Goal: Task Accomplishment & Management: Manage account settings

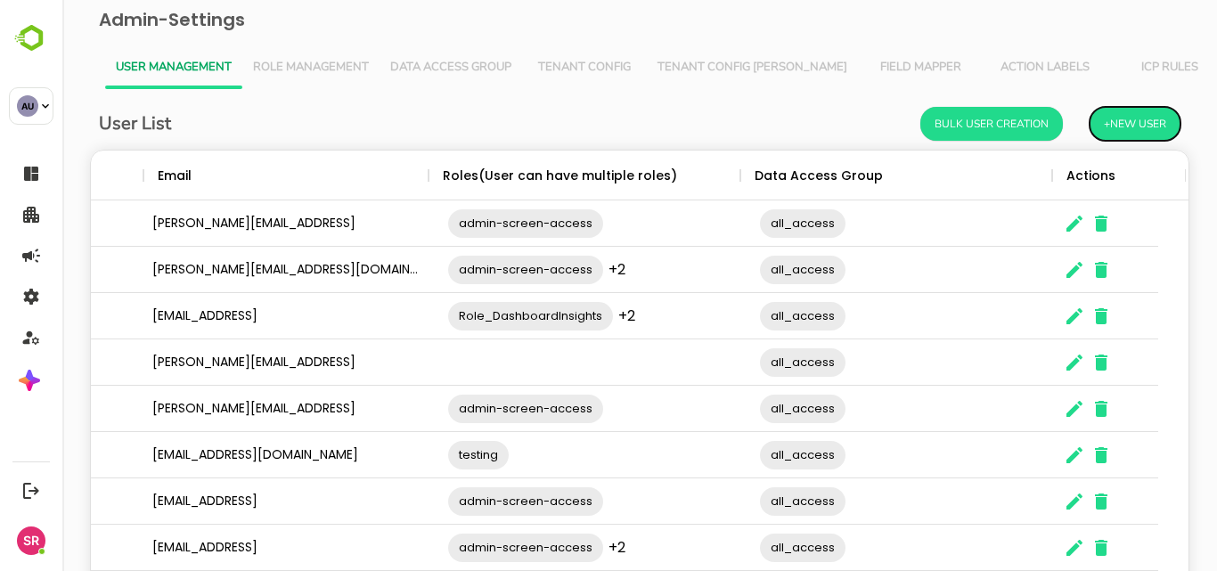
scroll to position [0, 166]
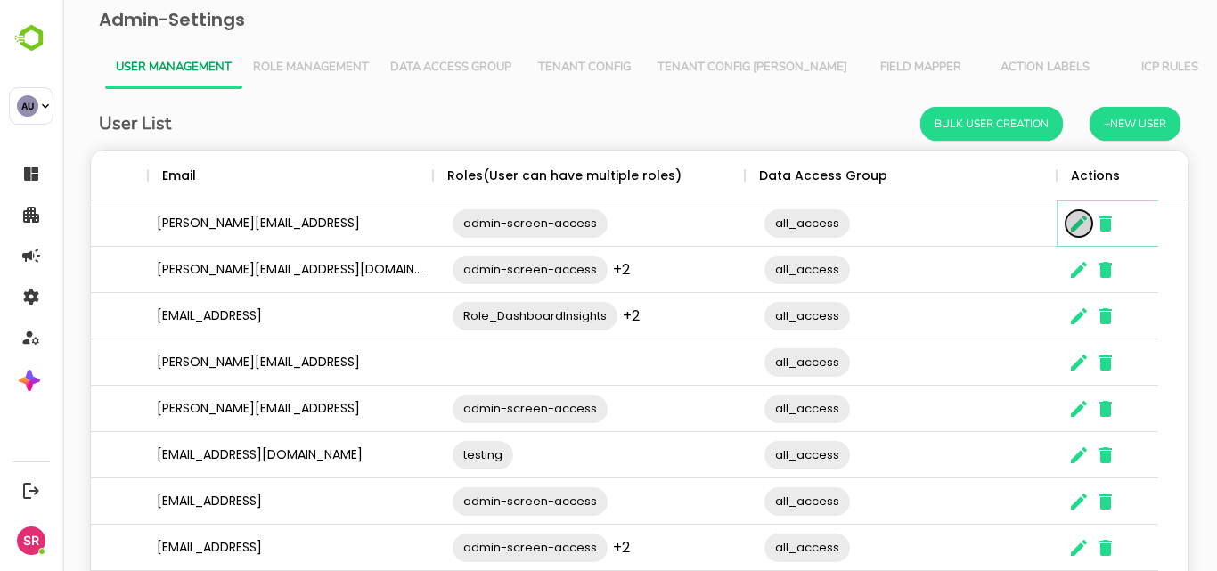
click at [1072, 230] on icon "The User Data" at bounding box center [1079, 224] width 16 height 16
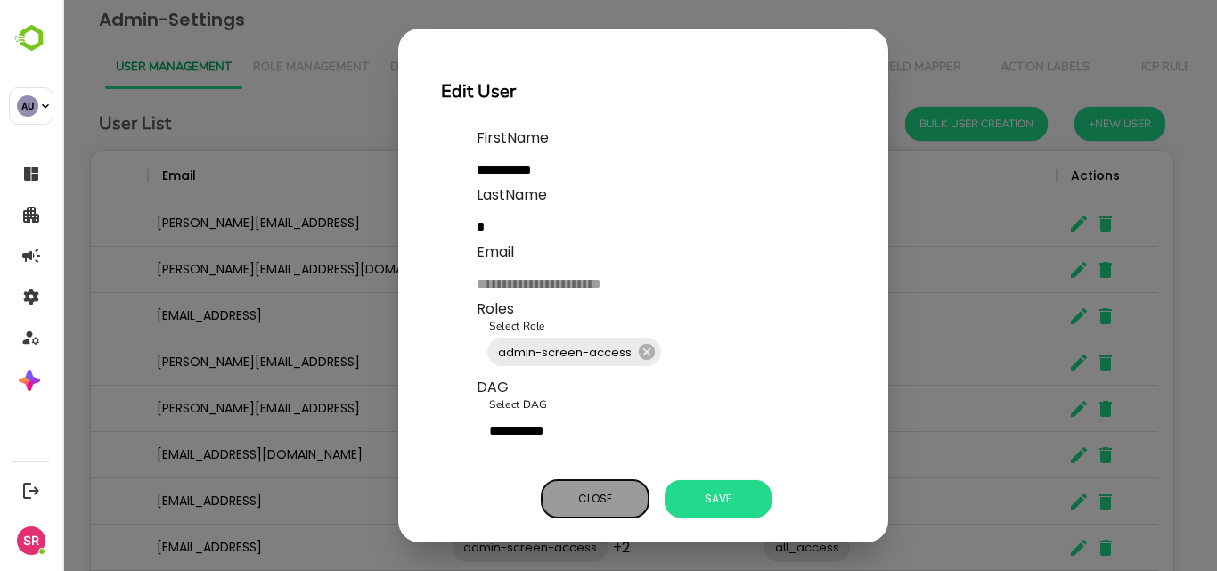
click at [618, 496] on span "Close" at bounding box center [595, 498] width 89 height 23
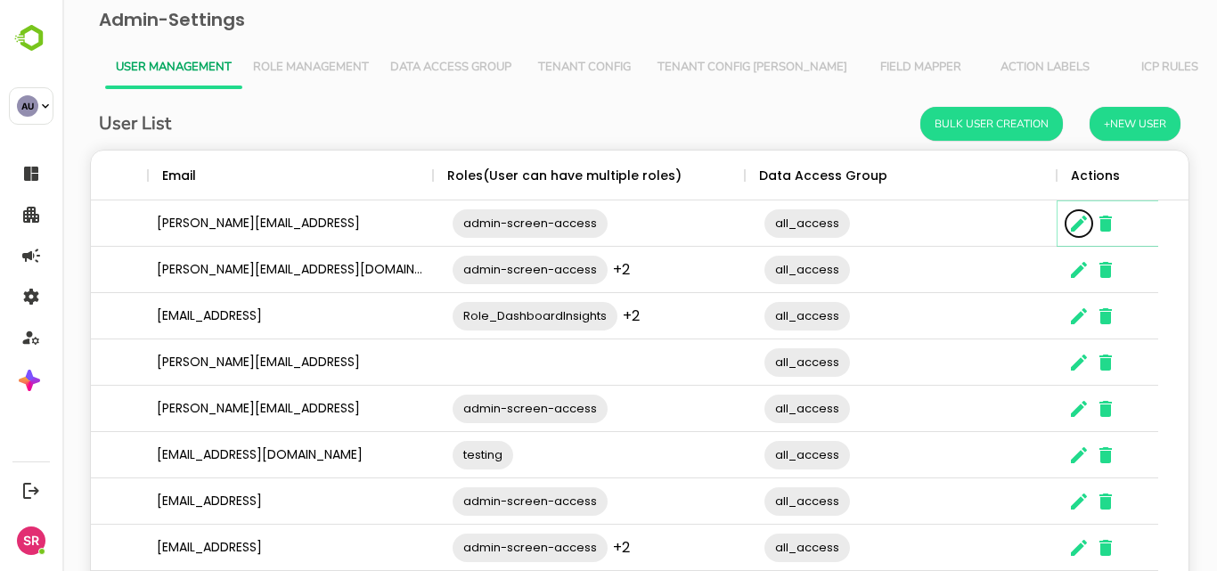
scroll to position [193, 0]
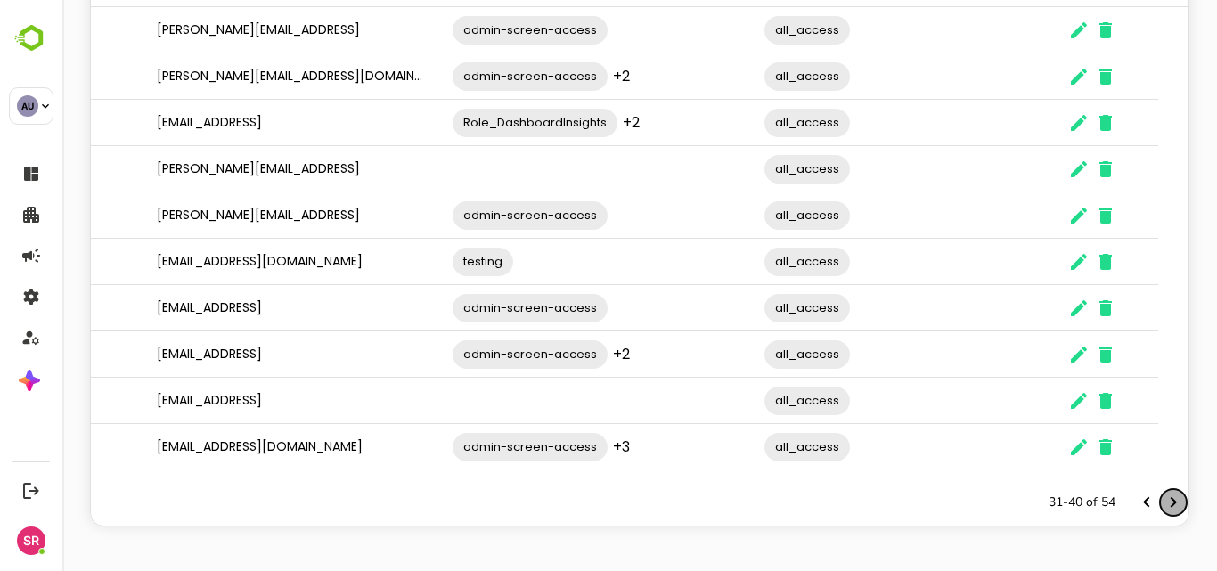
click at [1164, 504] on icon "Next page" at bounding box center [1173, 502] width 21 height 21
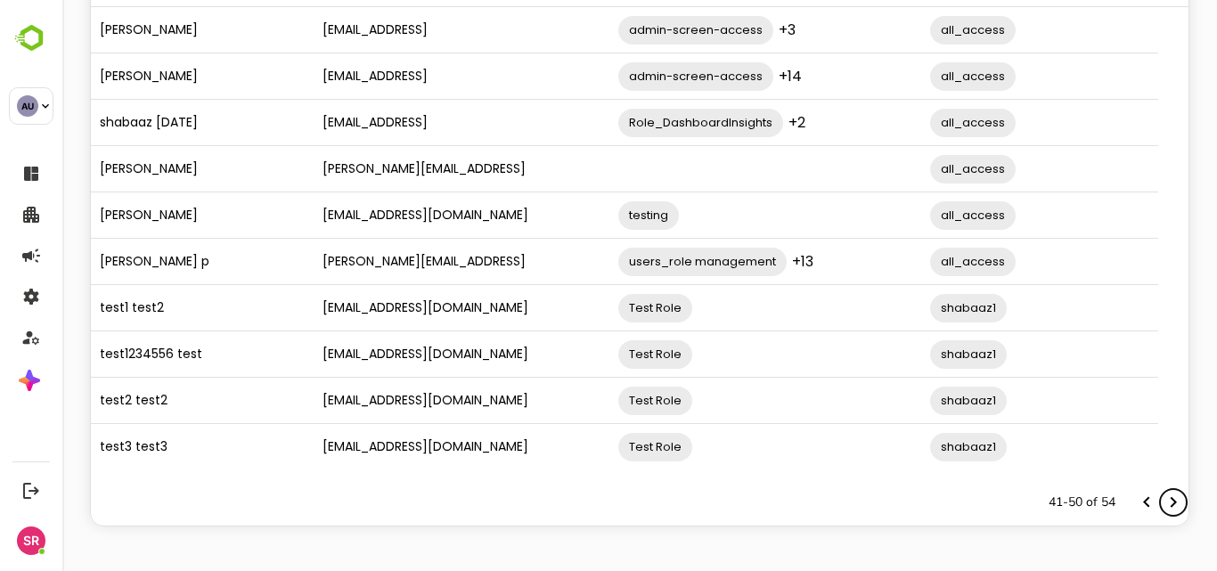
scroll to position [0, 0]
click at [1164, 504] on icon "Next page" at bounding box center [1173, 502] width 21 height 21
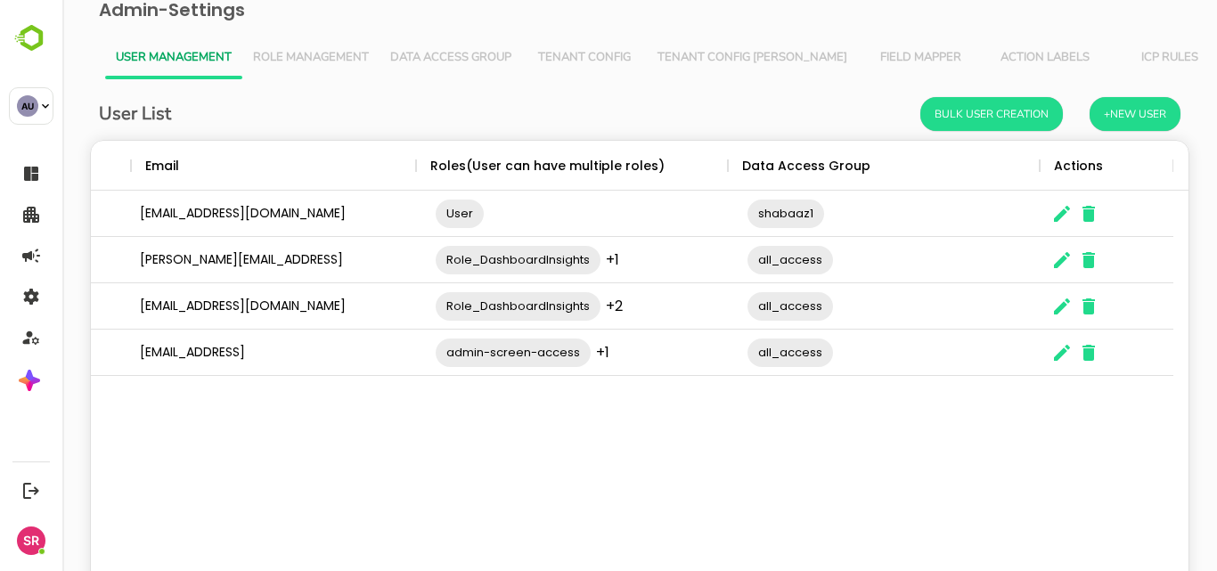
scroll to position [0, 182]
click at [1027, 164] on icon "Menu" at bounding box center [1026, 166] width 18 height 18
click at [1049, 164] on icon "The User Data" at bounding box center [1040, 165] width 21 height 21
click at [1052, 162] on div "Actions" at bounding box center [1099, 166] width 98 height 50
drag, startPoint x: 1036, startPoint y: 159, endPoint x: 924, endPoint y: 151, distance: 112.6
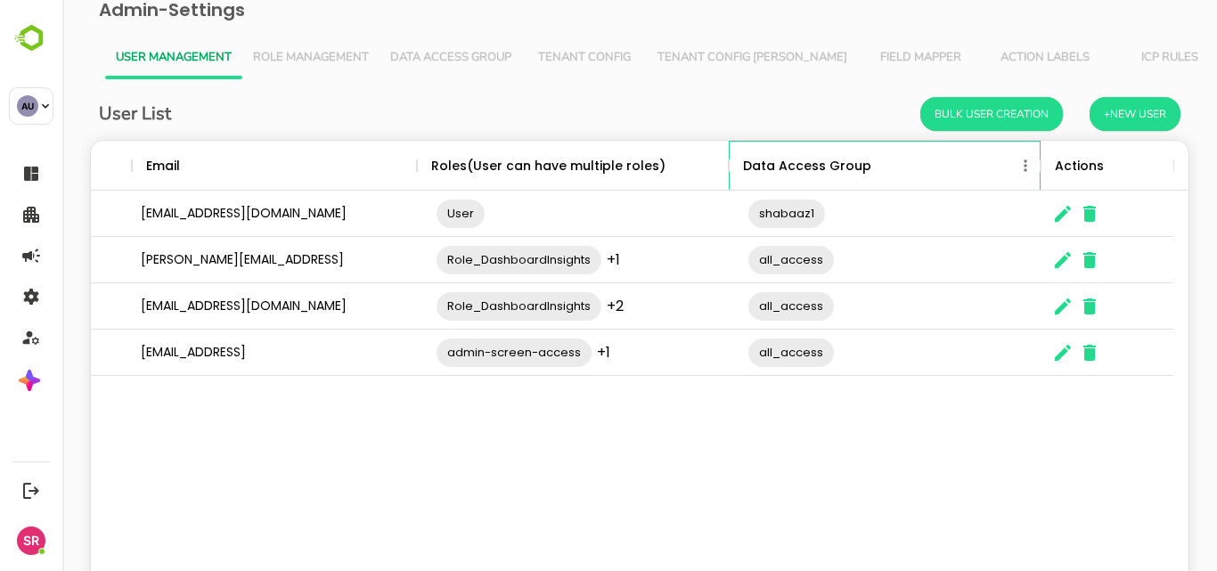
click at [924, 151] on div "Data Access Group" at bounding box center [885, 166] width 312 height 50
drag, startPoint x: 1063, startPoint y: 167, endPoint x: 931, endPoint y: 168, distance: 131.9
click at [931, 168] on div "User Email Roles(User can have multiple roles) Data Access Group Actions" at bounding box center [541, 165] width 1265 height 49
click at [931, 168] on div "Data Access Group" at bounding box center [876, 166] width 276 height 50
click at [1040, 150] on div "The User Data" at bounding box center [1040, 166] width 21 height 50
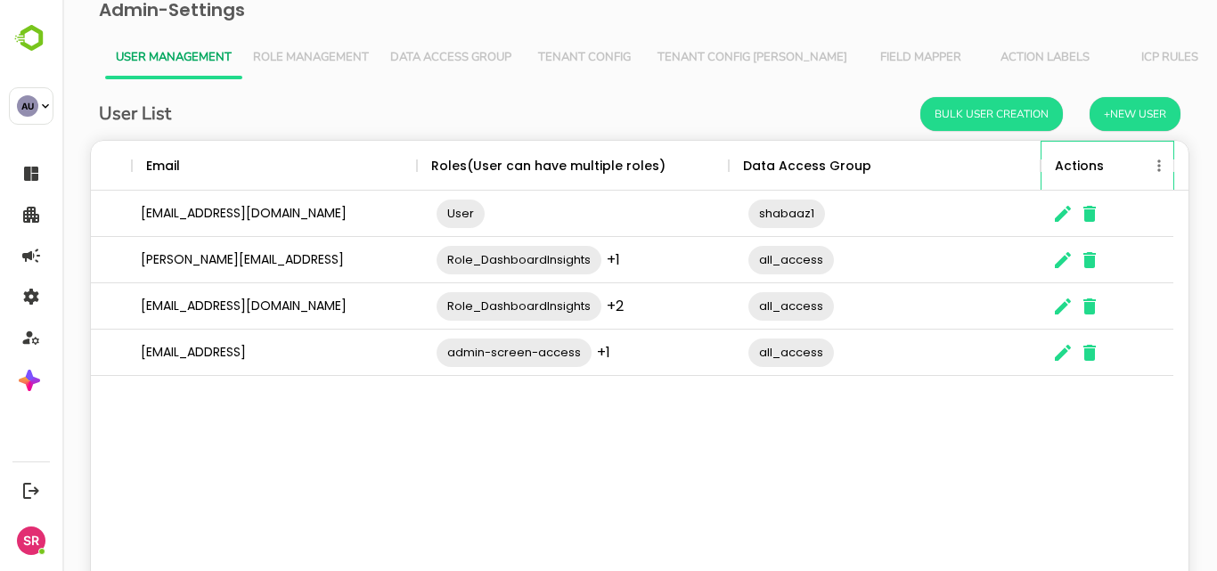
click at [1099, 159] on div "Actions" at bounding box center [1079, 166] width 49 height 50
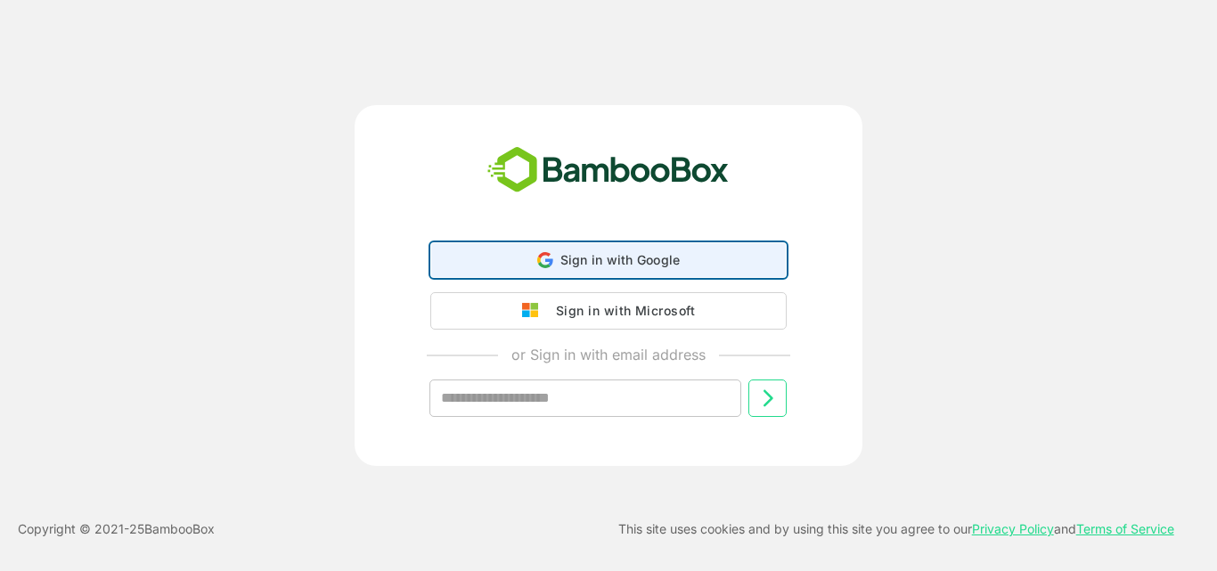
click at [620, 258] on span "Sign in with Google" at bounding box center [621, 259] width 120 height 15
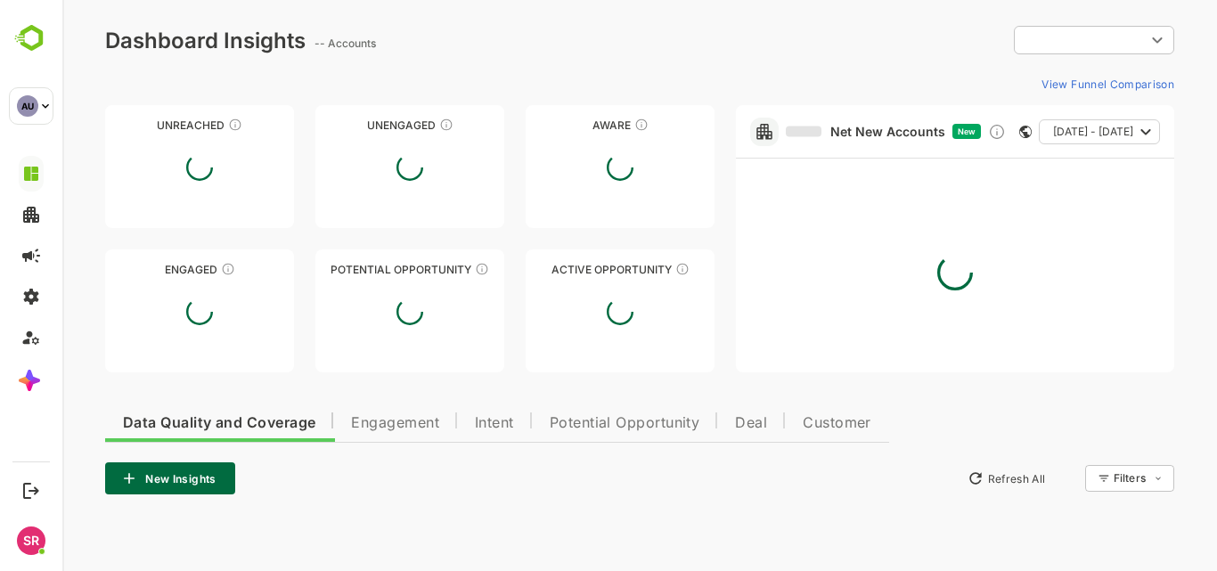
type input "**********"
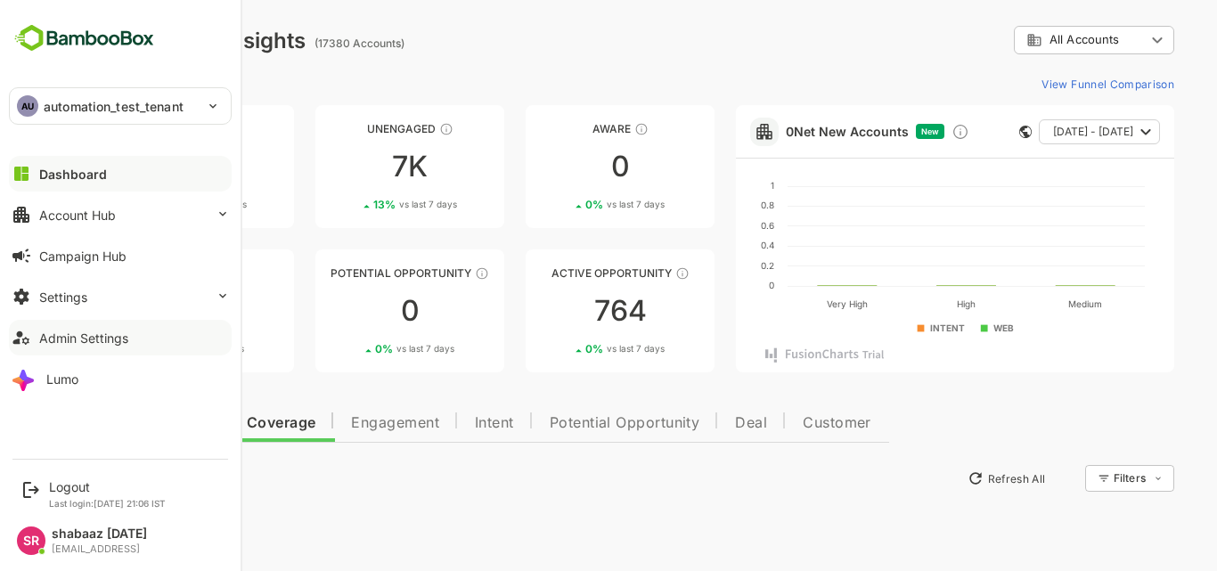
click at [75, 343] on div "Admin Settings" at bounding box center [83, 338] width 89 height 15
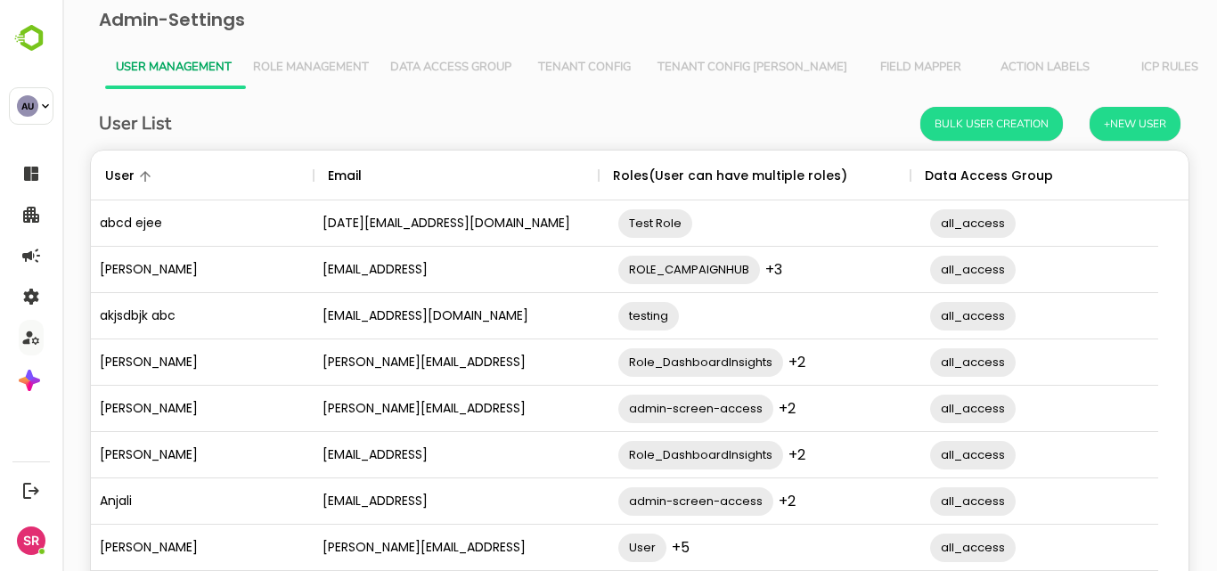
scroll to position [193, 0]
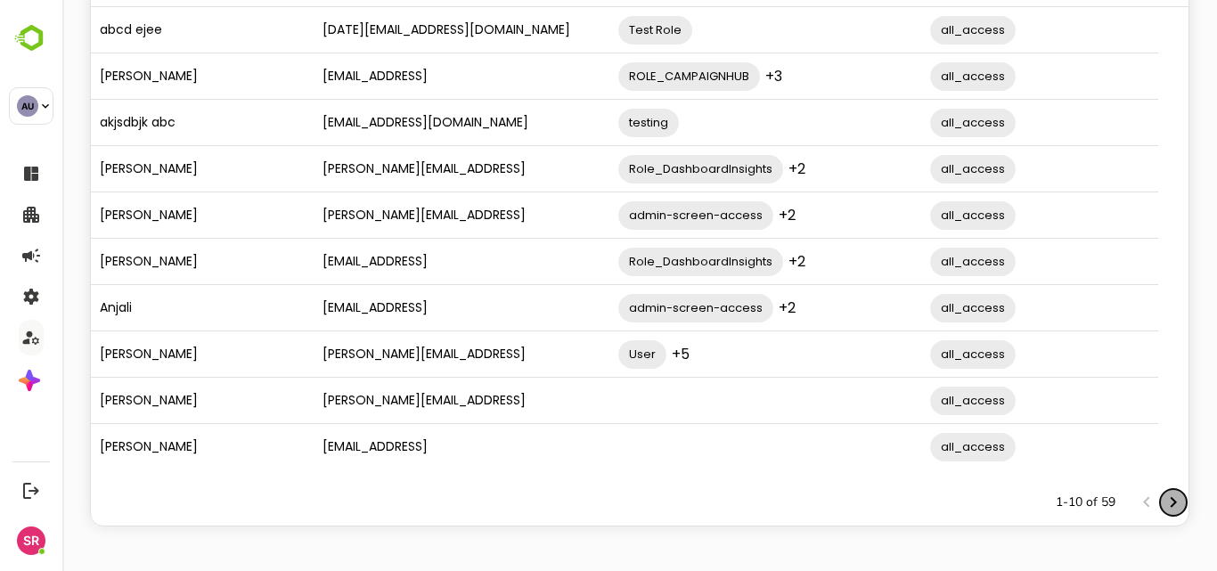
click at [1171, 507] on icon "Next page" at bounding box center [1174, 502] width 6 height 11
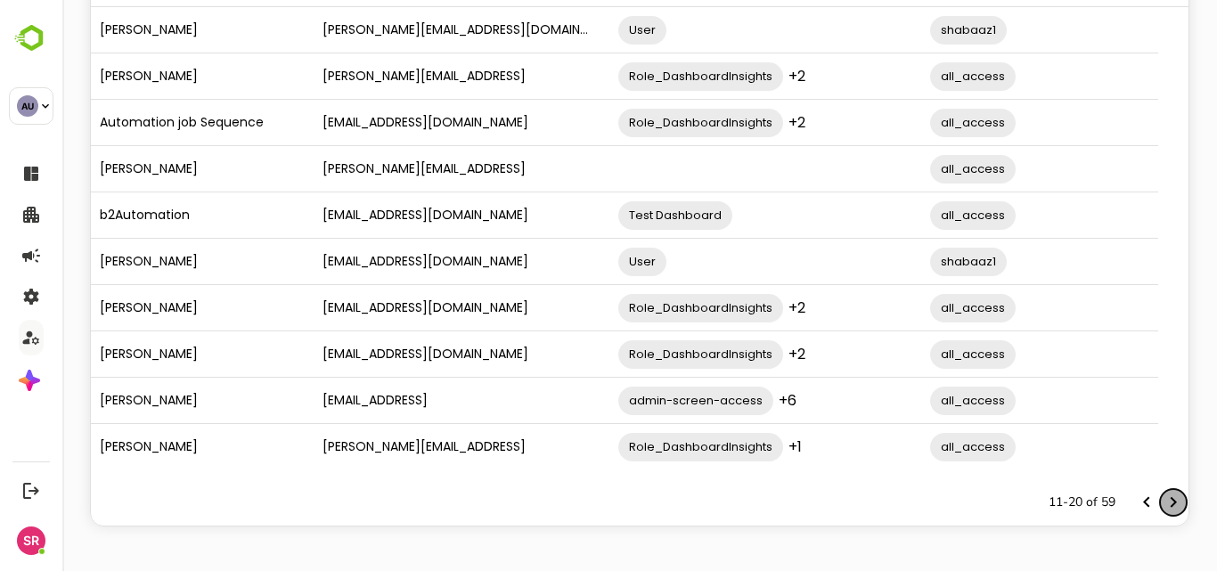
click at [1171, 507] on icon "Next page" at bounding box center [1174, 502] width 6 height 11
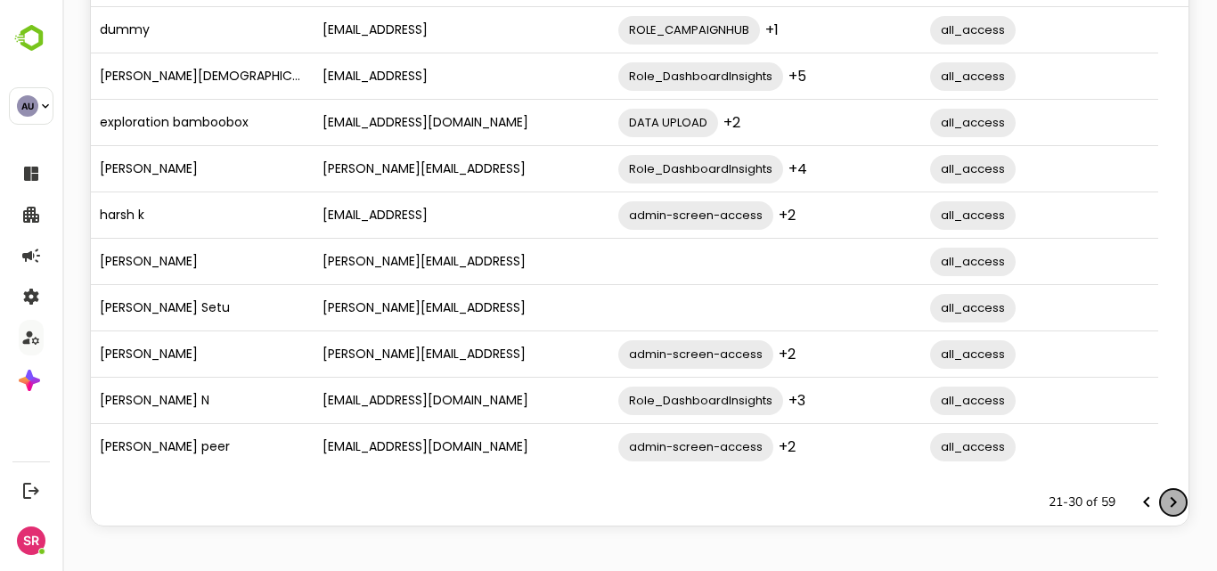
click at [1171, 507] on icon "Next page" at bounding box center [1174, 502] width 6 height 11
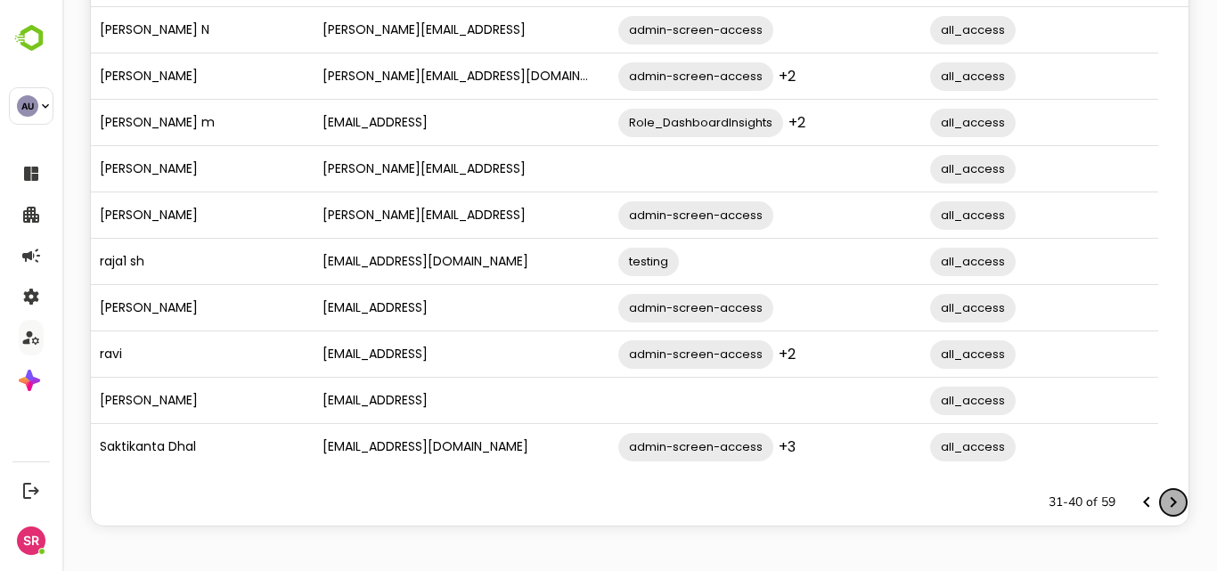
click at [1163, 499] on icon "Next page" at bounding box center [1173, 502] width 21 height 21
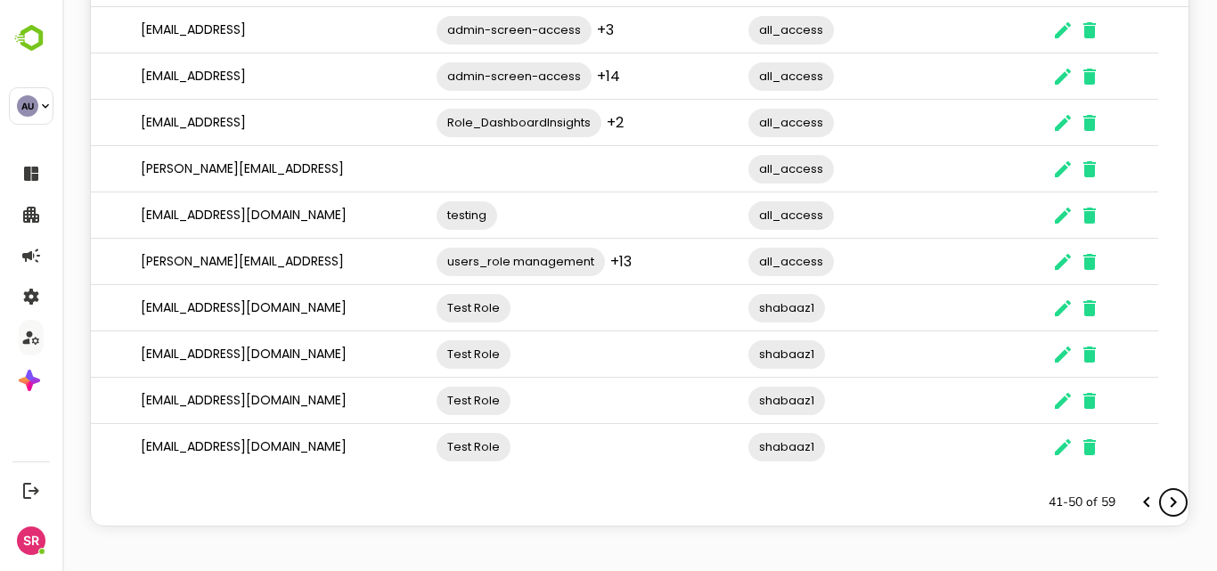
scroll to position [0, 182]
click at [1066, 309] on icon "The User Data" at bounding box center [1062, 308] width 21 height 21
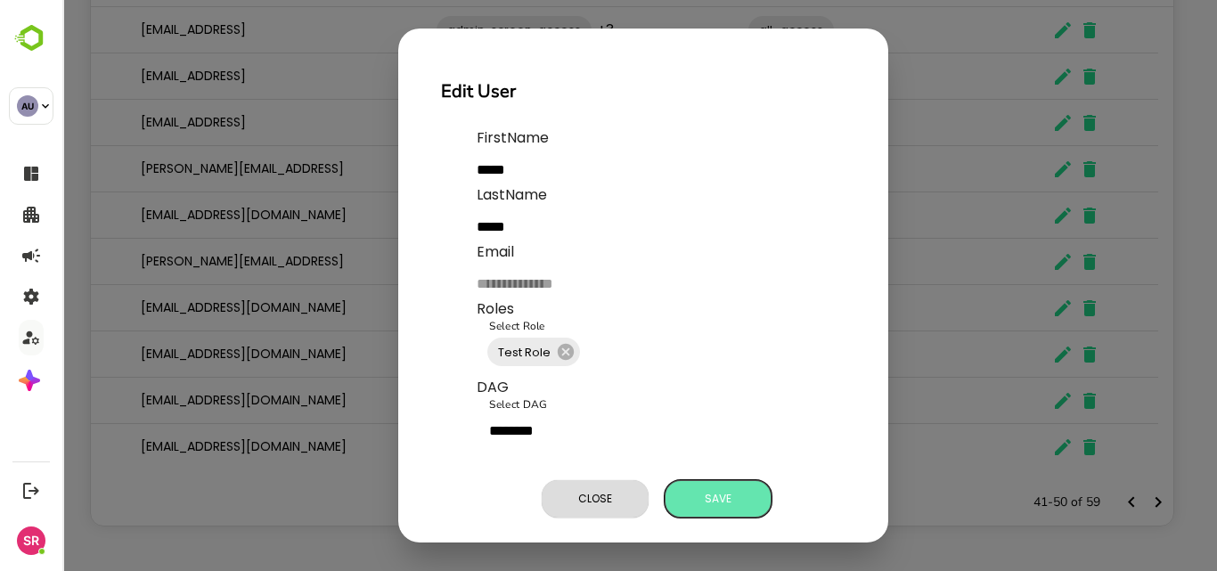
click at [700, 512] on button "Save" at bounding box center [718, 498] width 107 height 37
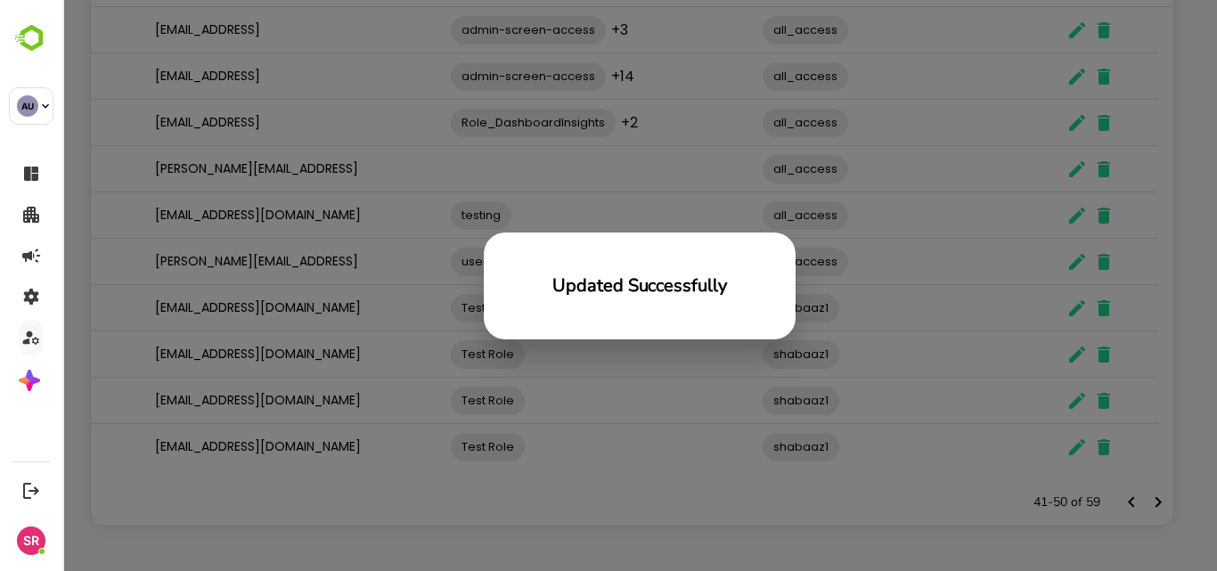
scroll to position [16, 16]
click at [694, 368] on div "Updated Successfully" at bounding box center [639, 285] width 1155 height 571
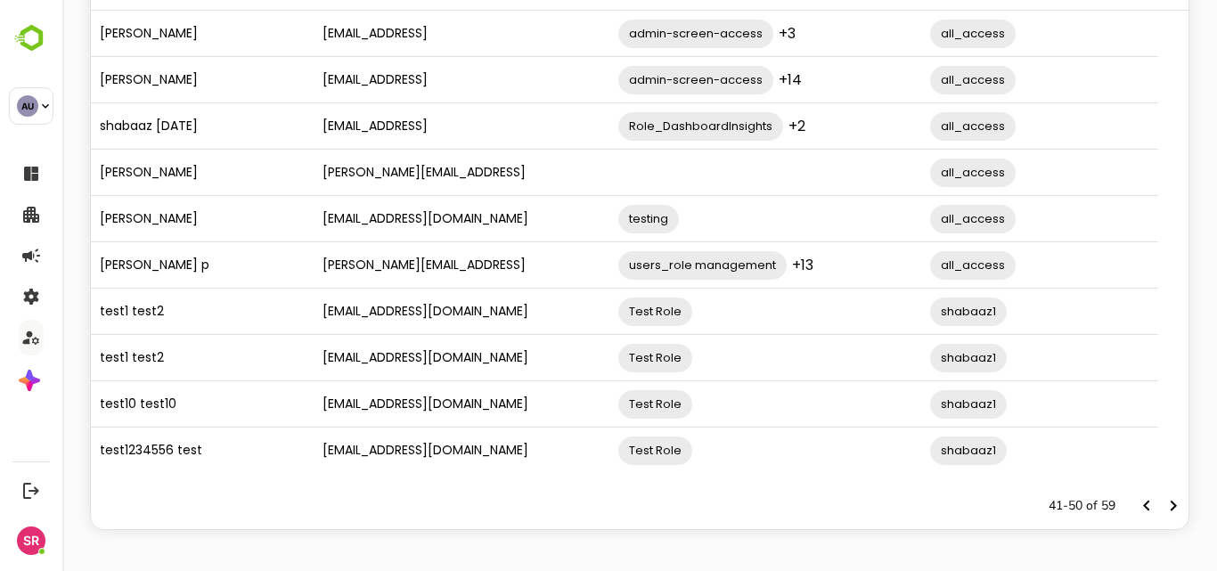
scroll to position [191, 0]
click at [1171, 508] on icon "Next page" at bounding box center [1174, 505] width 6 height 11
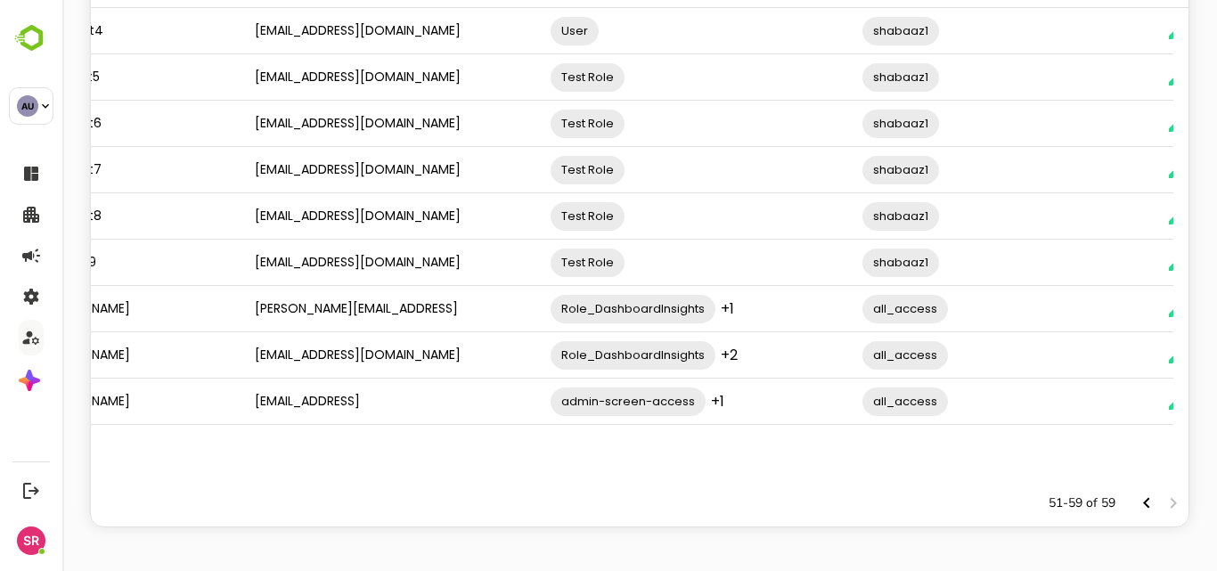
scroll to position [193, 0]
click at [1136, 506] on icon "Previous page" at bounding box center [1146, 502] width 21 height 21
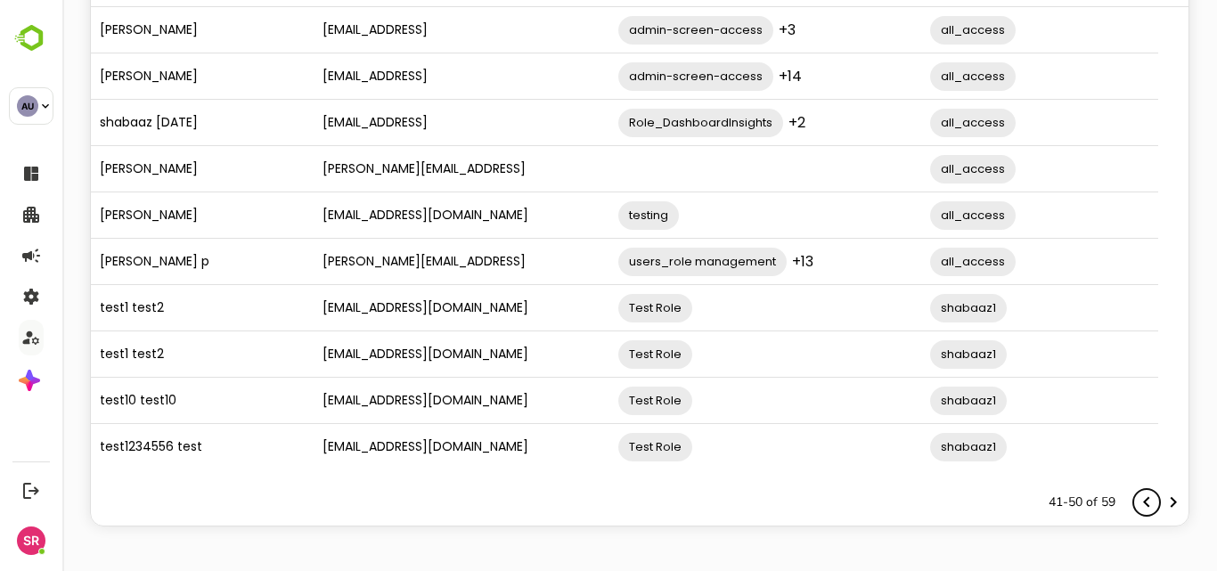
scroll to position [0, 0]
click at [1136, 506] on icon "Previous page" at bounding box center [1146, 502] width 21 height 21
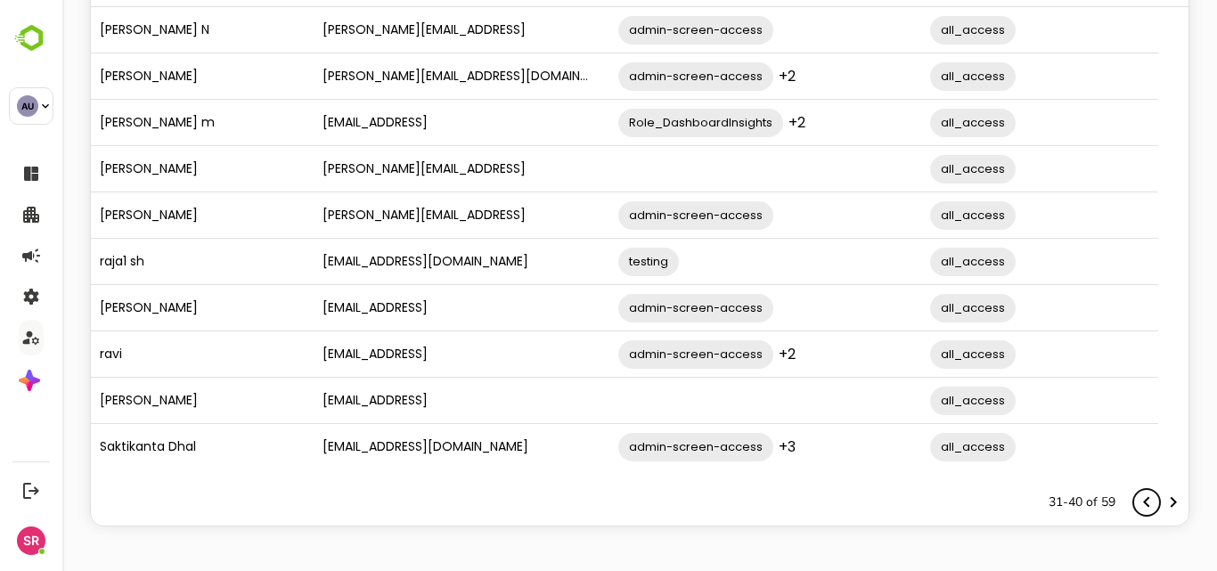
click at [1136, 506] on icon "Previous page" at bounding box center [1146, 502] width 21 height 21
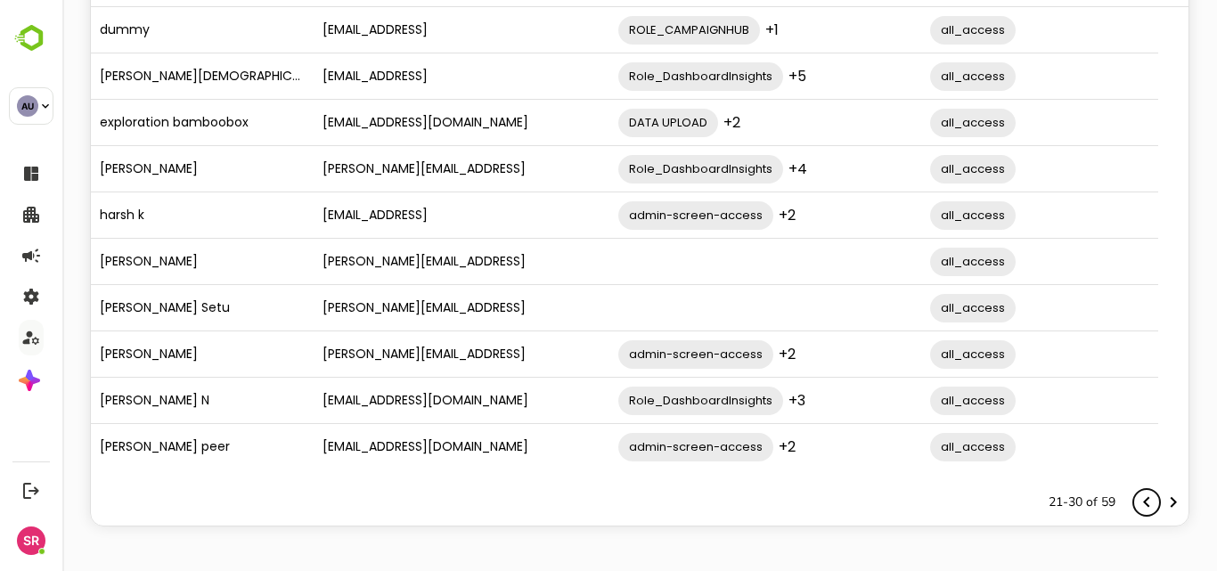
click at [1136, 506] on icon "Previous page" at bounding box center [1146, 502] width 21 height 21
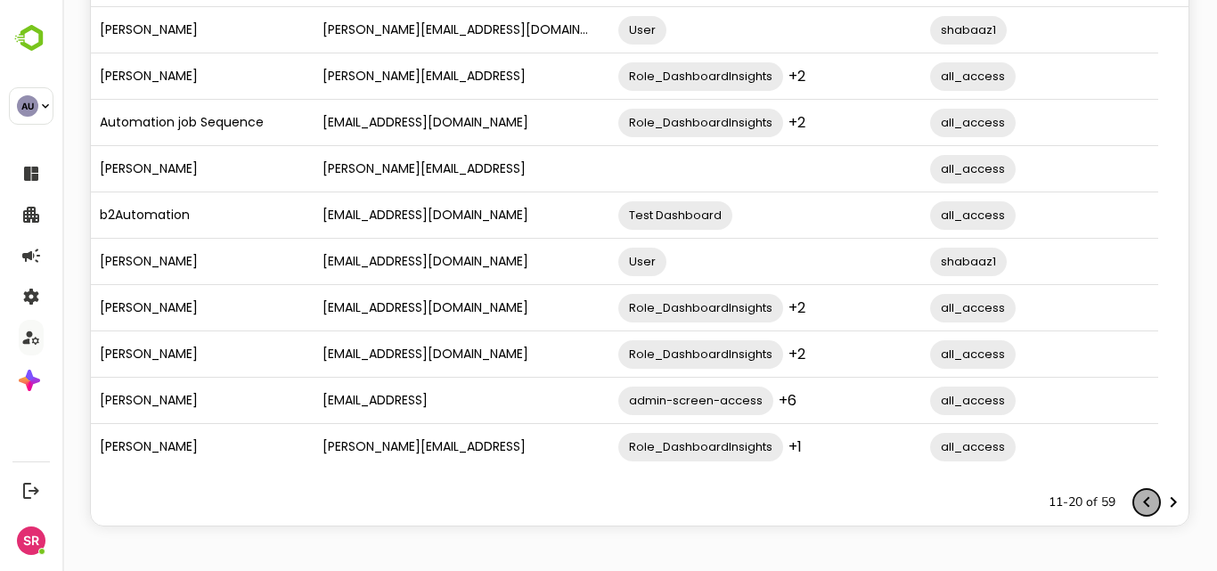
click at [1138, 505] on icon "Previous page" at bounding box center [1146, 502] width 21 height 21
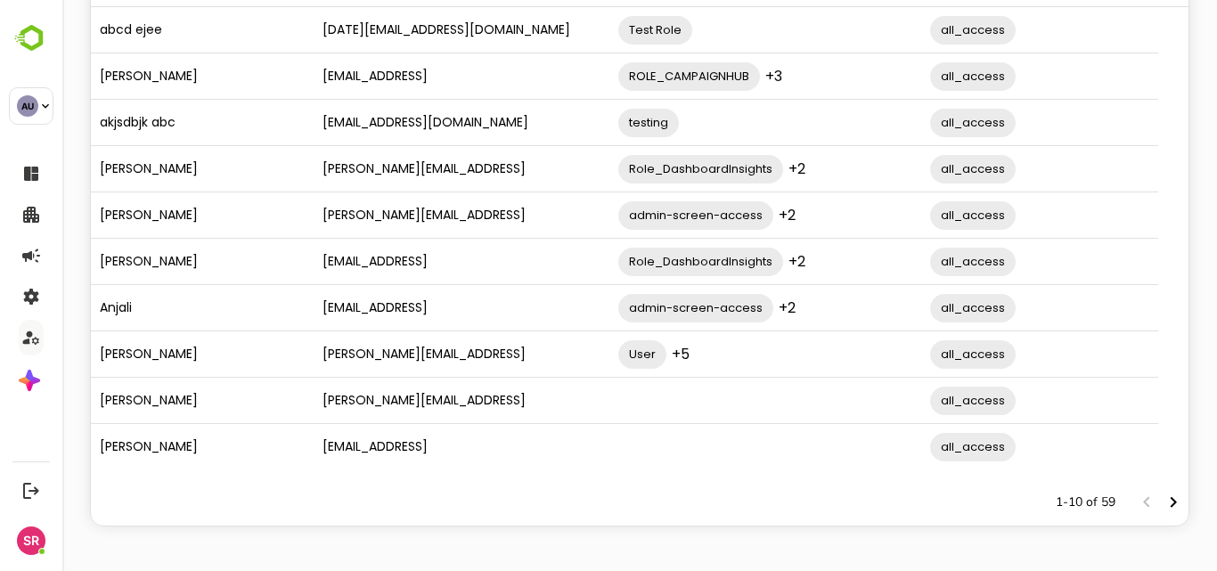
scroll to position [192, 0]
click at [1163, 503] on icon "Next page" at bounding box center [1173, 503] width 21 height 21
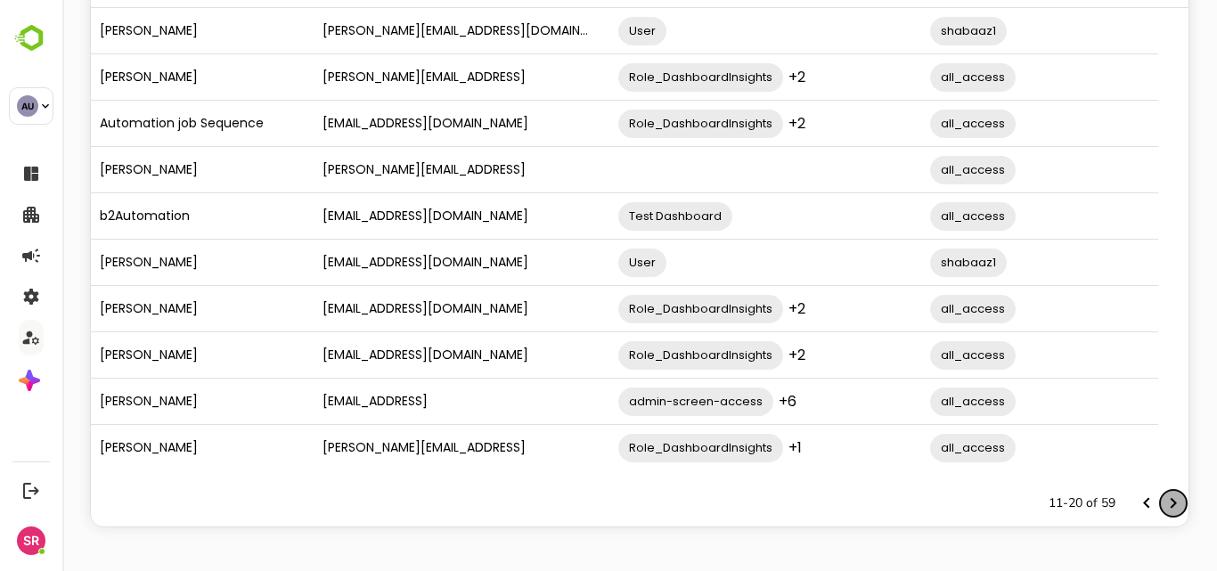
click at [1163, 505] on icon "Next page" at bounding box center [1173, 503] width 21 height 21
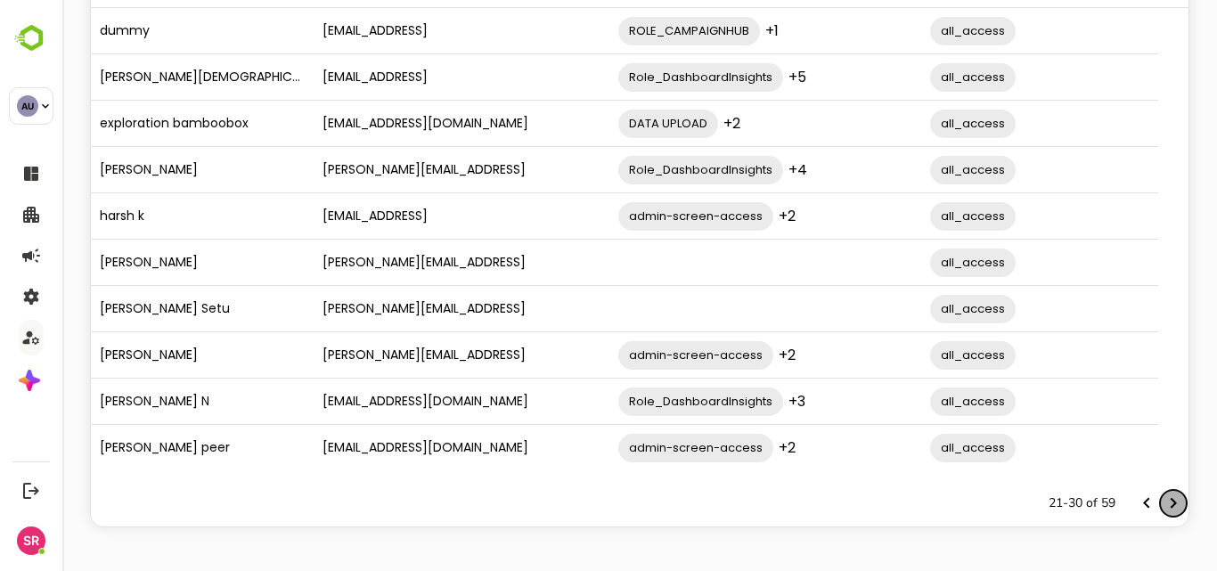
click at [1163, 504] on icon "Next page" at bounding box center [1173, 503] width 21 height 21
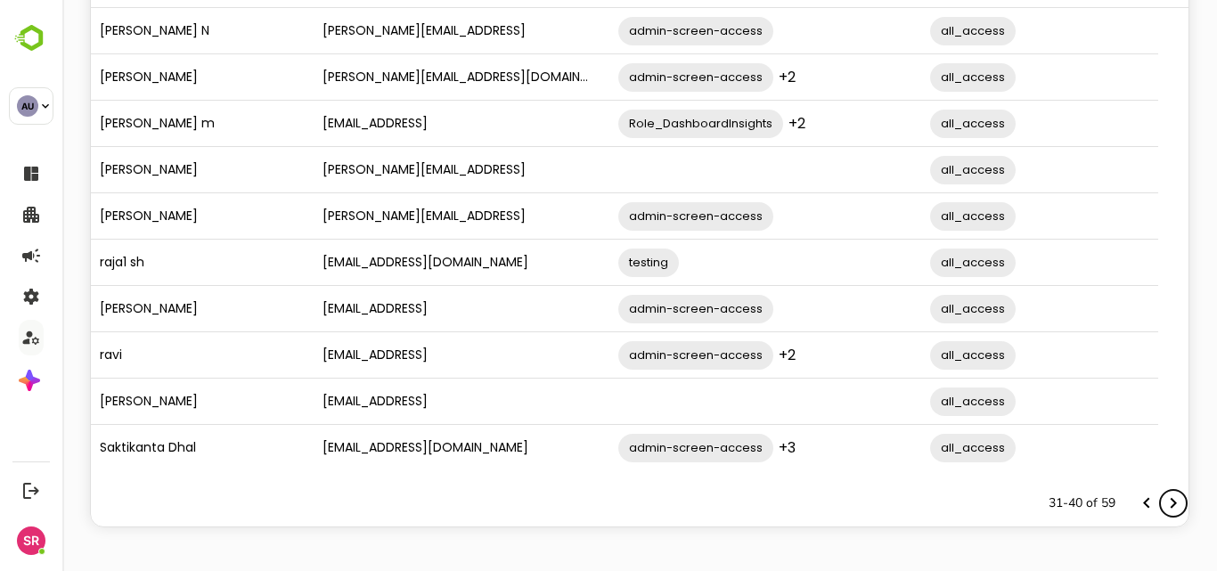
click at [1163, 502] on icon "Next page" at bounding box center [1173, 503] width 21 height 21
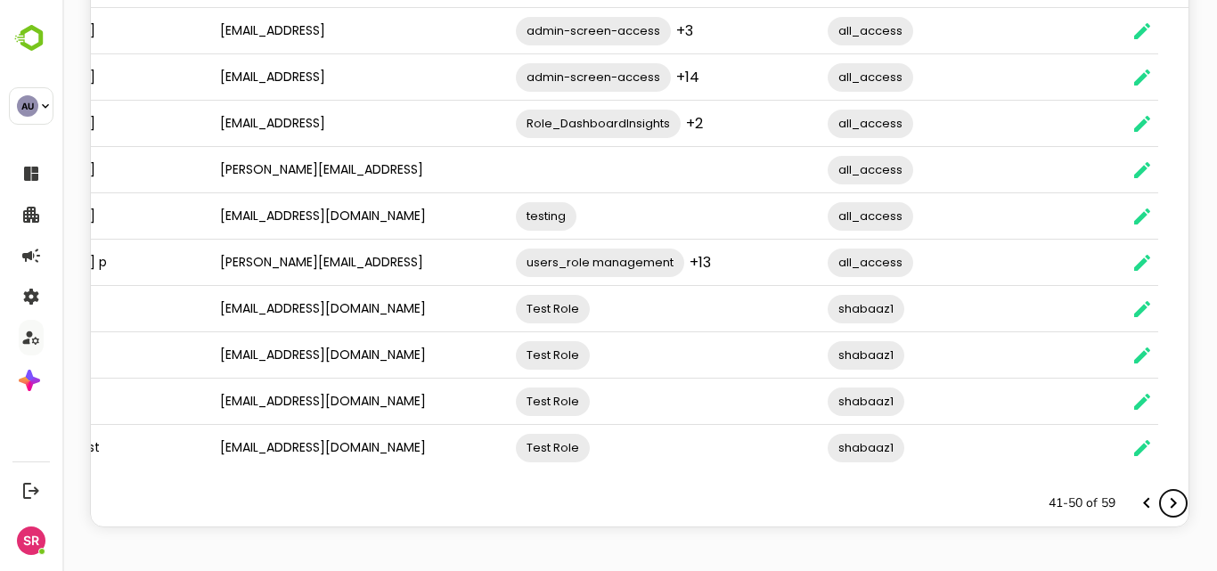
scroll to position [0, 183]
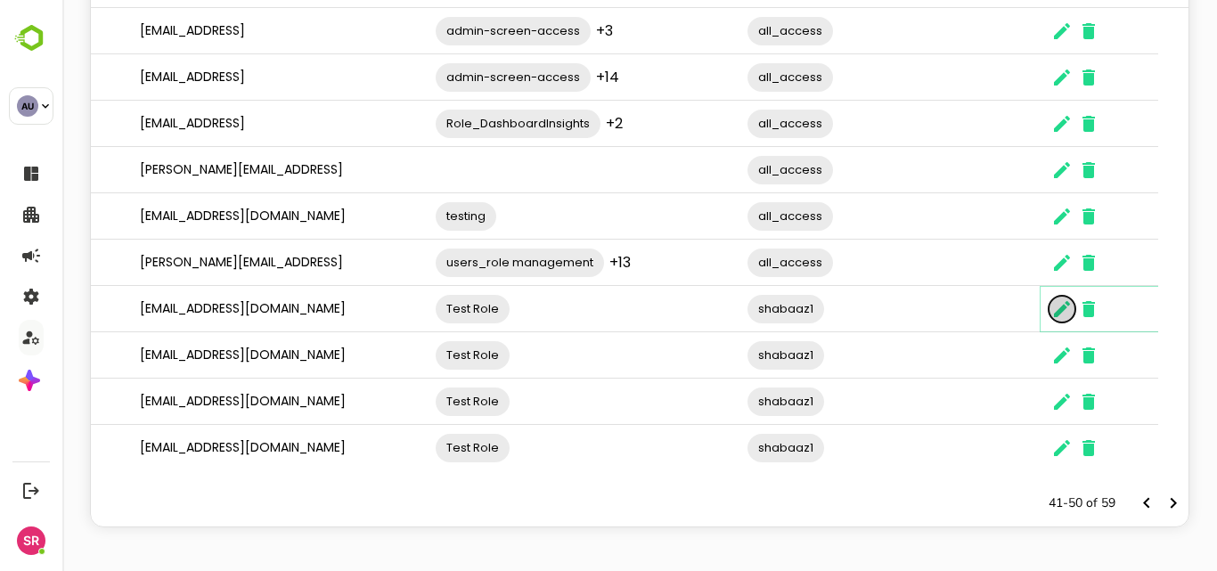
click at [1055, 310] on icon "The User Data" at bounding box center [1062, 309] width 21 height 21
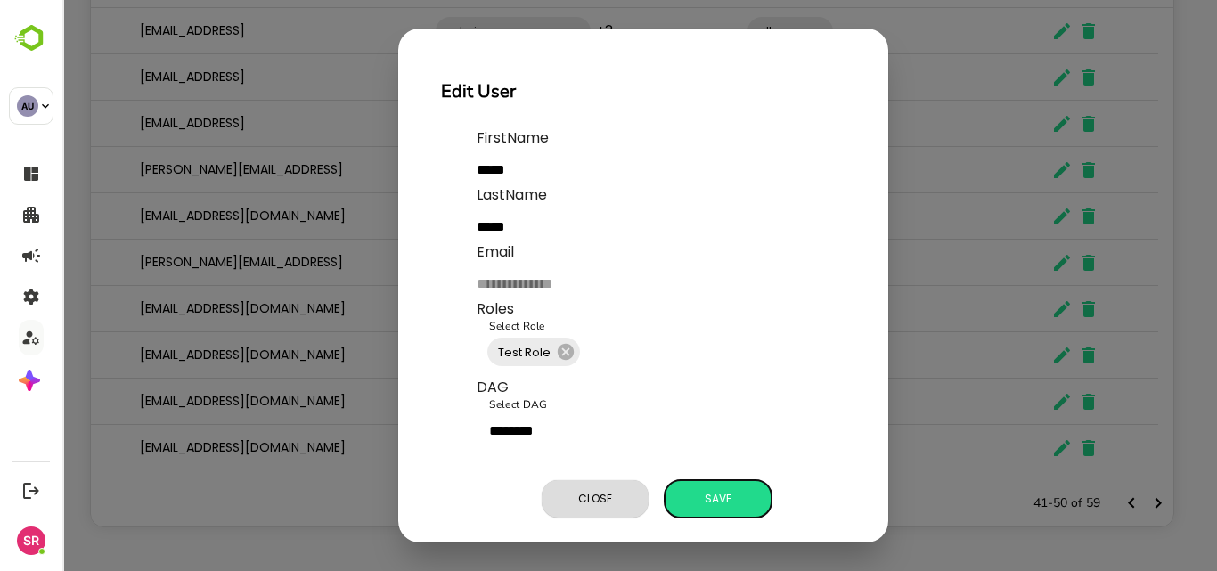
click at [705, 495] on span "Save" at bounding box center [718, 498] width 89 height 23
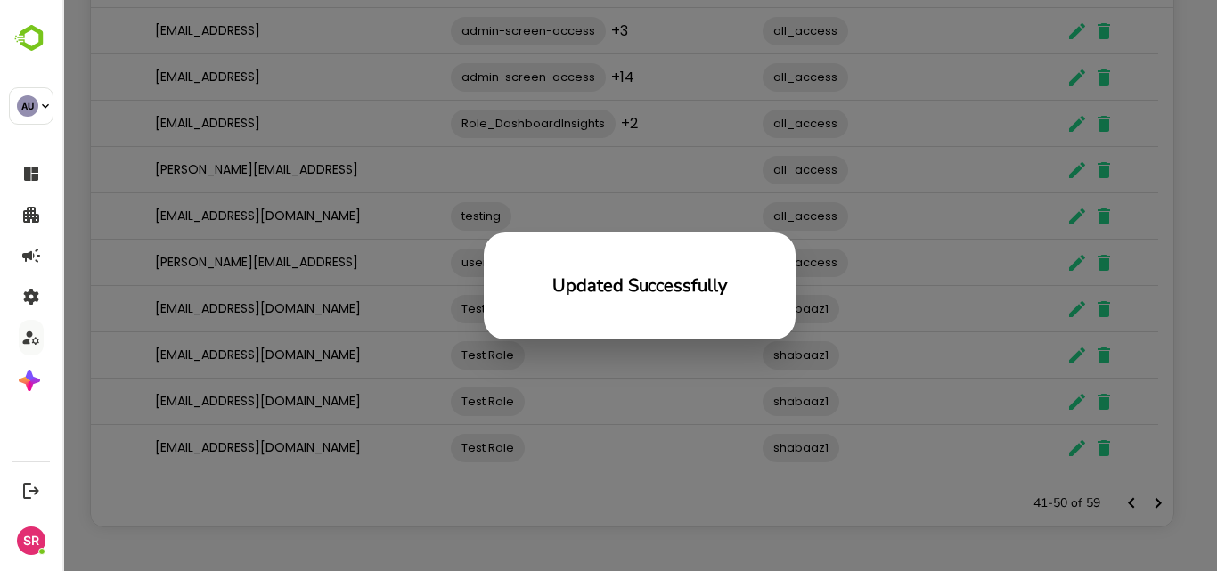
scroll to position [16, 16]
click at [728, 461] on div "Updated Successfully" at bounding box center [639, 285] width 1155 height 571
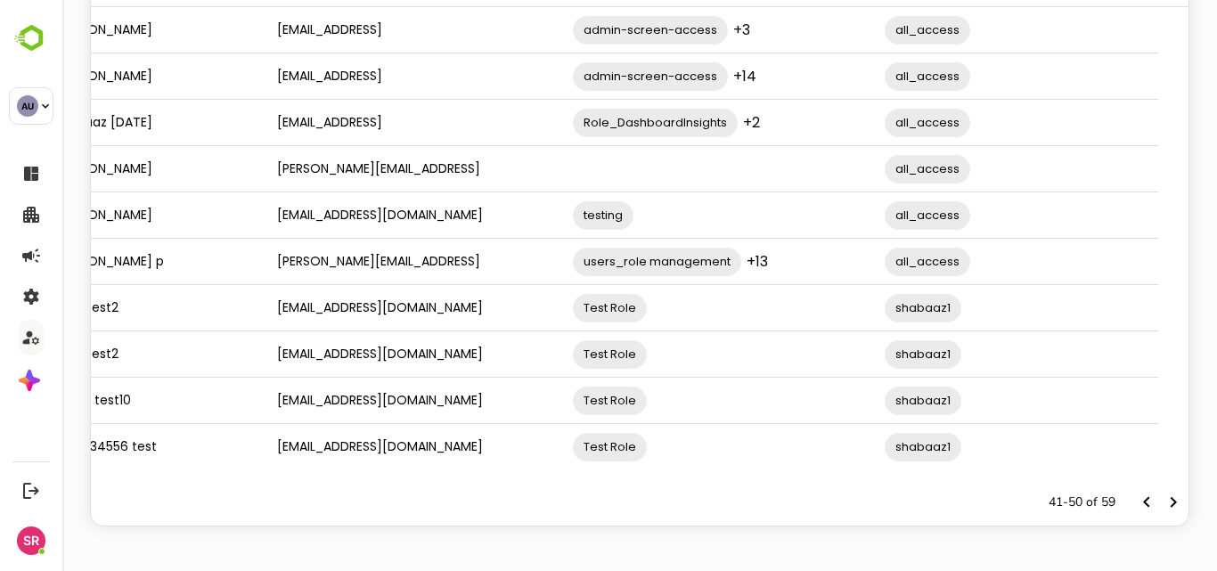
scroll to position [0, 183]
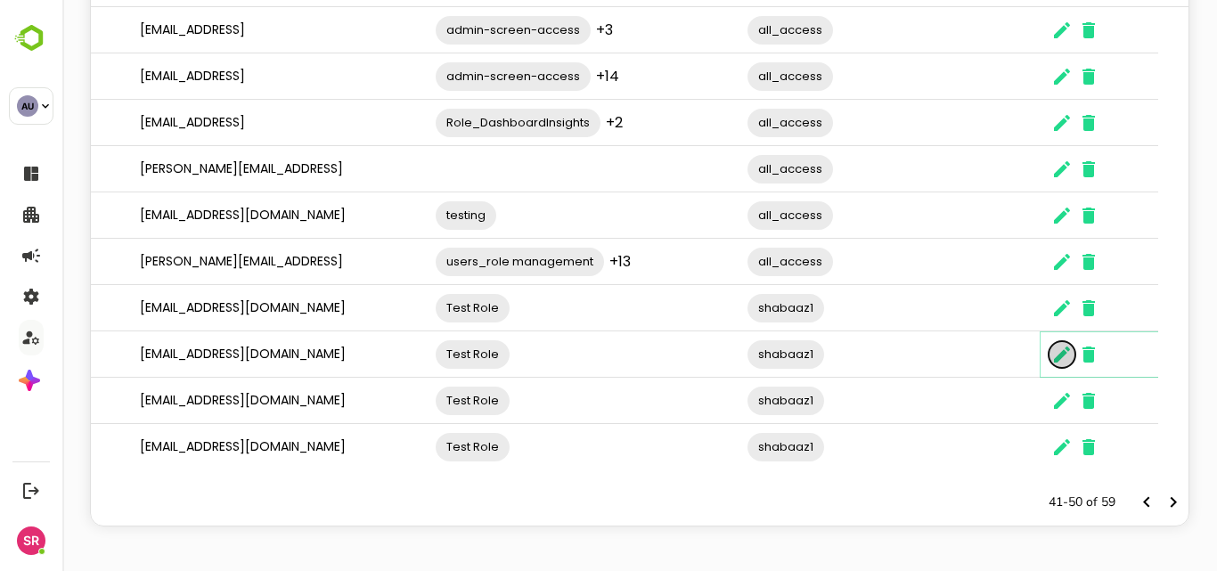
click at [1060, 356] on icon "The User Data" at bounding box center [1062, 355] width 16 height 16
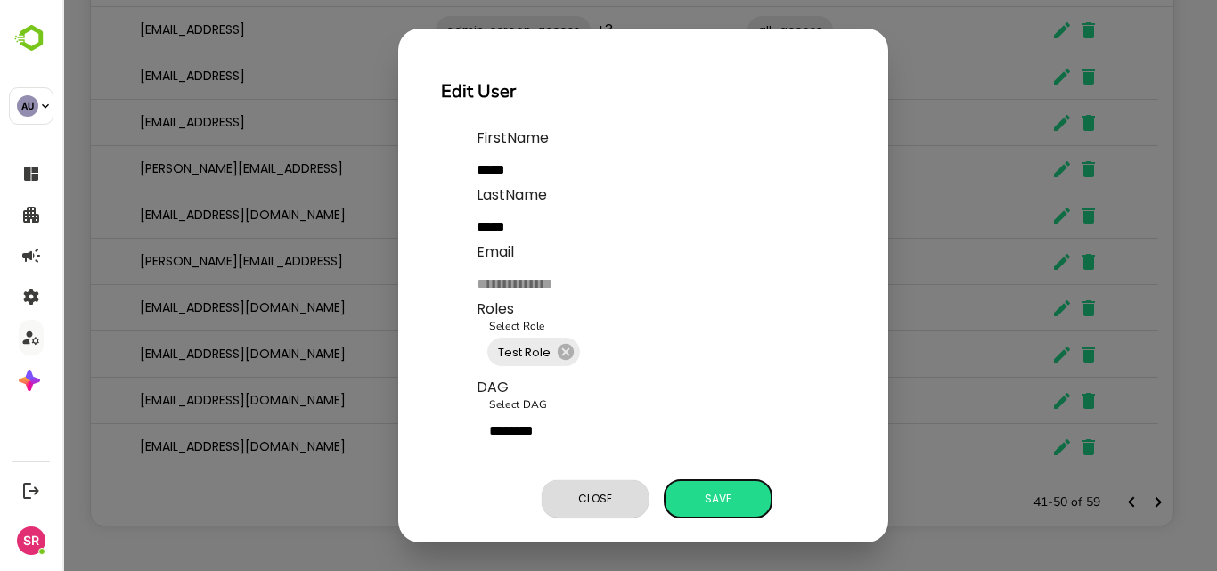
click at [736, 495] on span "Save" at bounding box center [718, 498] width 89 height 23
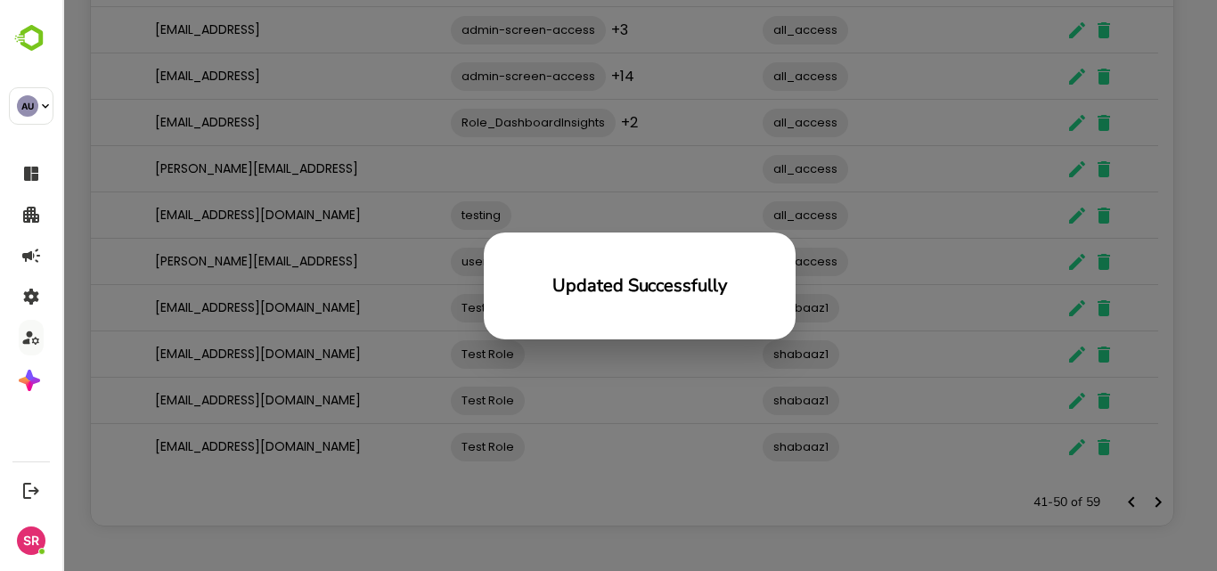
scroll to position [16, 16]
click at [993, 378] on div "Updated Successfully" at bounding box center [639, 285] width 1155 height 571
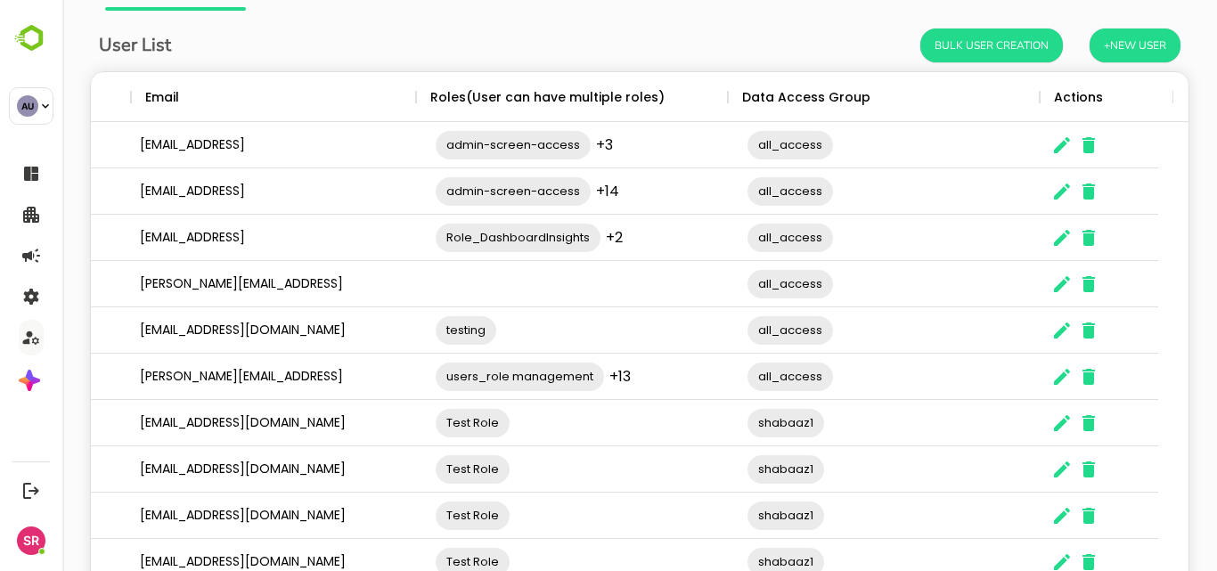
scroll to position [0, 183]
click at [1056, 194] on icon "The User Data" at bounding box center [1062, 191] width 21 height 21
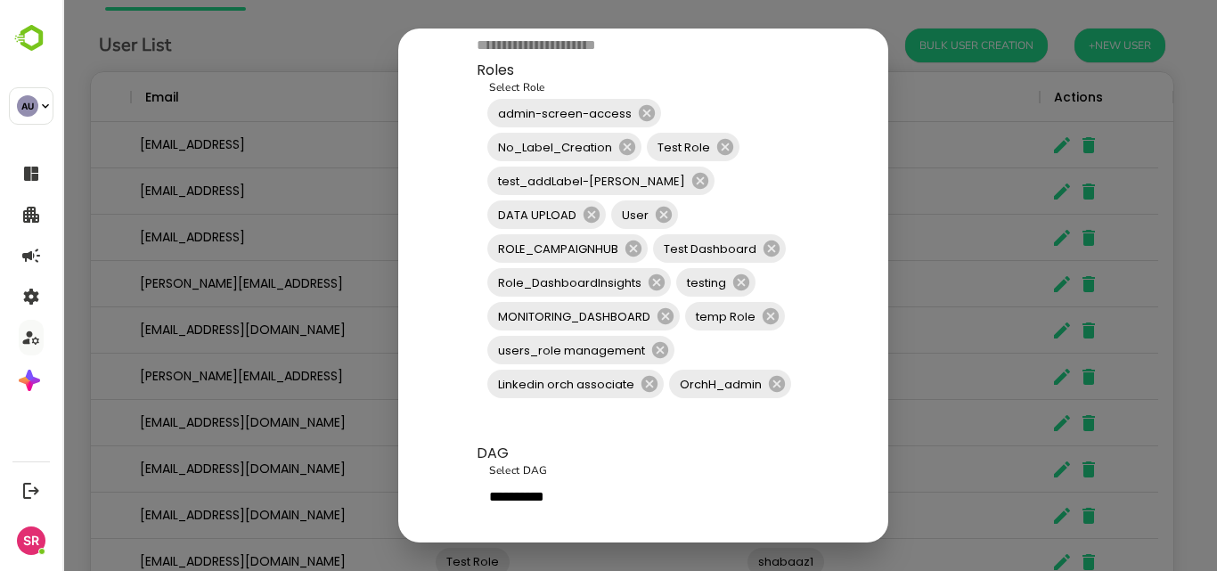
scroll to position [320, 0]
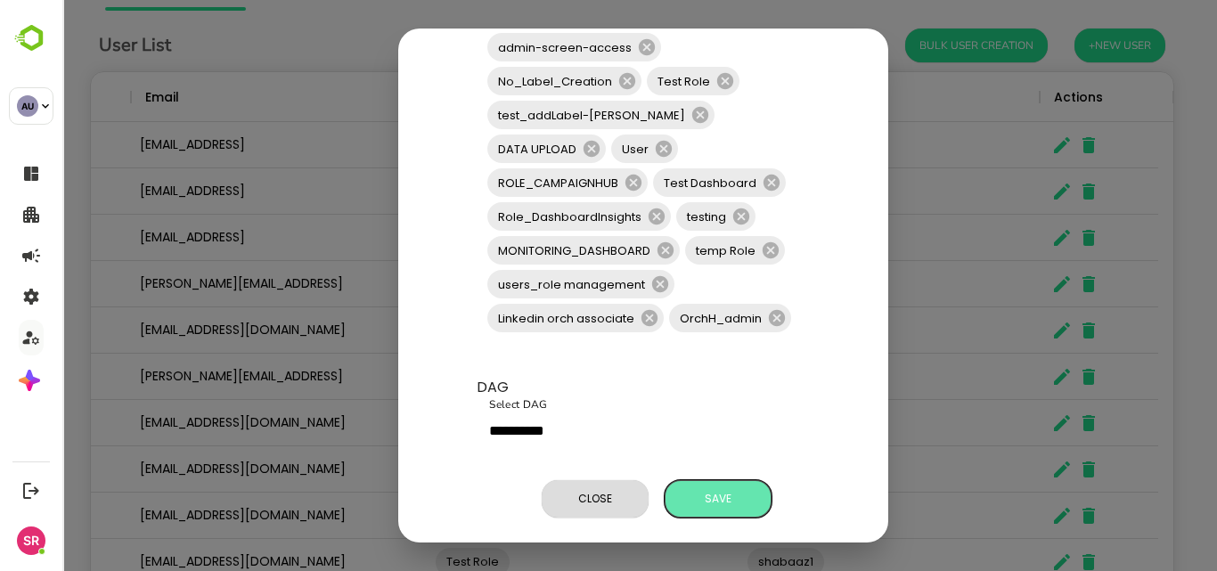
click at [721, 487] on span "Save" at bounding box center [718, 498] width 89 height 23
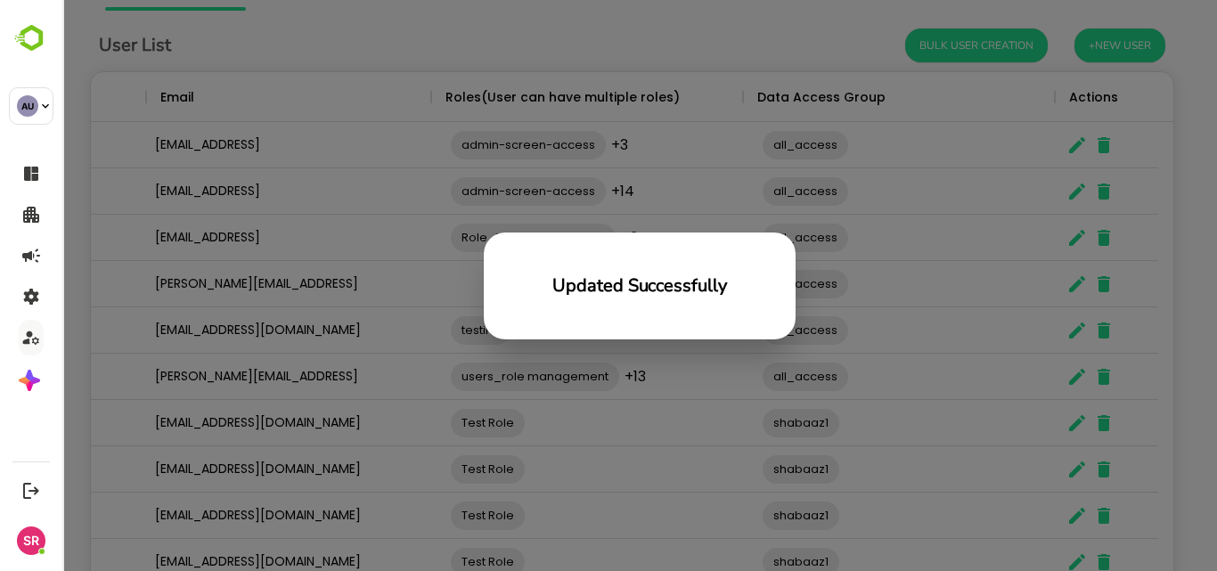
scroll to position [16, 16]
click at [886, 327] on div "Updated Successfully" at bounding box center [639, 285] width 1155 height 571
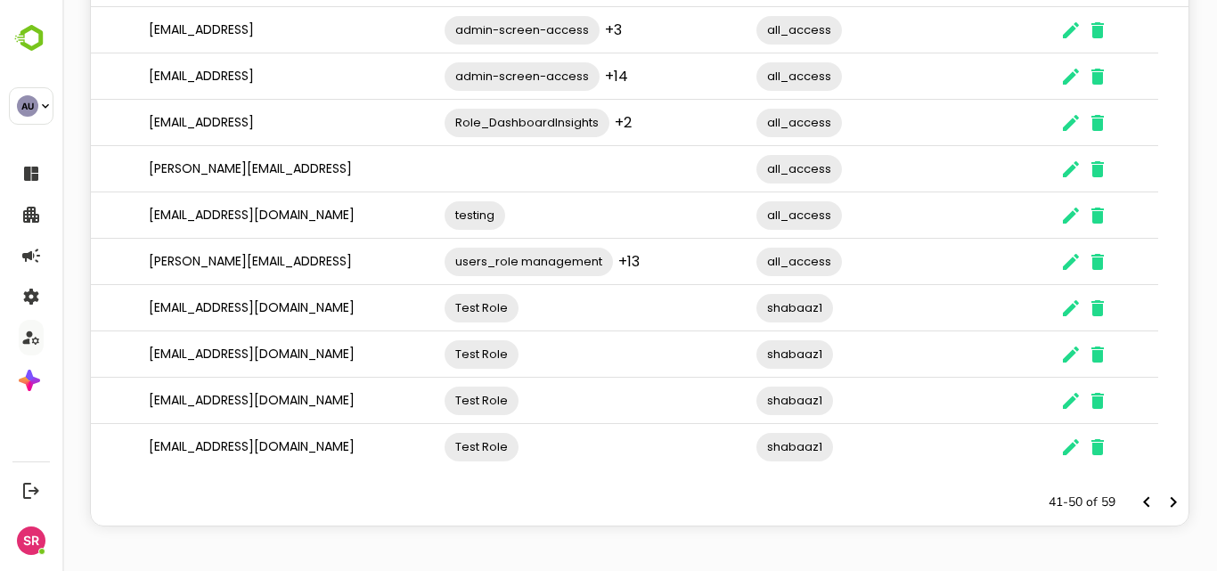
scroll to position [0, 175]
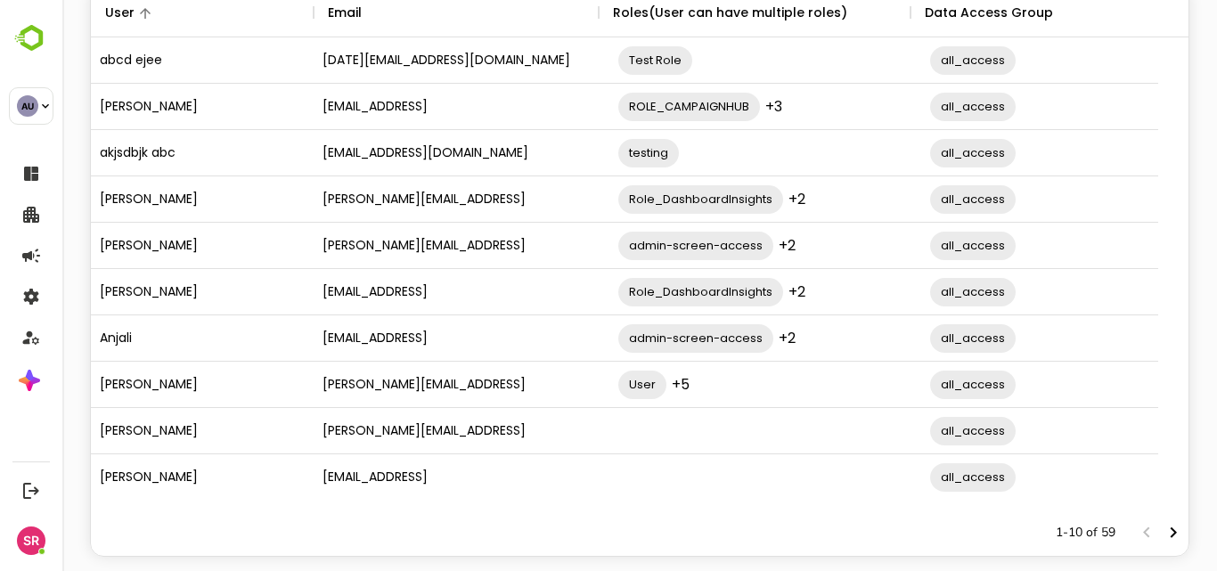
scroll to position [193, 0]
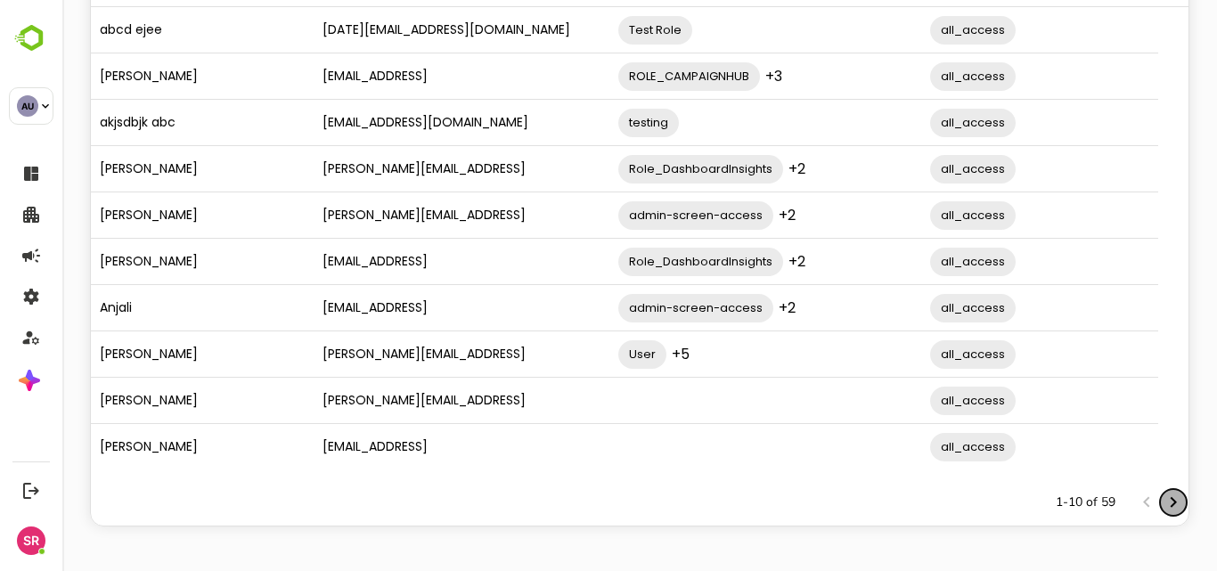
click at [1163, 504] on icon "Next page" at bounding box center [1173, 502] width 21 height 21
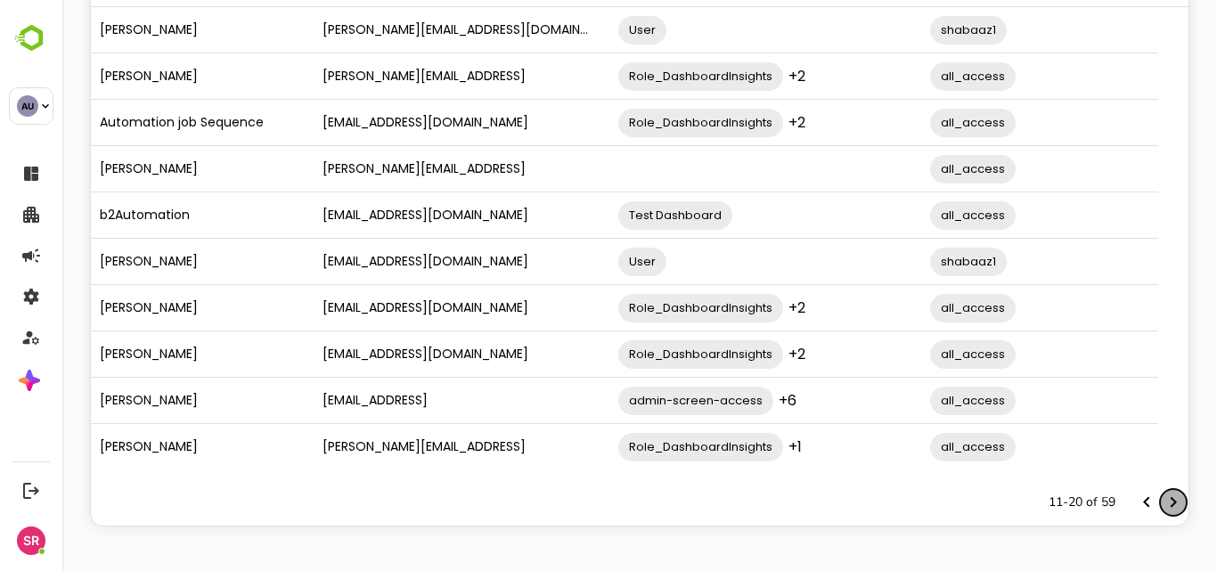
click at [1163, 504] on icon "Next page" at bounding box center [1173, 502] width 21 height 21
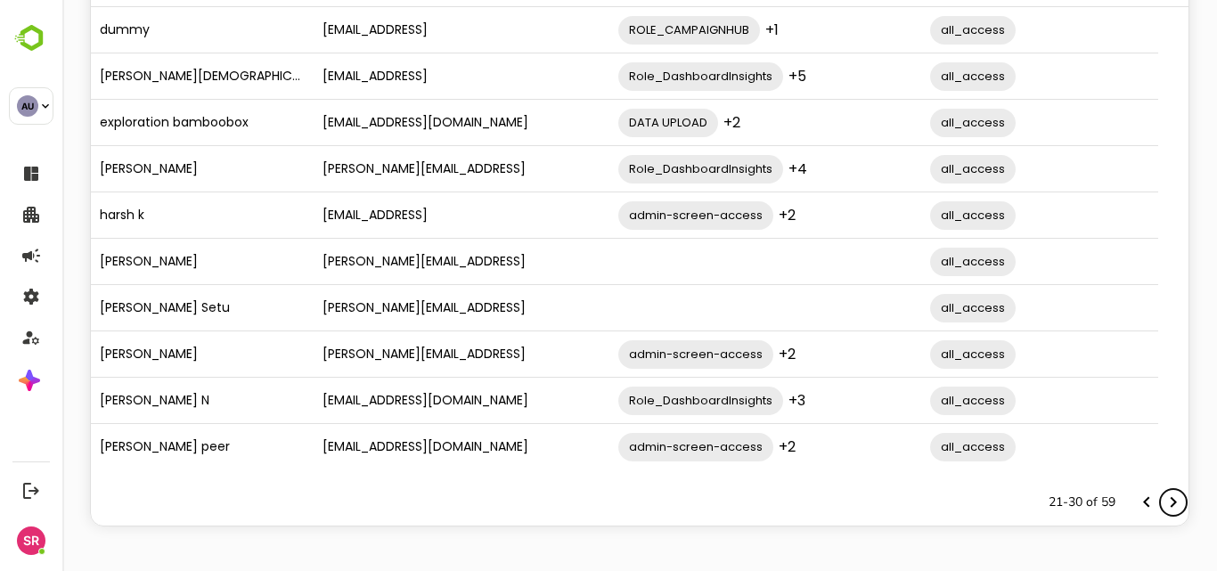
click at [1163, 504] on icon "Next page" at bounding box center [1173, 502] width 21 height 21
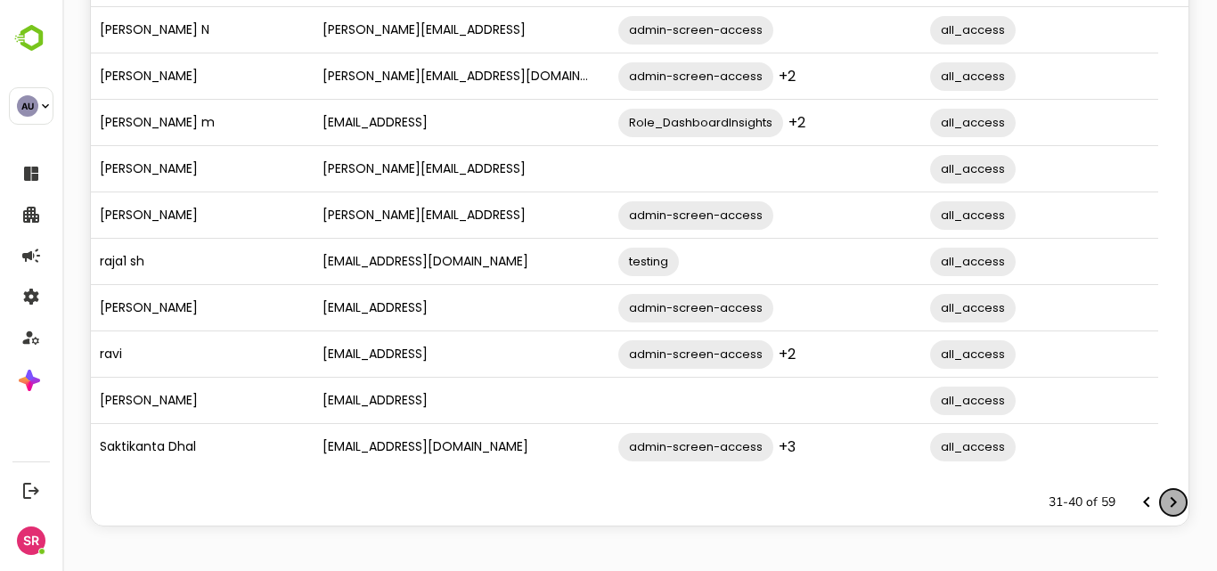
click at [1163, 504] on icon "Next page" at bounding box center [1173, 502] width 21 height 21
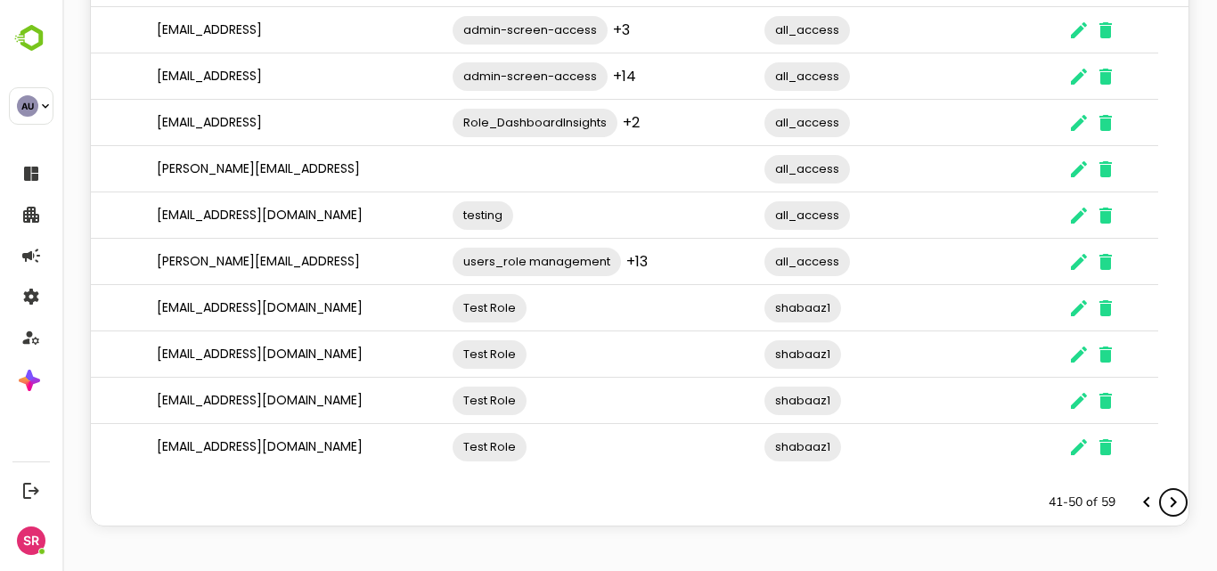
scroll to position [0, 183]
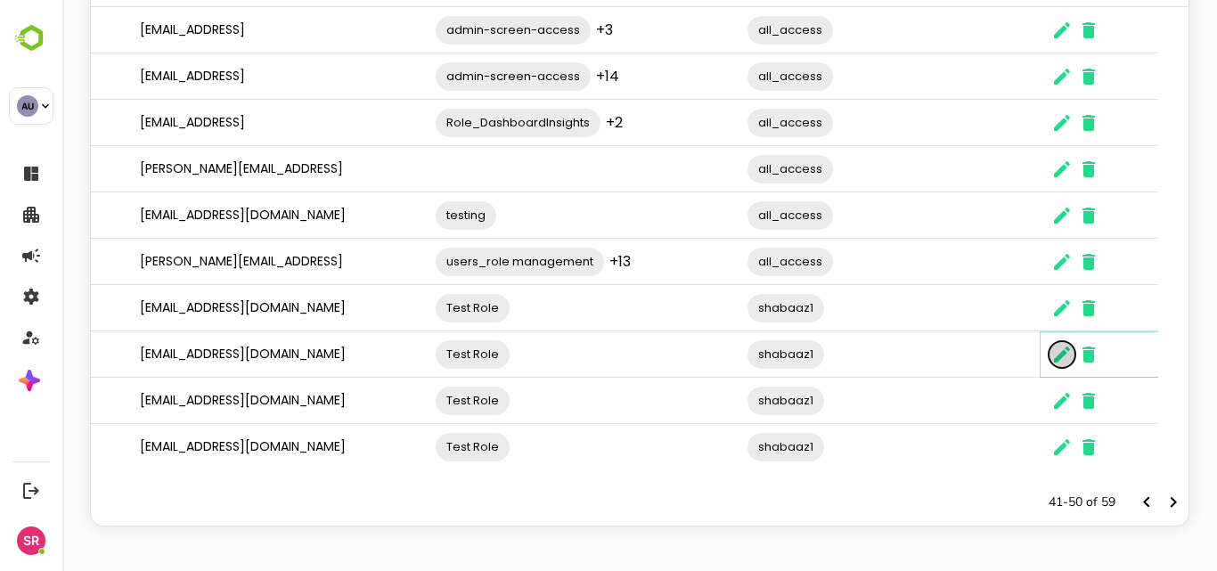
click at [1062, 361] on icon "The User Data" at bounding box center [1062, 354] width 21 height 21
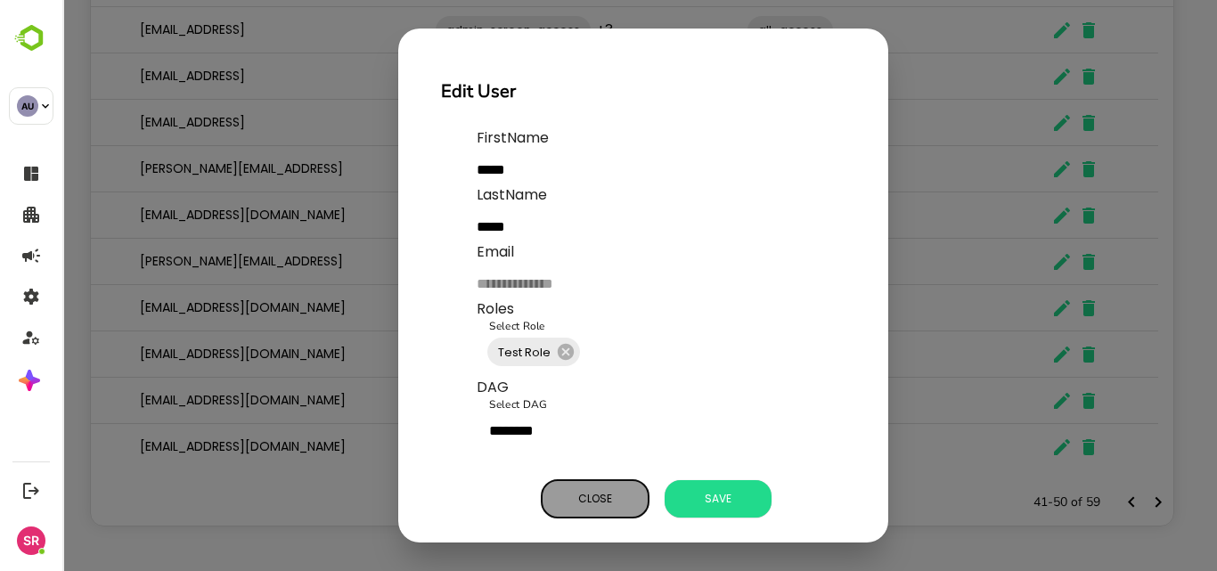
click at [586, 504] on span "Close" at bounding box center [595, 498] width 89 height 23
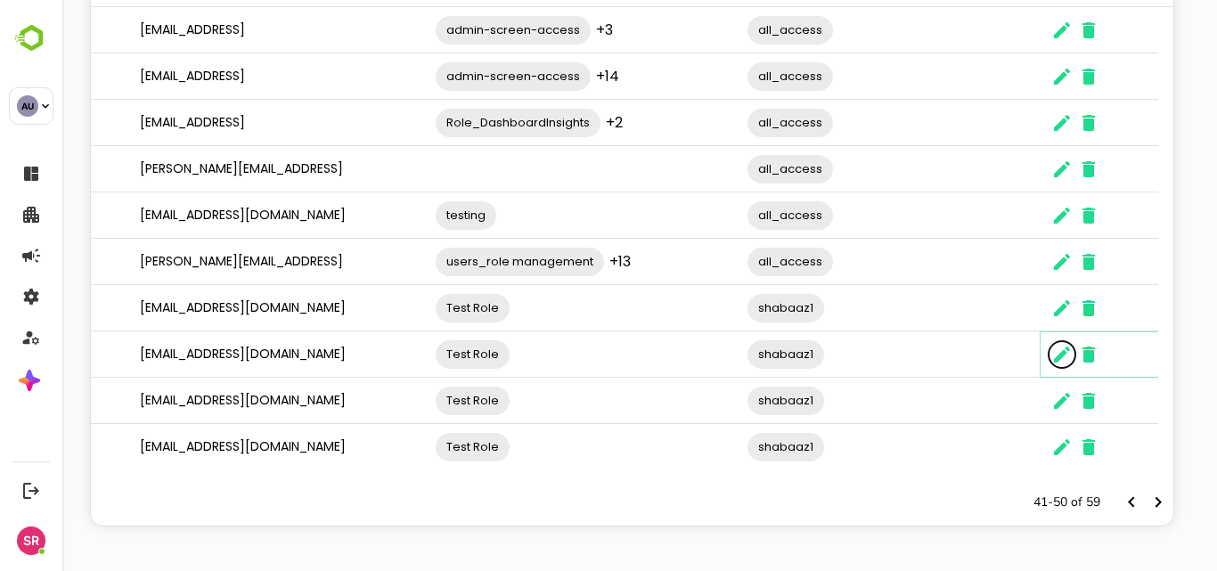
scroll to position [16, 16]
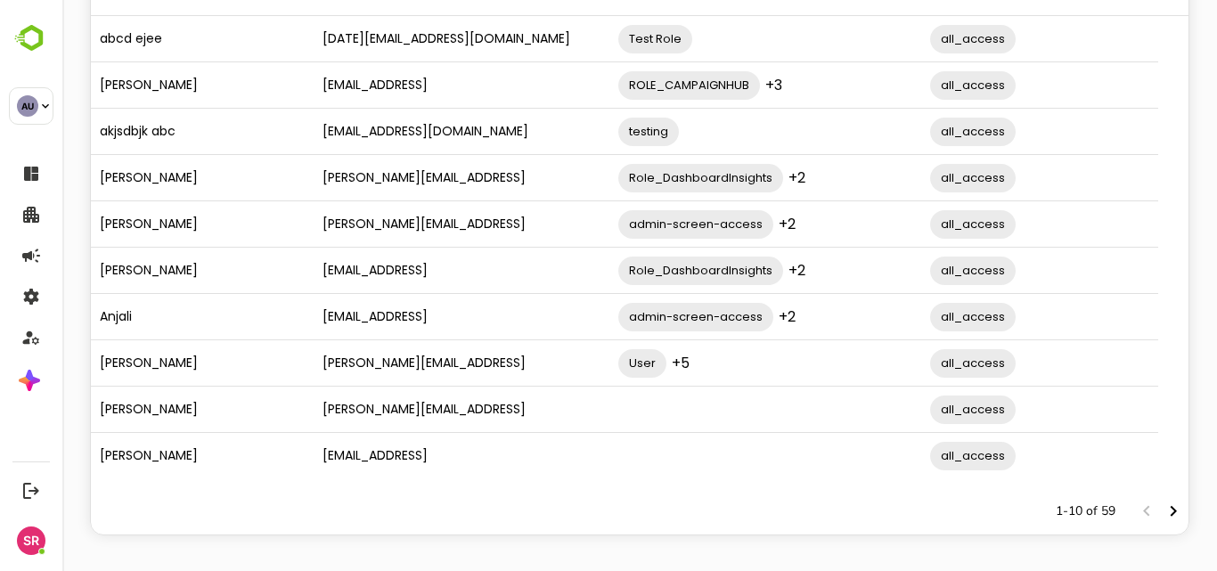
scroll to position [193, 0]
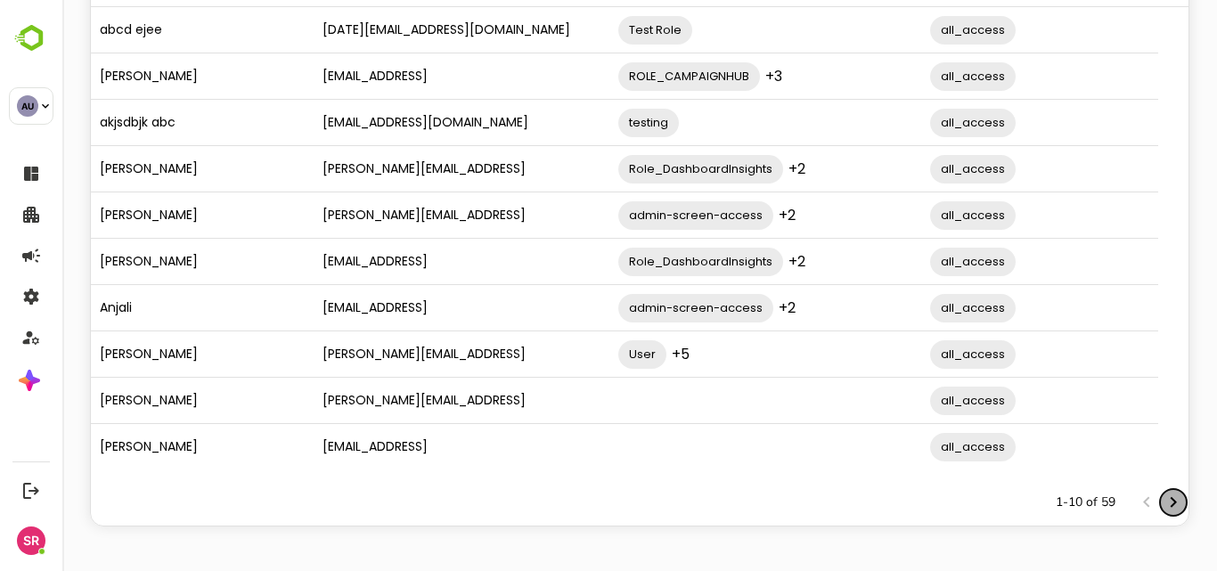
click at [1163, 499] on icon "Next page" at bounding box center [1173, 502] width 21 height 21
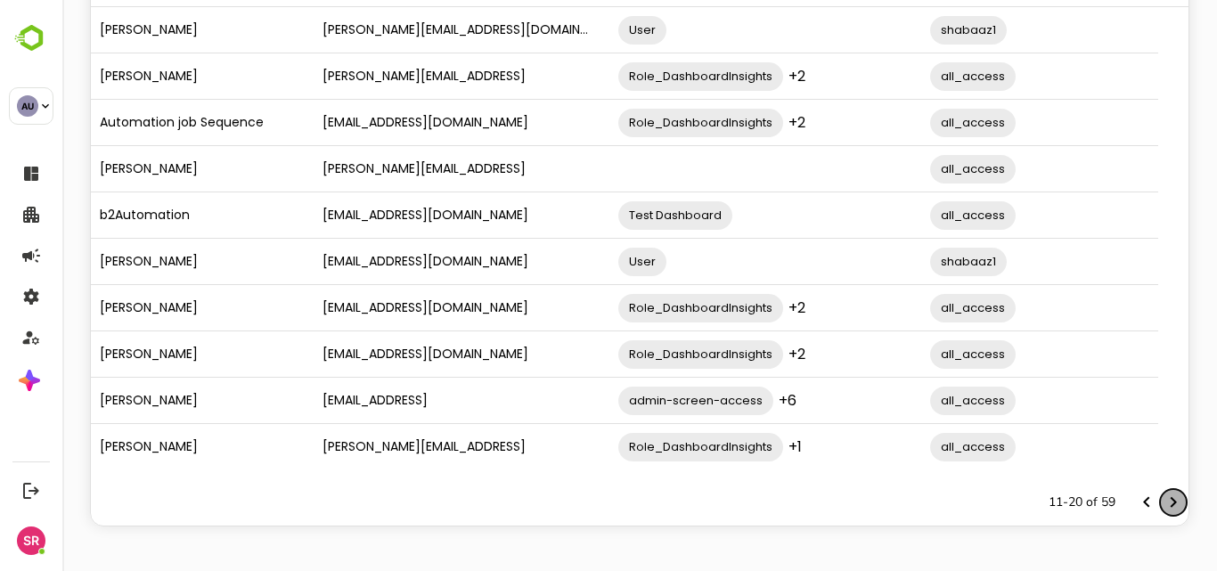
click at [1163, 499] on icon "Next page" at bounding box center [1173, 502] width 21 height 21
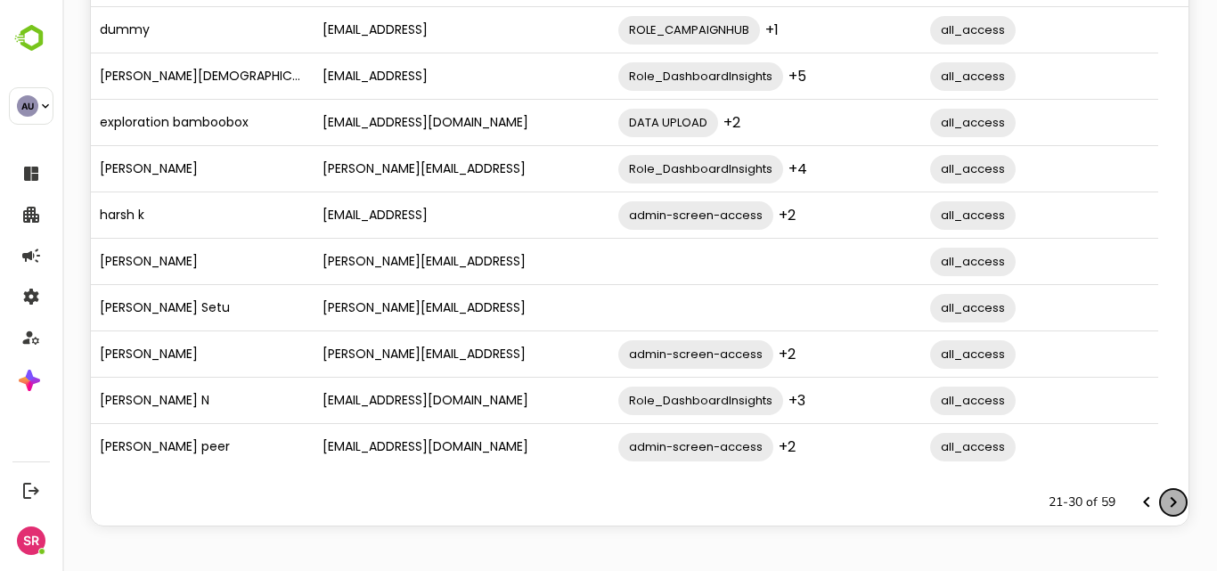
click at [1163, 499] on icon "Next page" at bounding box center [1173, 502] width 21 height 21
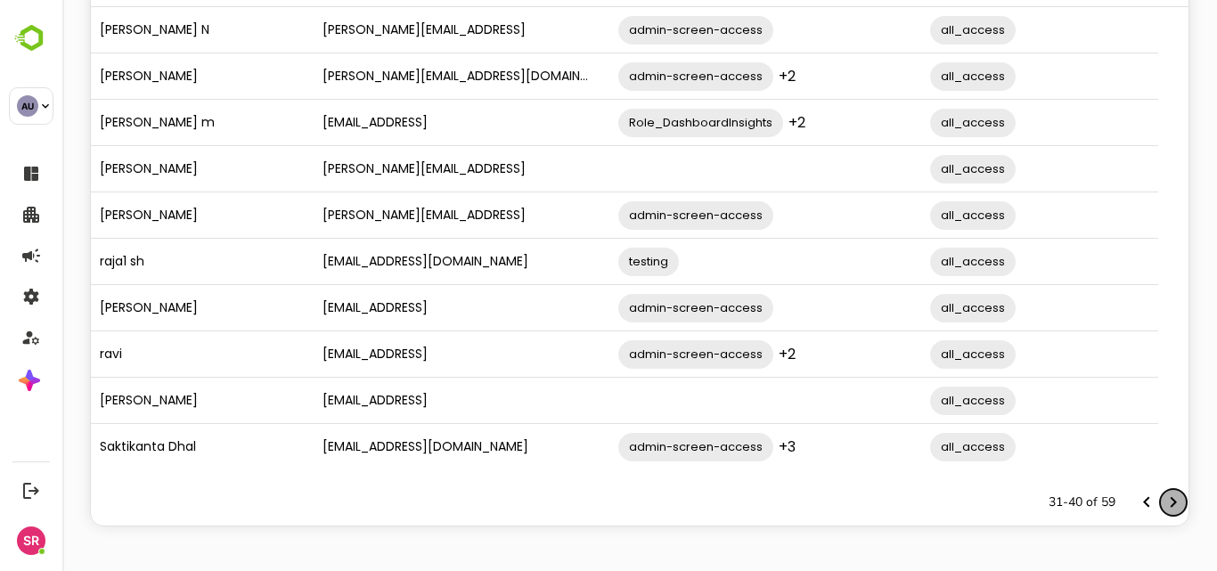
click at [1163, 499] on icon "Next page" at bounding box center [1173, 502] width 21 height 21
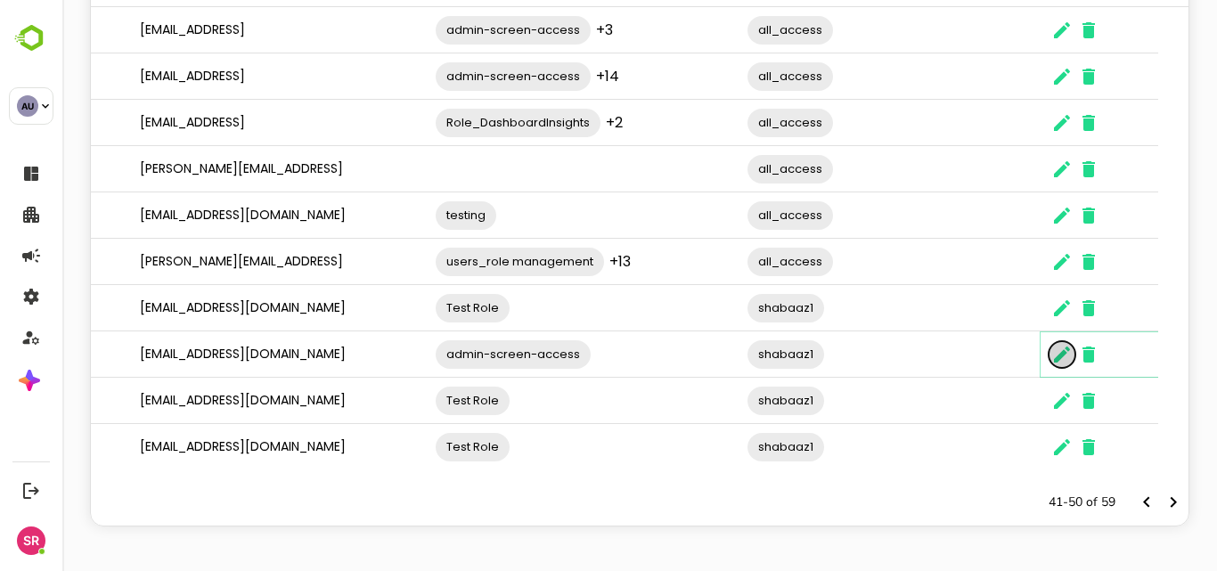
click at [1062, 357] on icon "The User Data" at bounding box center [1062, 355] width 16 height 16
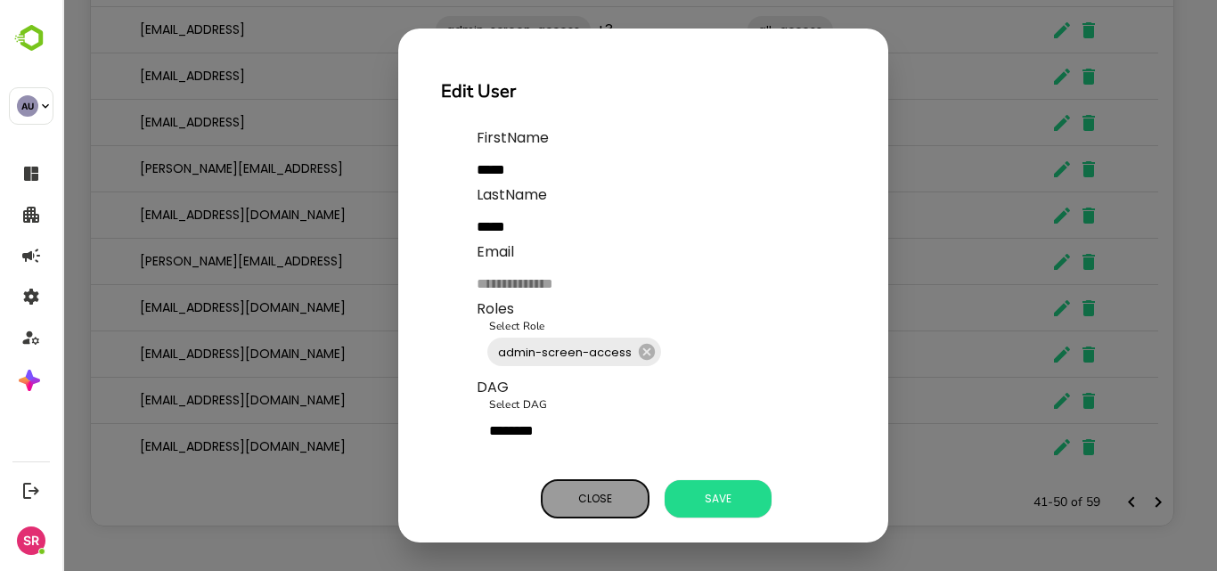
click at [594, 495] on span "Close" at bounding box center [595, 498] width 89 height 23
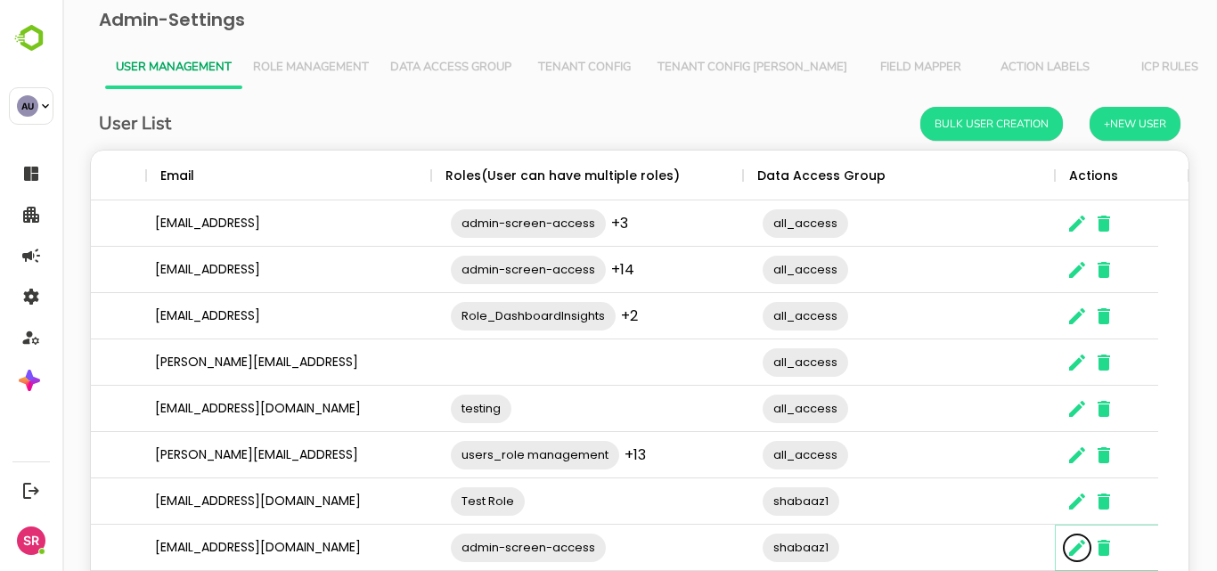
scroll to position [162, 0]
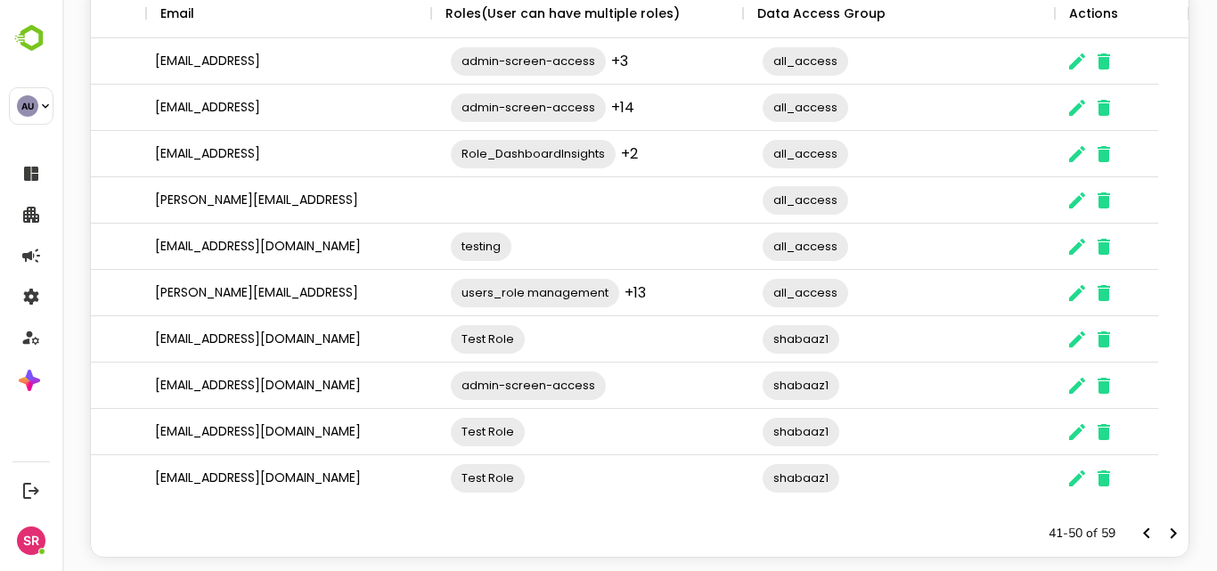
click at [1146, 541] on div "The User Data" at bounding box center [1160, 533] width 53 height 27
click at [1171, 534] on icon "Next page" at bounding box center [1174, 533] width 6 height 11
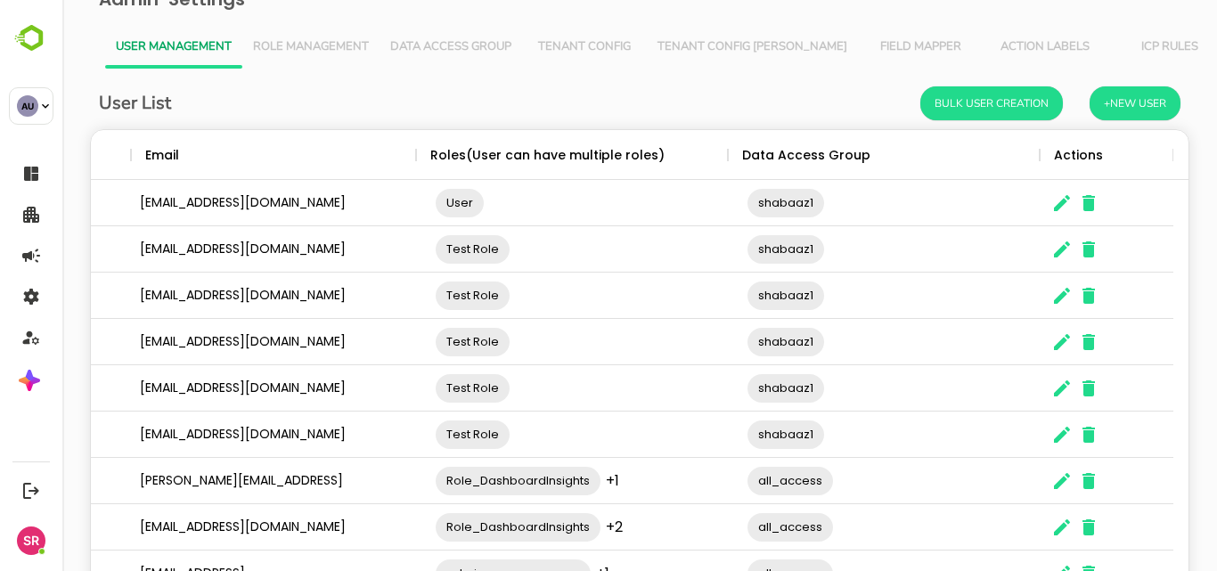
scroll to position [193, 0]
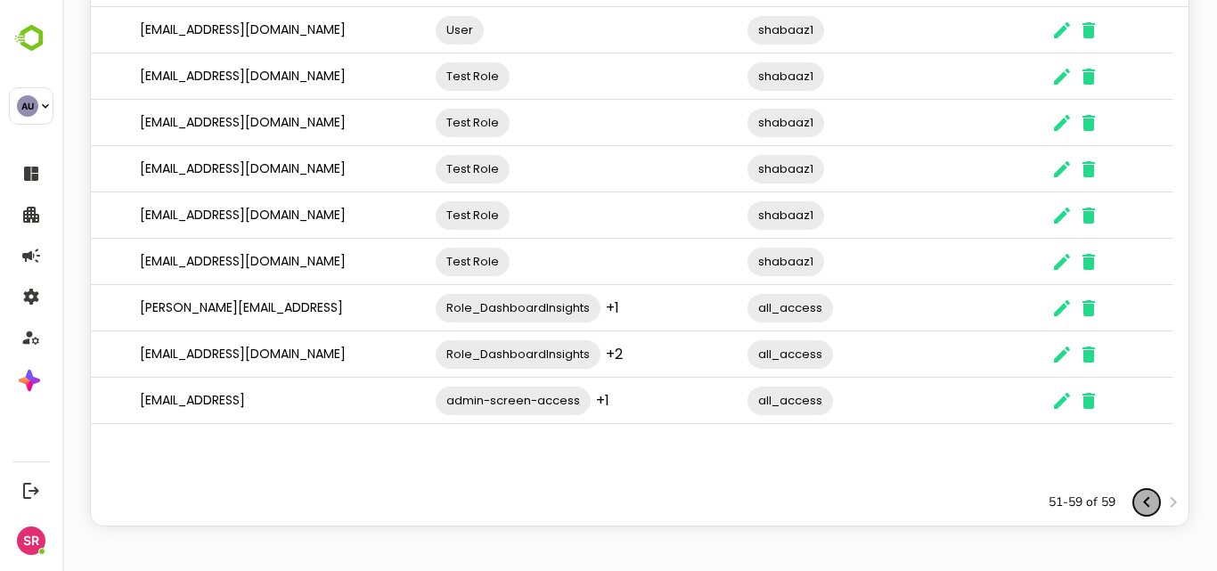
click at [1136, 506] on icon "Previous page" at bounding box center [1146, 502] width 21 height 21
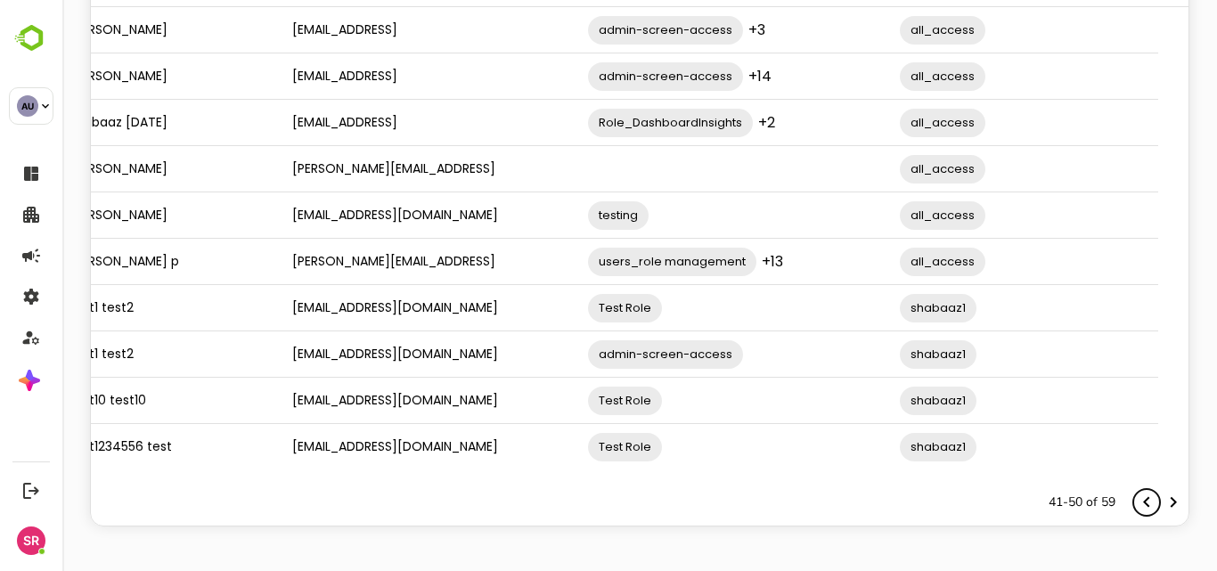
scroll to position [0, 0]
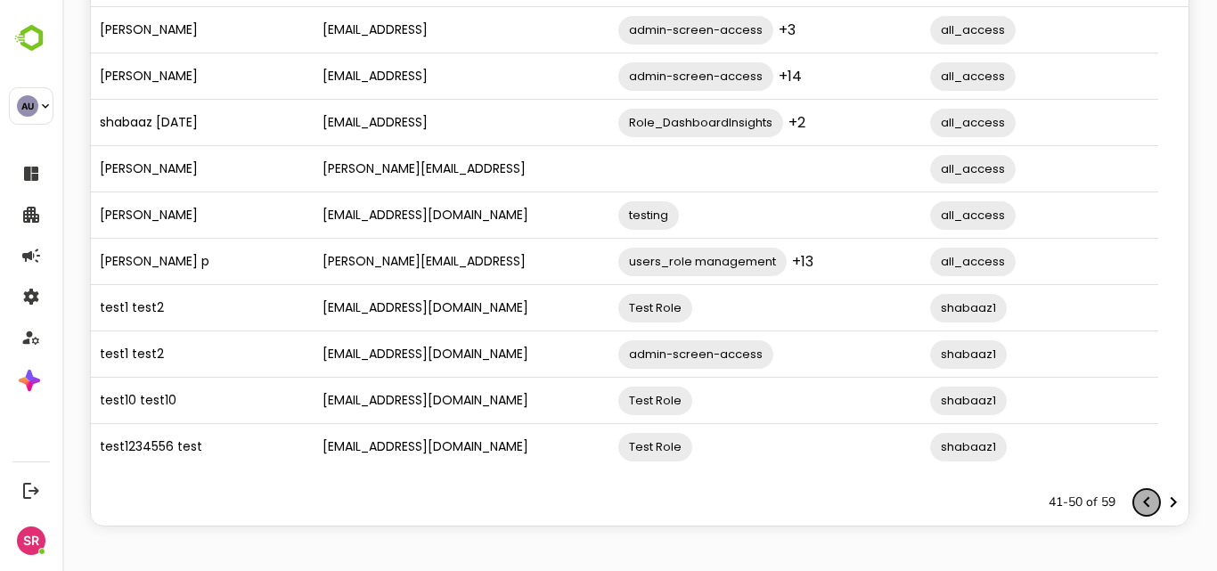
click at [1143, 504] on icon "Previous page" at bounding box center [1146, 502] width 6 height 11
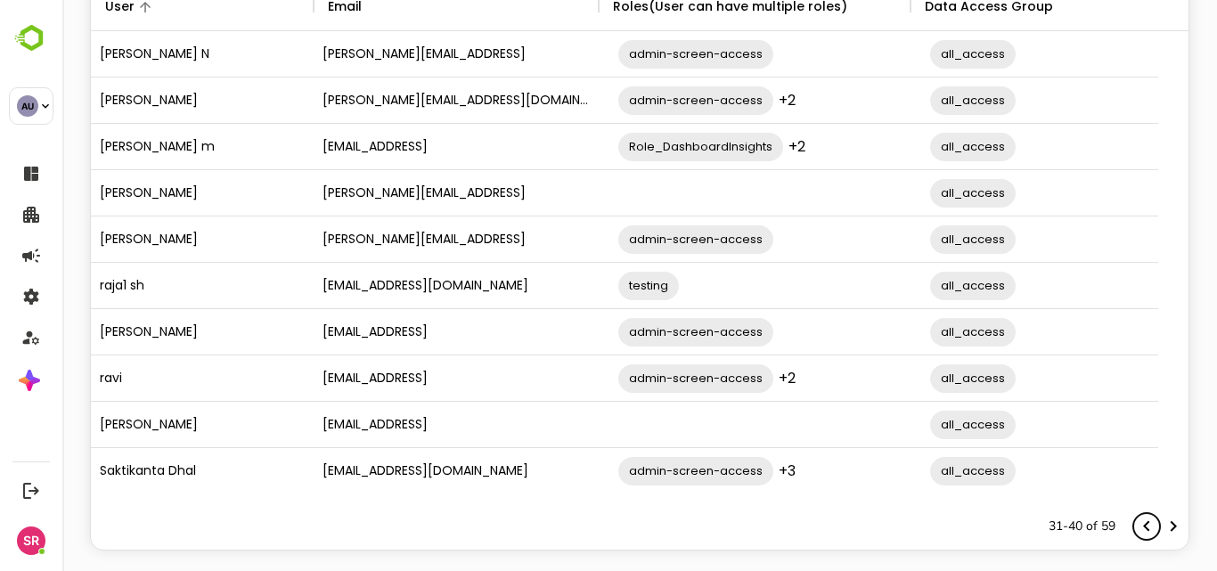
click at [1136, 527] on icon "Previous page" at bounding box center [1146, 526] width 21 height 21
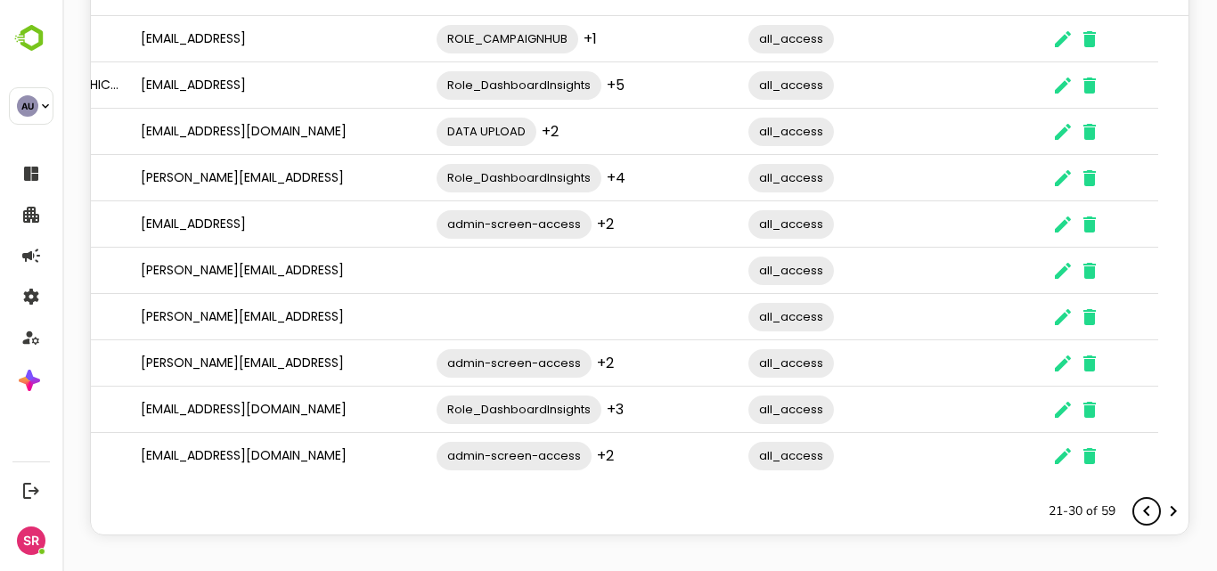
scroll to position [193, 0]
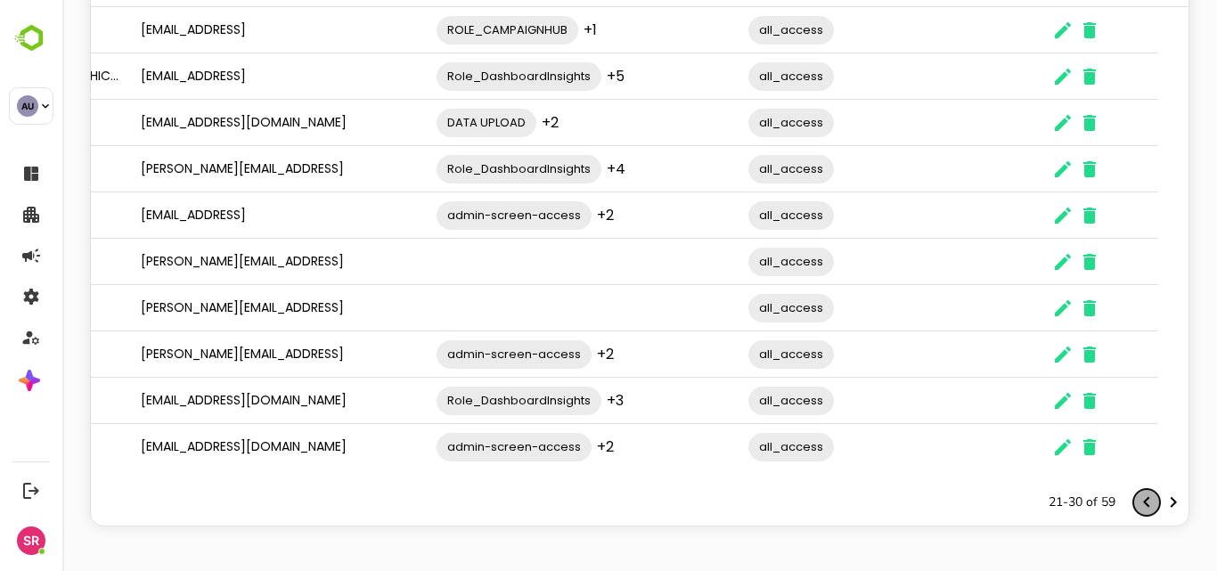
click at [1136, 511] on icon "Previous page" at bounding box center [1146, 502] width 21 height 21
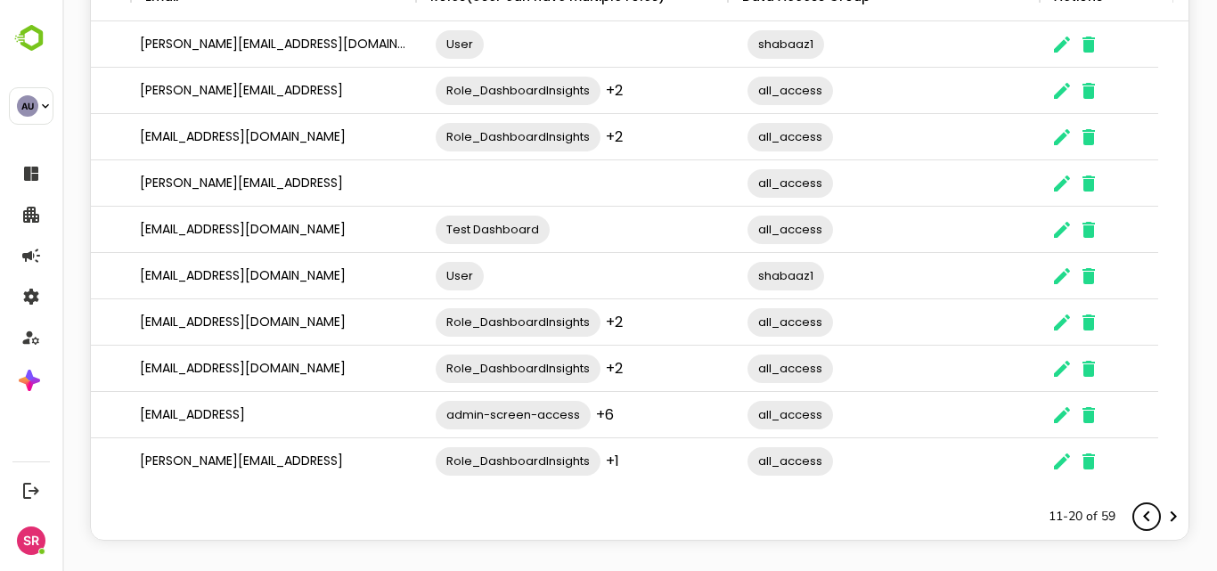
scroll to position [177, 0]
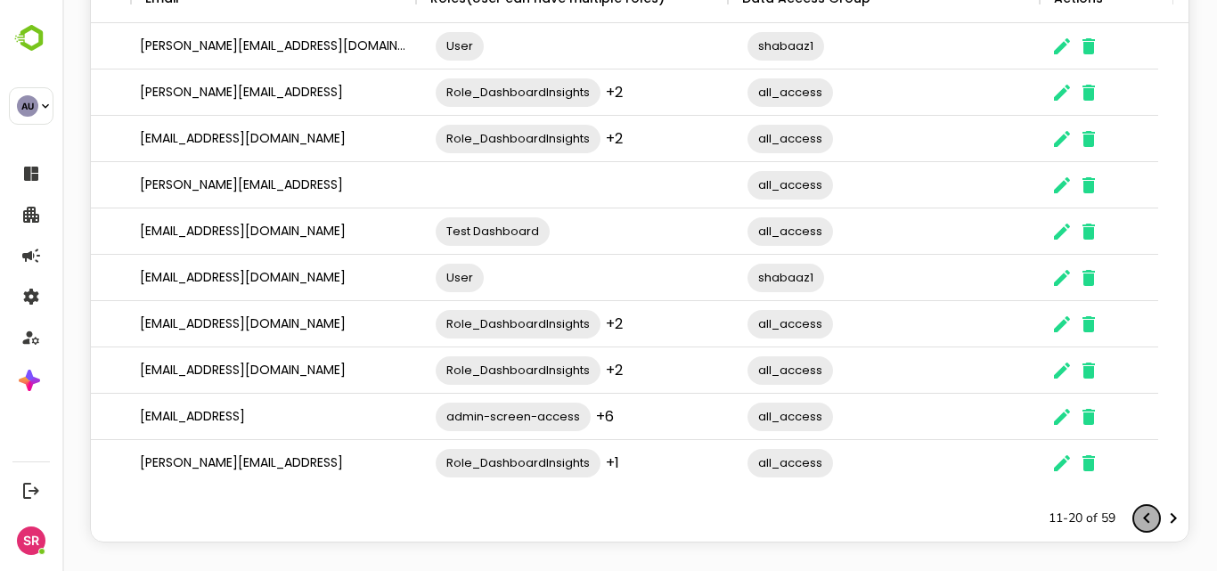
click at [1136, 518] on icon "Previous page" at bounding box center [1146, 518] width 21 height 21
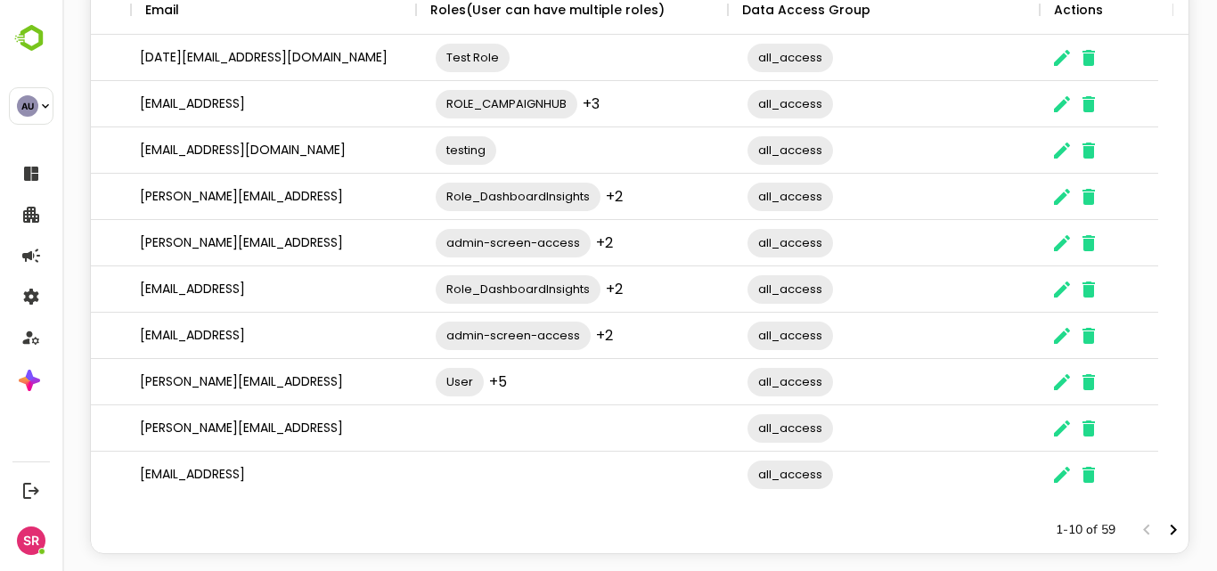
scroll to position [0, 183]
click at [858, 423] on input "The User Data" at bounding box center [938, 429] width 205 height 34
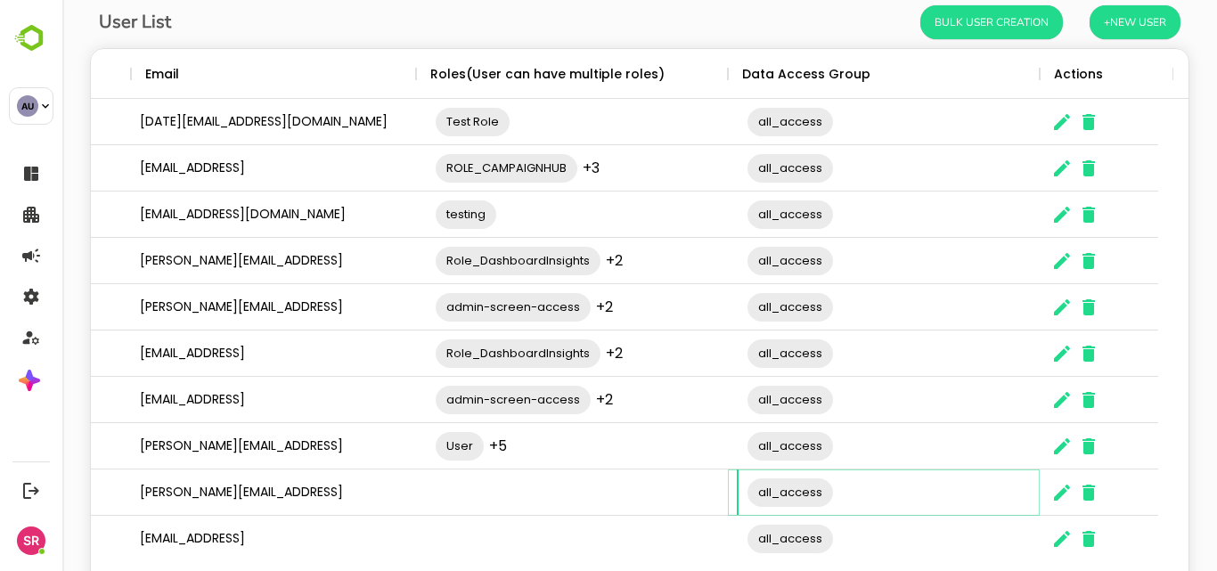
scroll to position [193, 0]
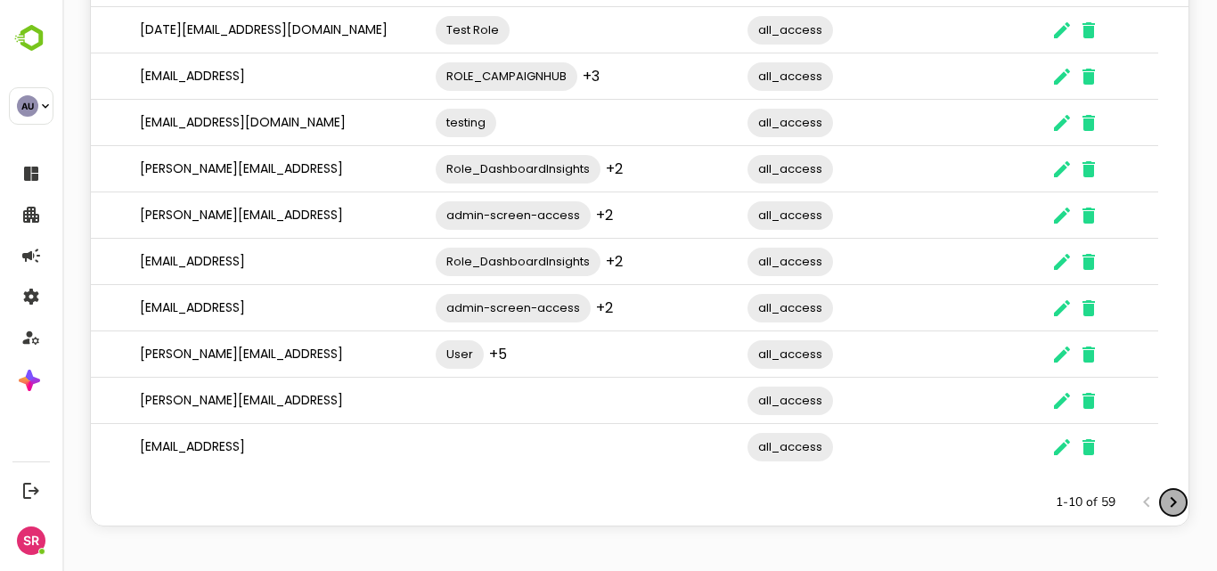
click at [1163, 500] on icon "Next page" at bounding box center [1173, 502] width 21 height 21
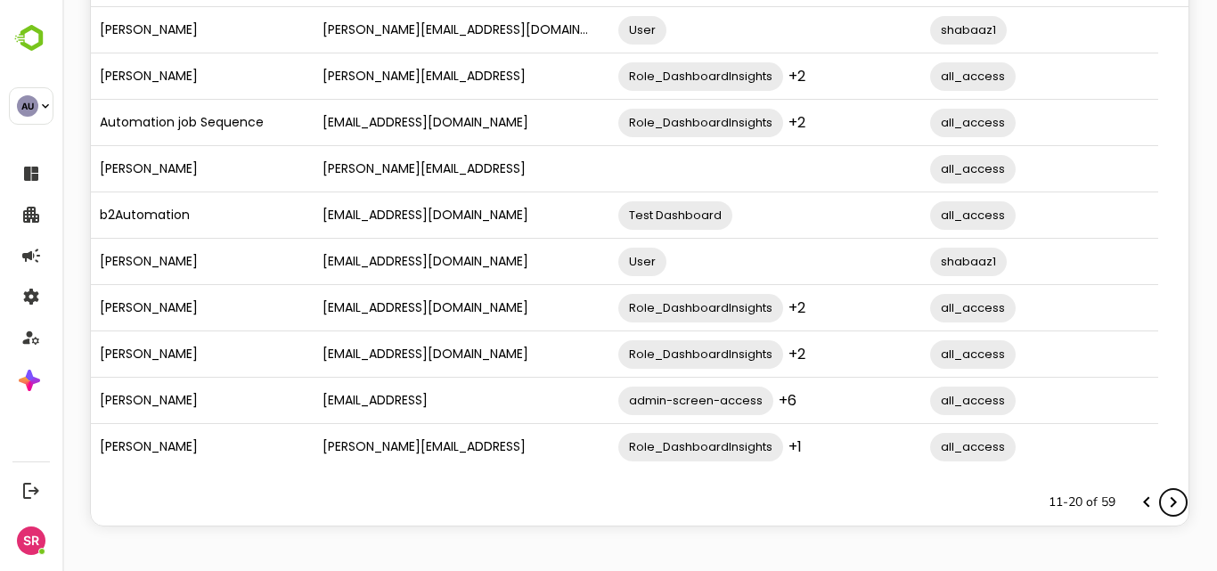
scroll to position [0, 0]
click at [1163, 500] on icon "Next page" at bounding box center [1173, 502] width 21 height 21
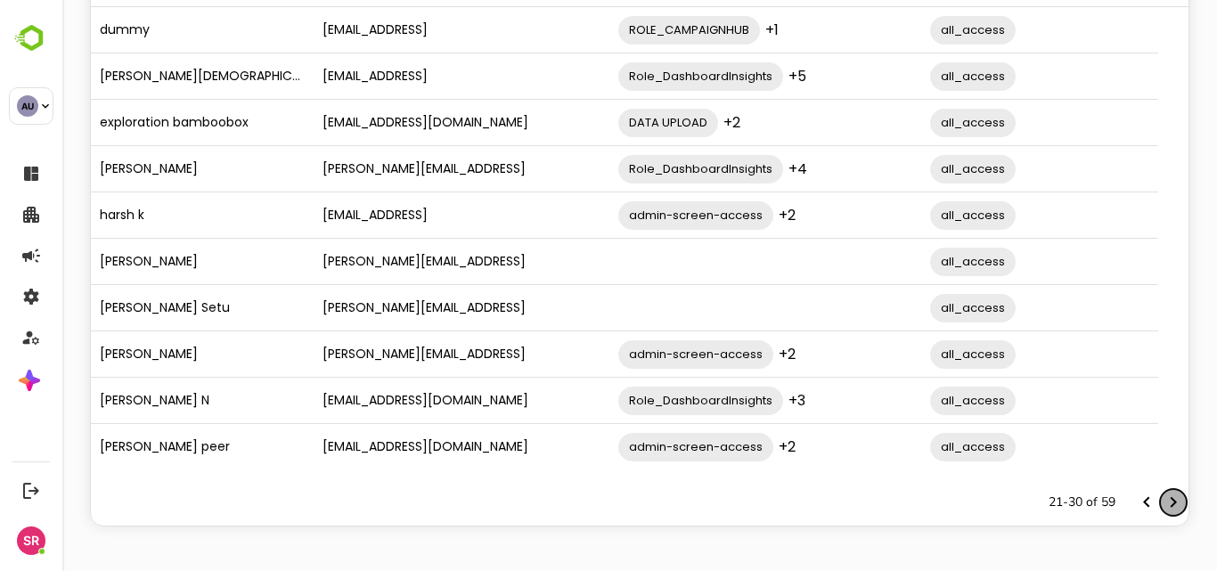
click at [1163, 500] on icon "Next page" at bounding box center [1173, 502] width 21 height 21
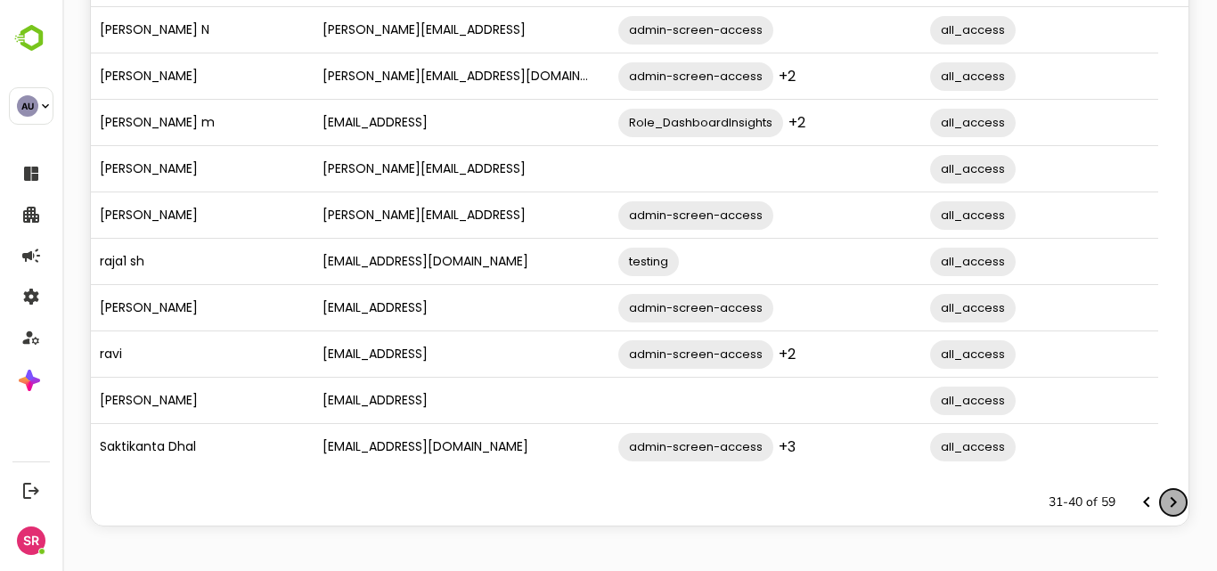
click at [1163, 500] on icon "Next page" at bounding box center [1173, 502] width 21 height 21
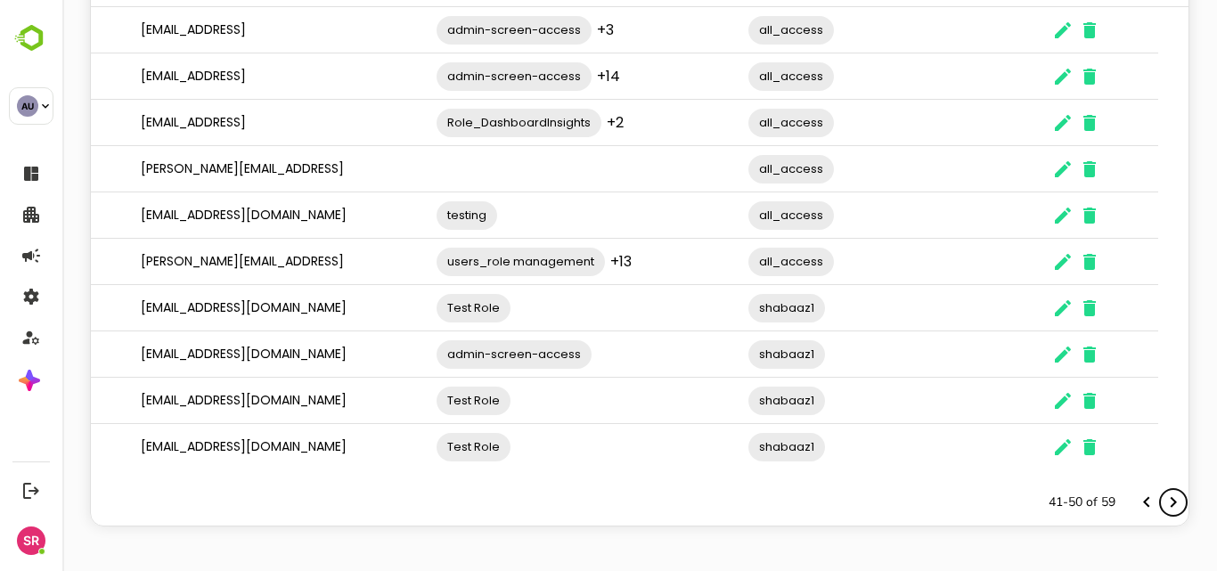
scroll to position [0, 183]
click at [1090, 402] on icon "The User Data" at bounding box center [1089, 401] width 12 height 16
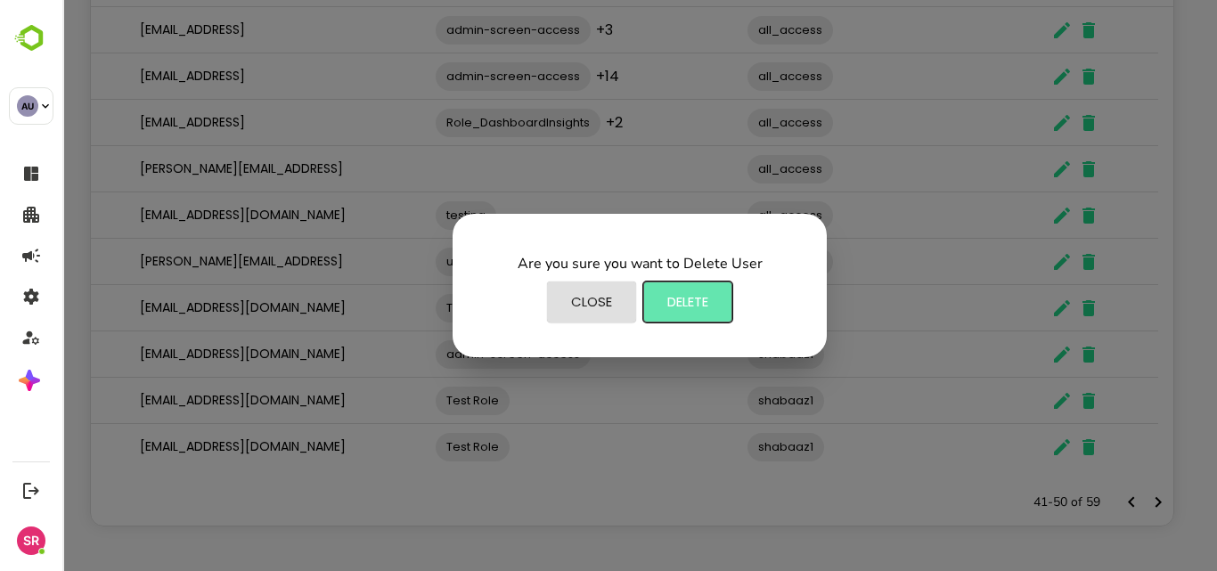
click at [676, 309] on span "Delete" at bounding box center [687, 302] width 71 height 23
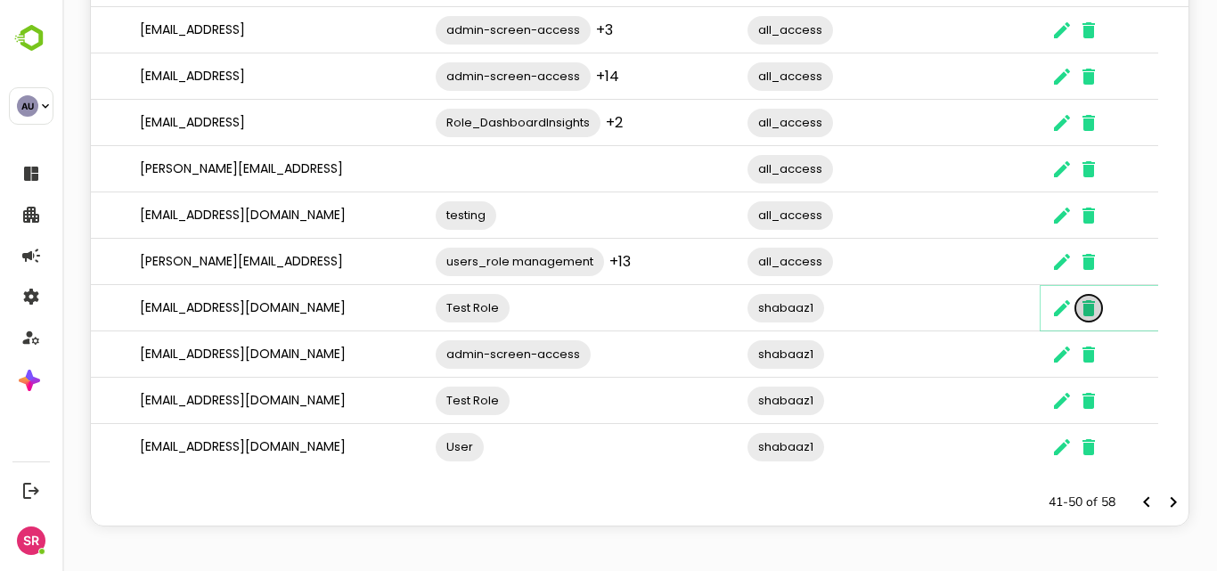
click at [1088, 308] on icon "The User Data" at bounding box center [1089, 308] width 12 height 16
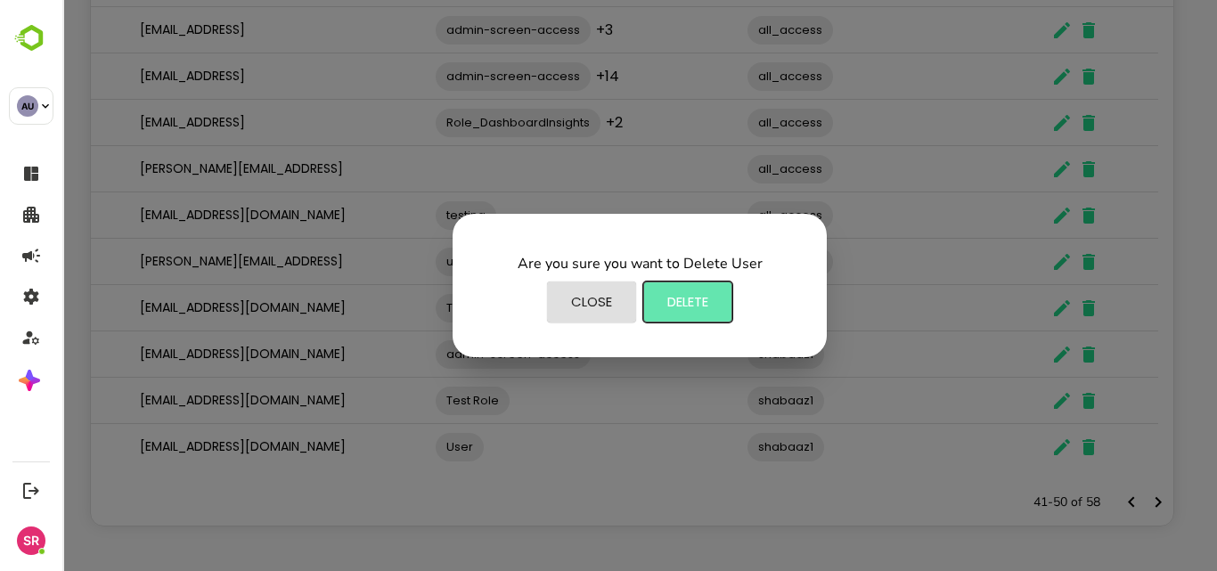
click at [706, 292] on span "Delete" at bounding box center [687, 302] width 71 height 23
click at [577, 292] on span "Close" at bounding box center [591, 302] width 71 height 23
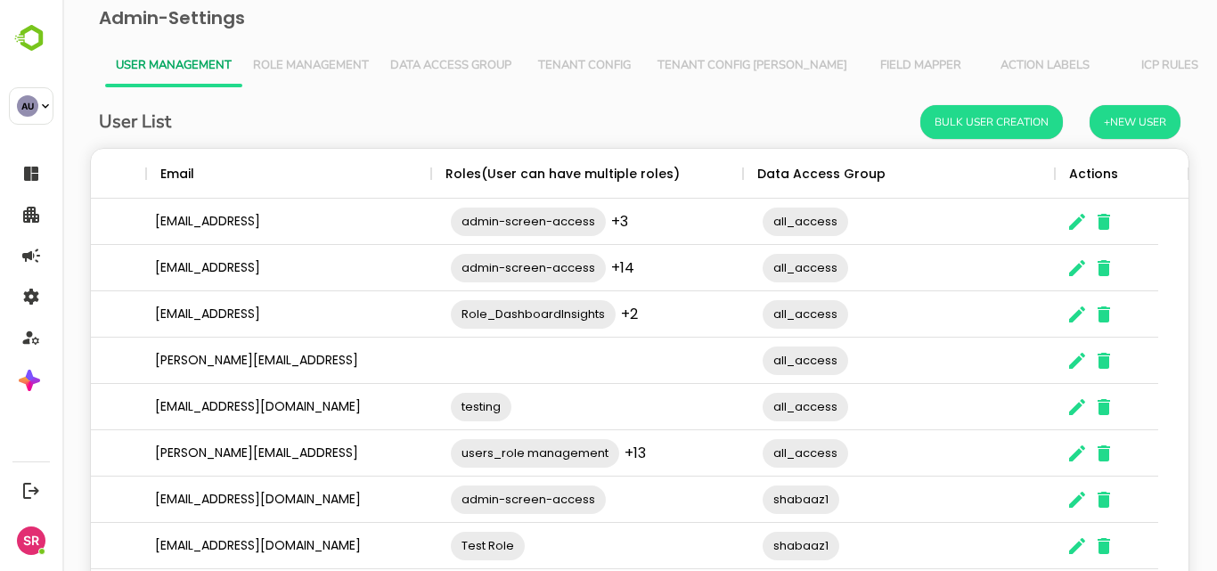
scroll to position [0, 0]
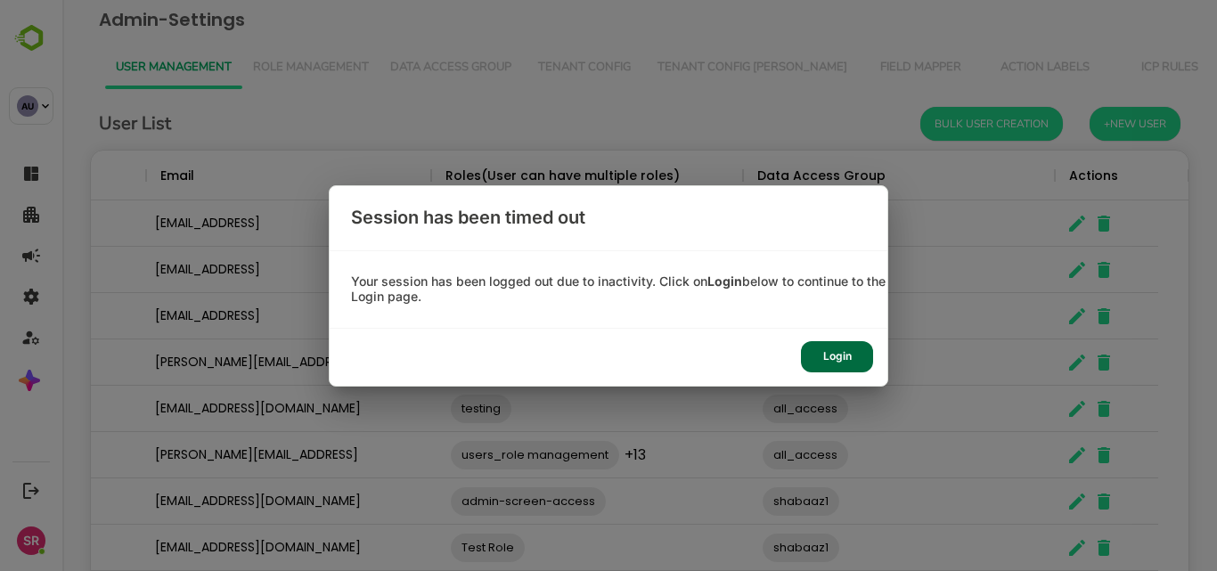
click at [828, 362] on div "Login" at bounding box center [837, 356] width 72 height 31
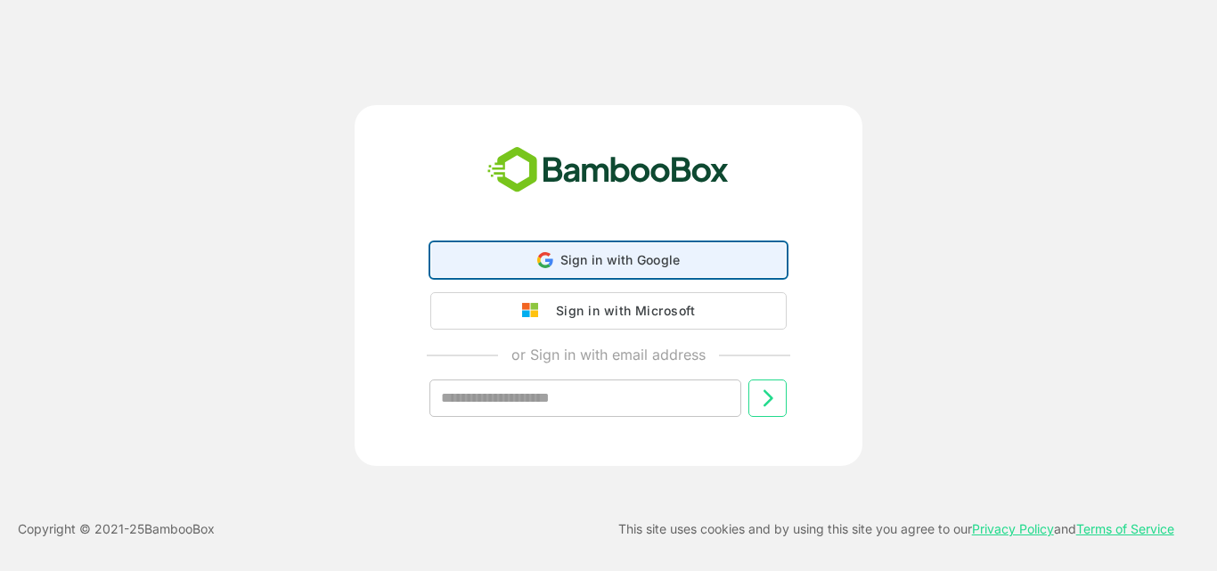
click at [579, 266] on span "Sign in with Google" at bounding box center [621, 259] width 120 height 15
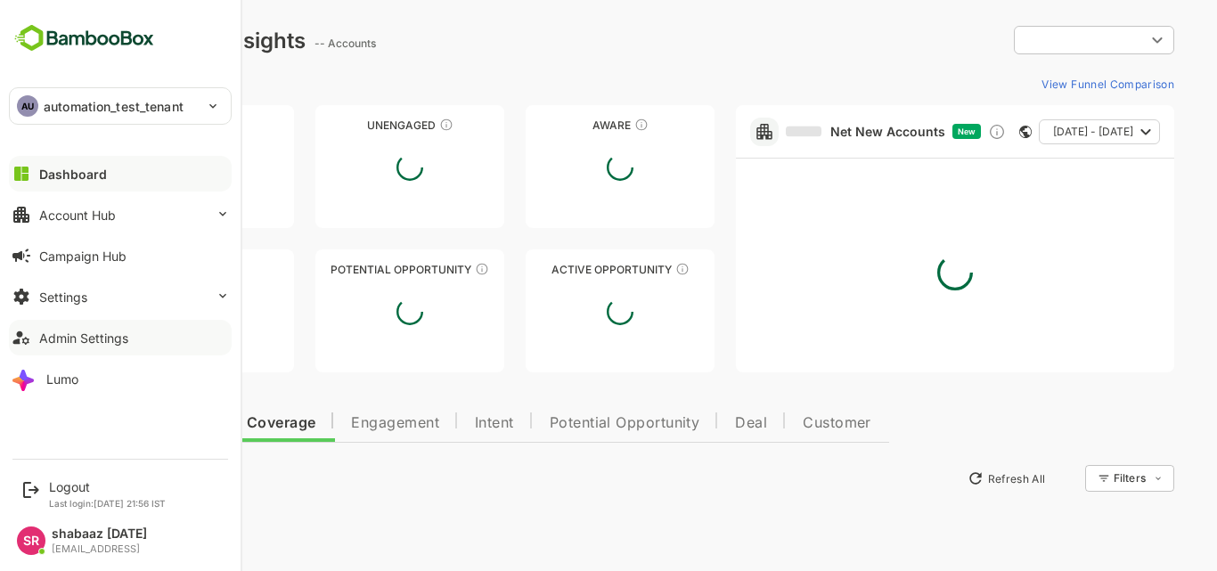
click at [62, 338] on div "Admin Settings" at bounding box center [83, 338] width 89 height 15
type input "**********"
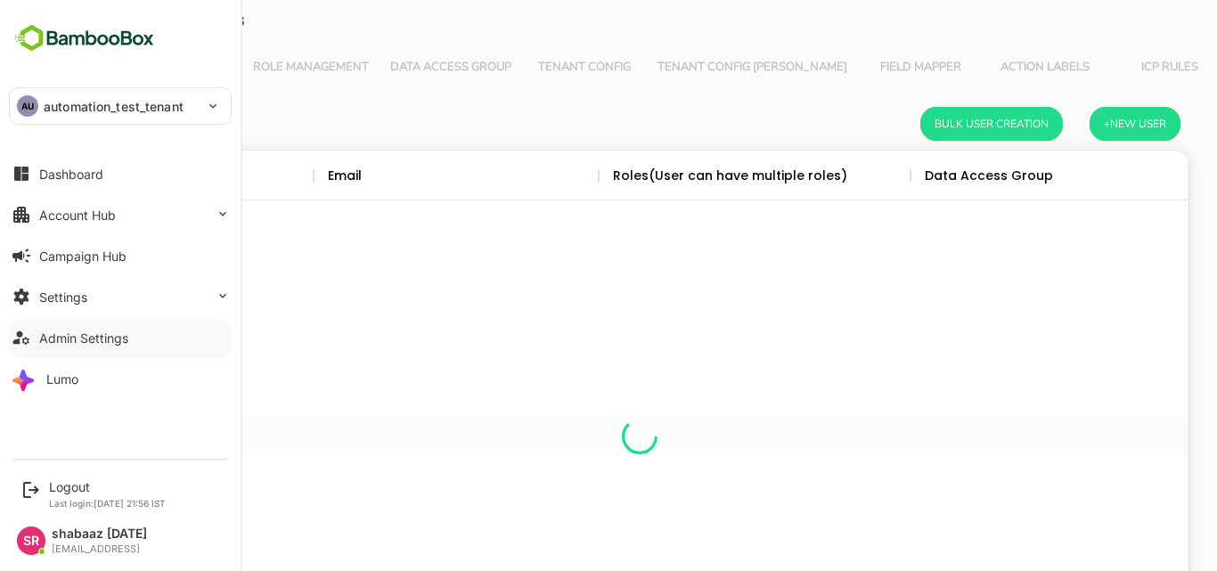
scroll to position [507, 1068]
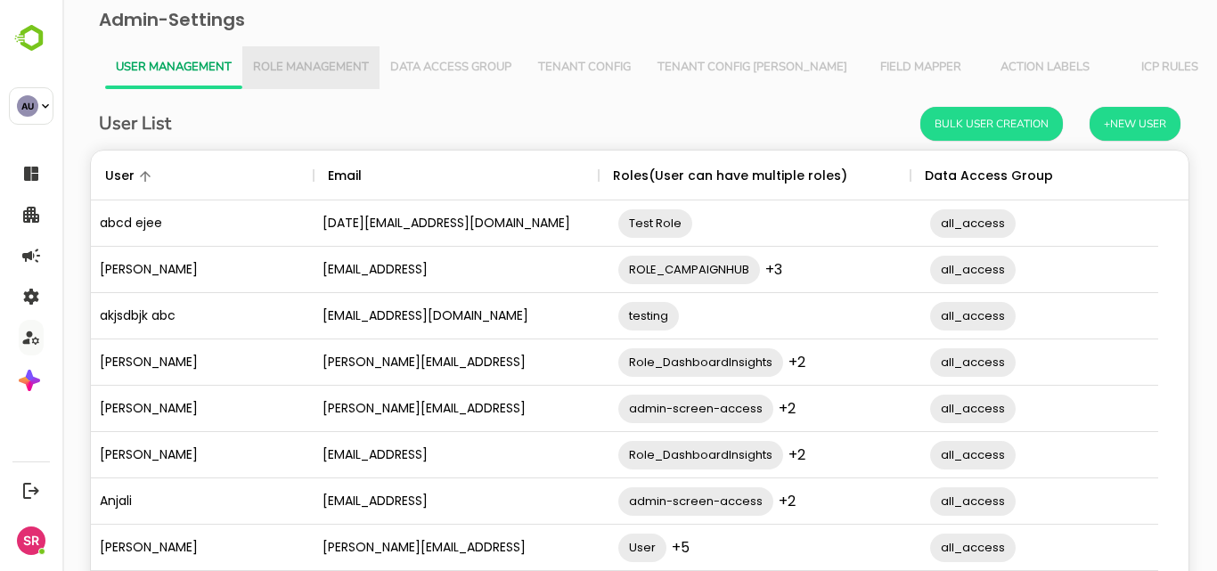
click at [322, 62] on span "Role Management" at bounding box center [311, 68] width 116 height 14
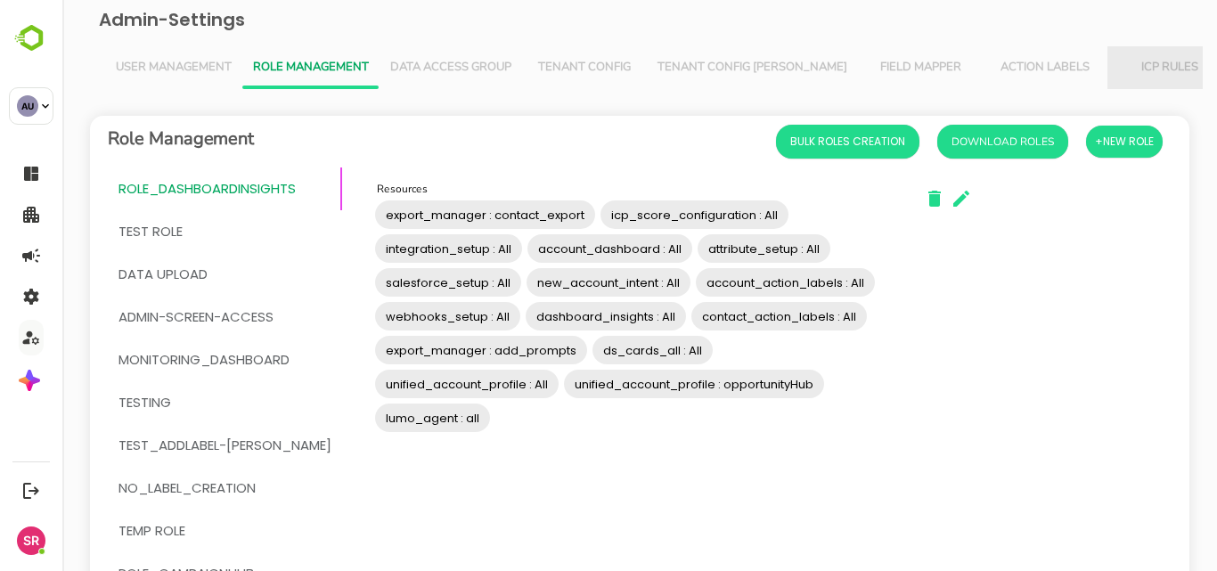
click at [1118, 68] on span "ICP Rules" at bounding box center [1169, 68] width 103 height 14
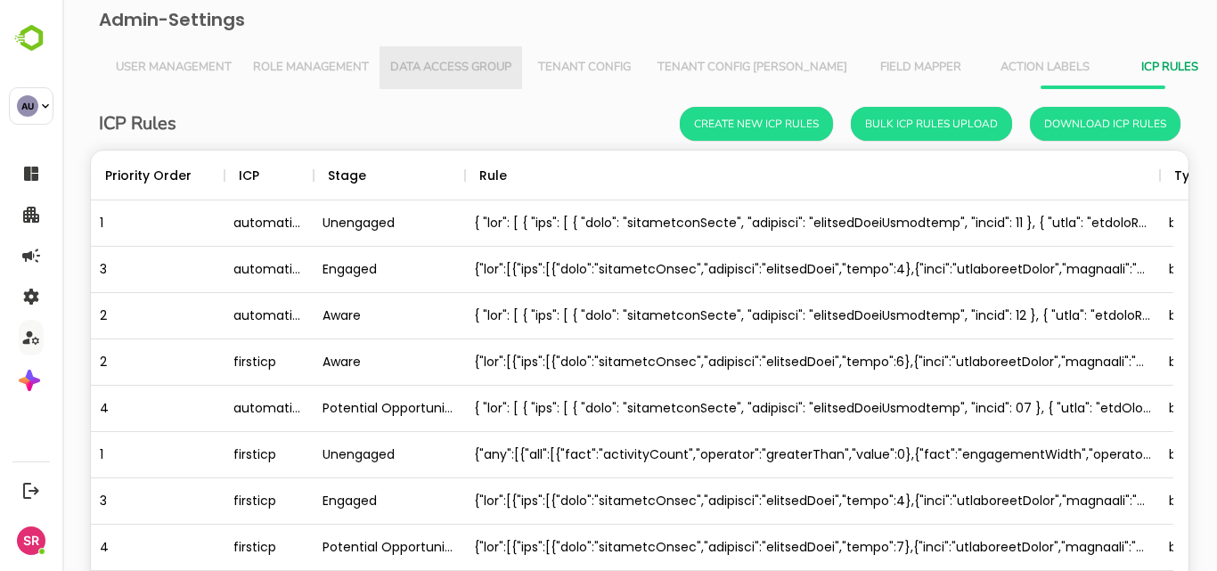
click at [440, 70] on span "Data Access Group" at bounding box center [450, 68] width 121 height 14
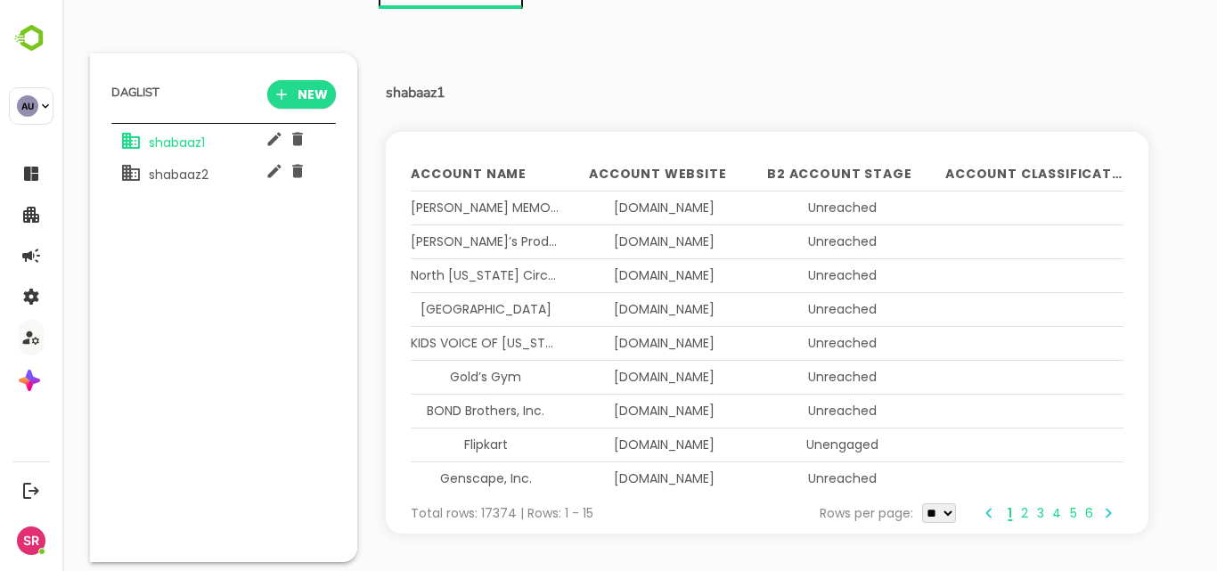
scroll to position [0, 0]
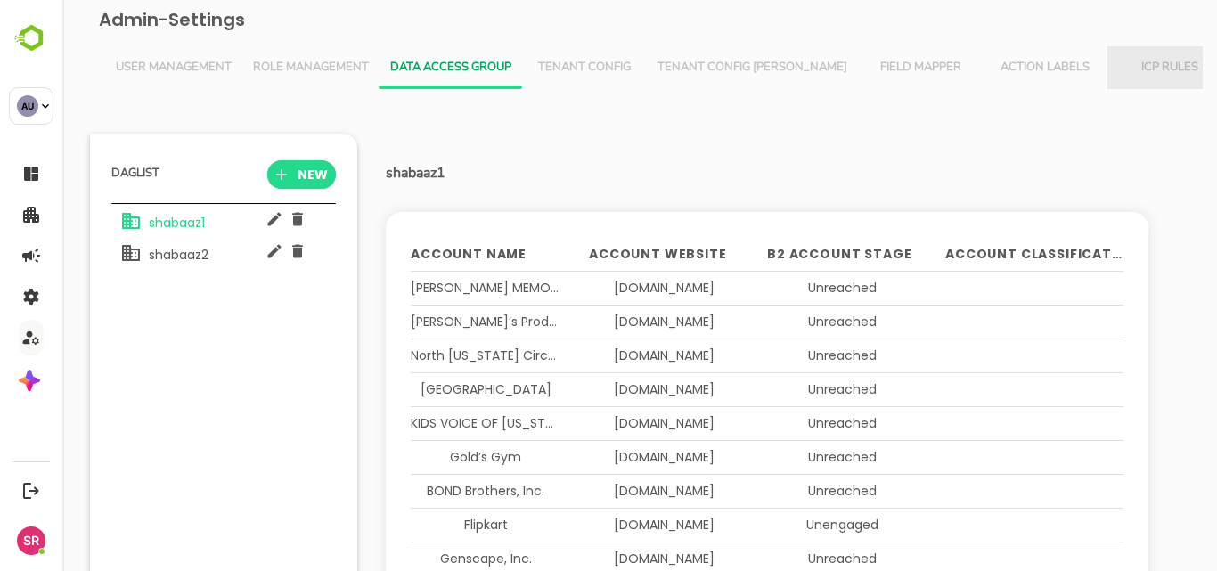
click at [1118, 61] on span "ICP Rules" at bounding box center [1169, 68] width 103 height 14
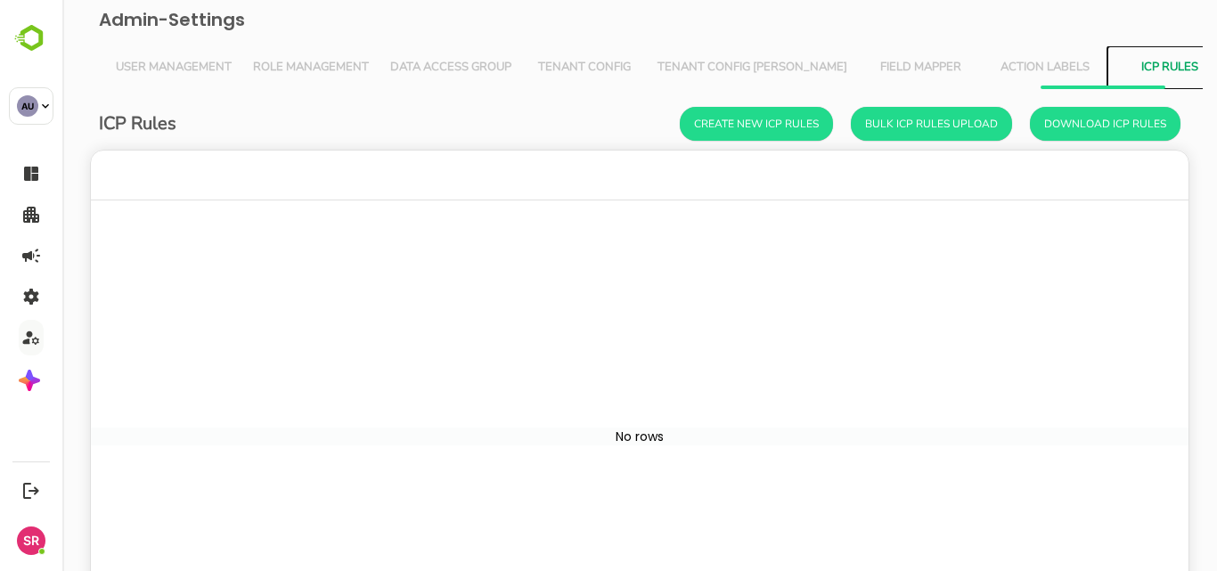
scroll to position [507, 1068]
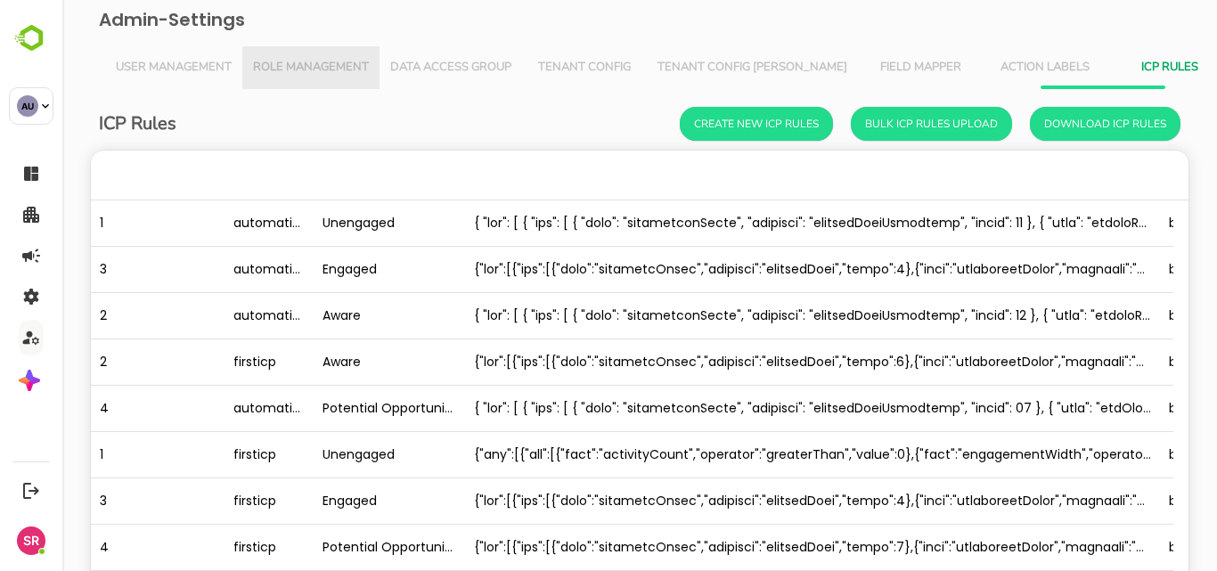
click at [332, 56] on button "Role Management" at bounding box center [310, 67] width 137 height 43
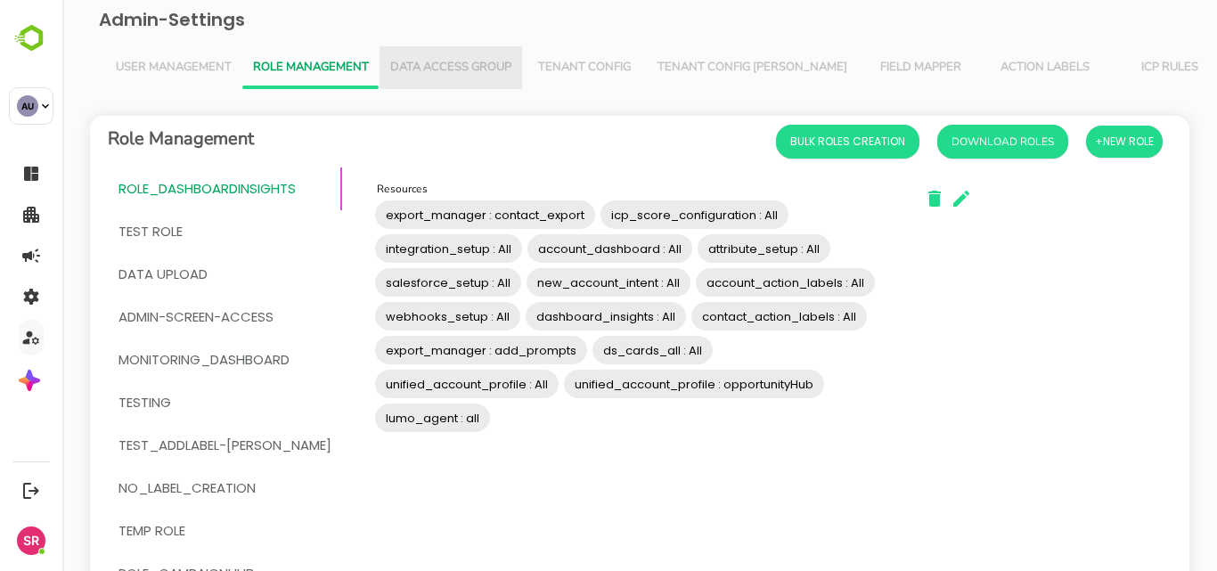
click at [464, 66] on span "Data Access Group" at bounding box center [450, 68] width 121 height 14
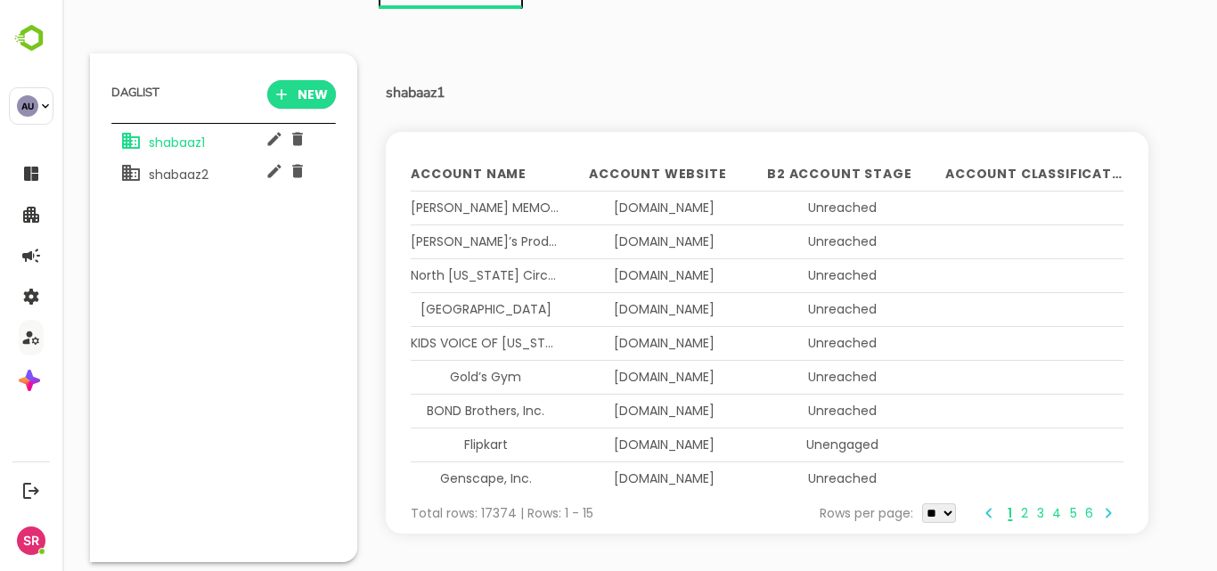
scroll to position [0, 0]
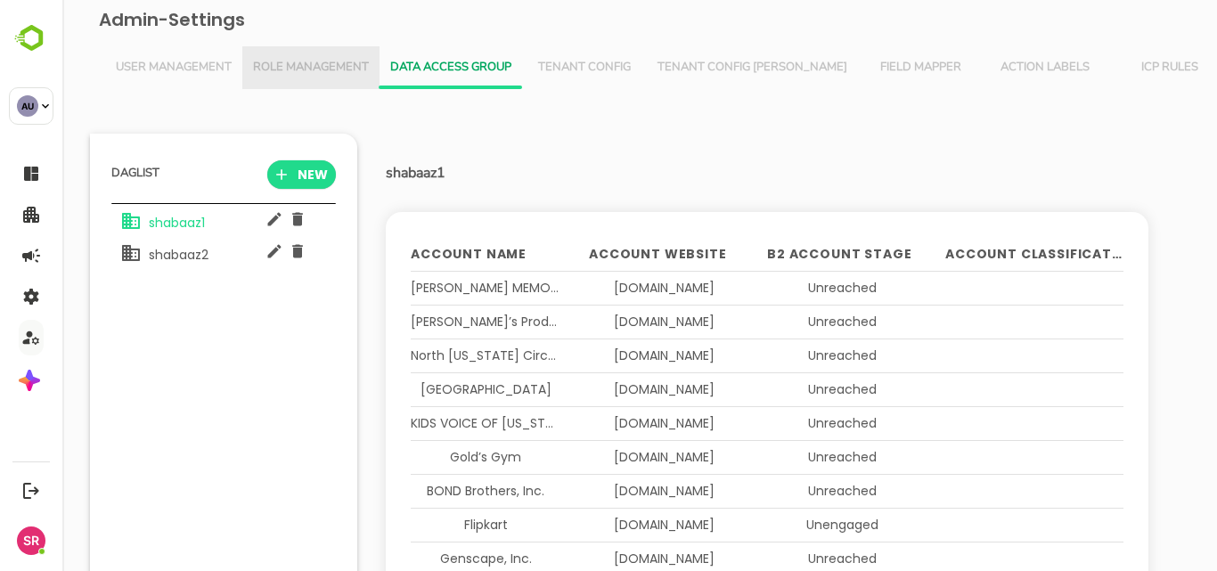
click at [283, 66] on span "Role Management" at bounding box center [311, 68] width 116 height 14
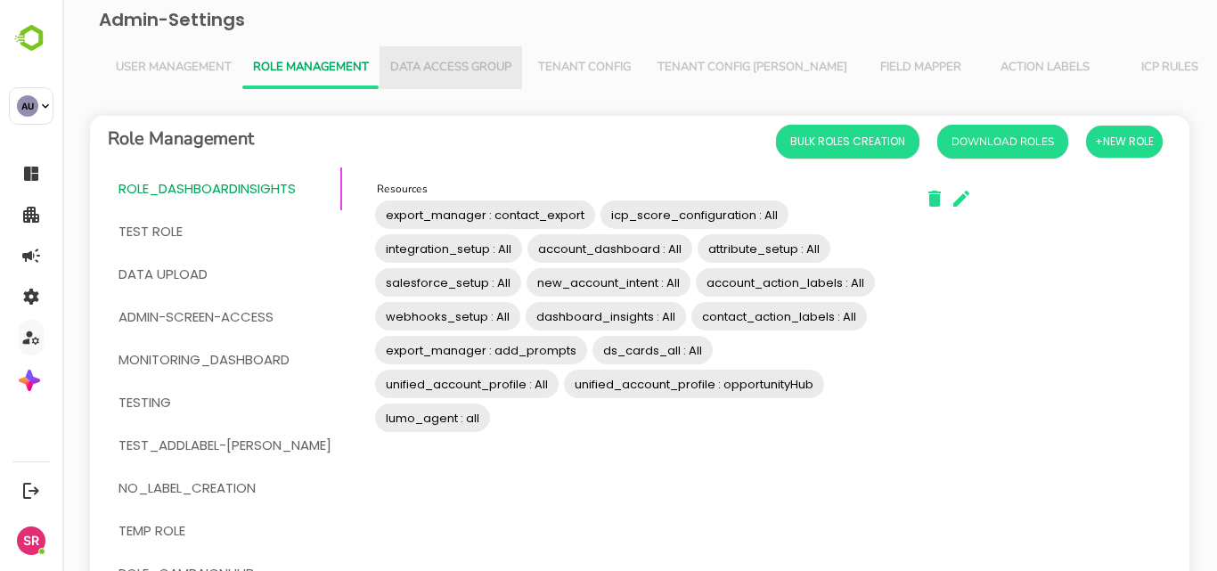
click at [426, 46] on button "Data Access Group" at bounding box center [451, 67] width 143 height 43
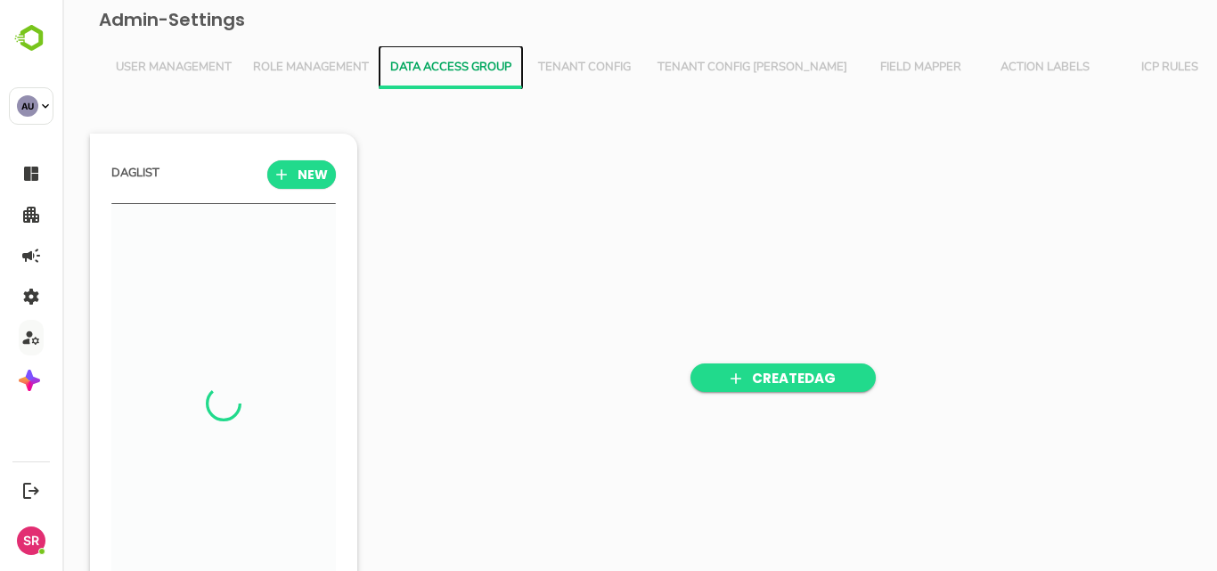
scroll to position [395, 220]
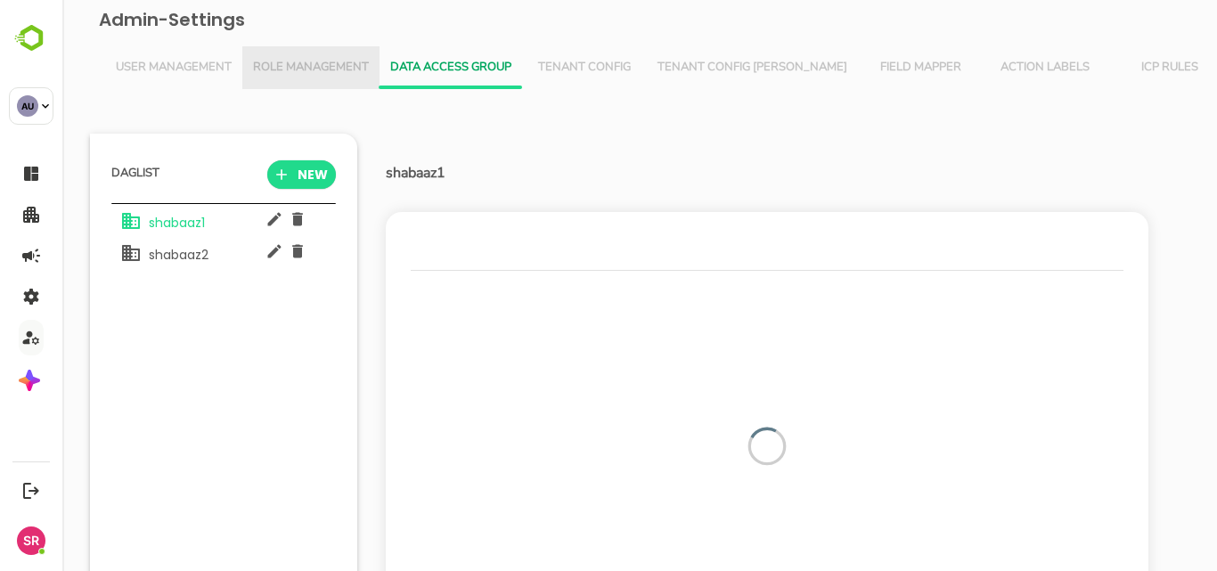
click at [310, 51] on button "Role Management" at bounding box center [310, 67] width 137 height 43
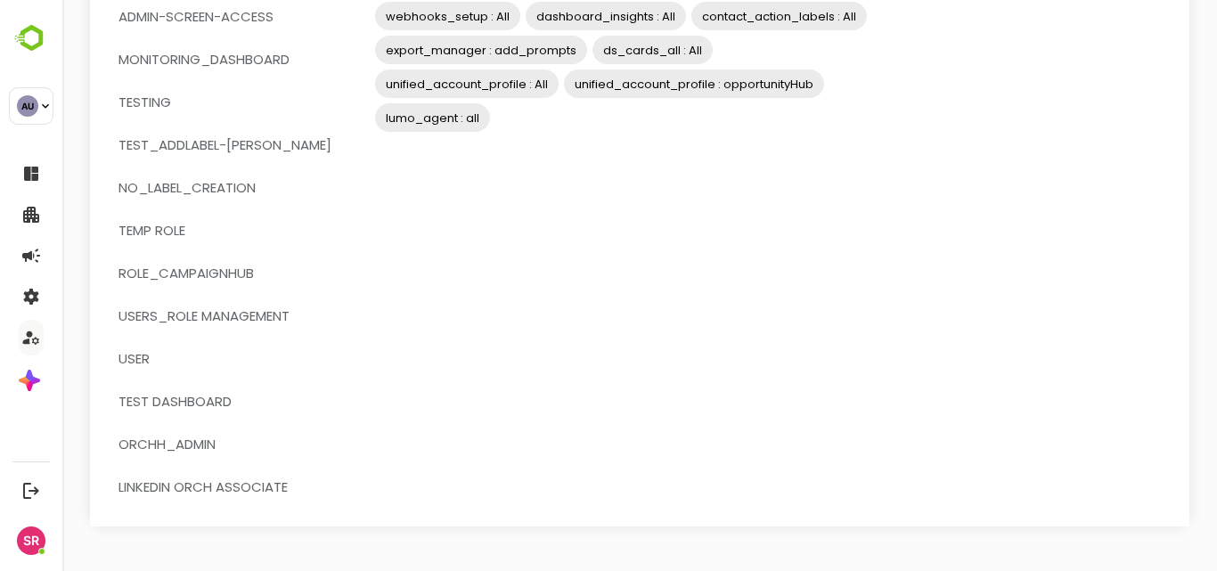
scroll to position [0, 0]
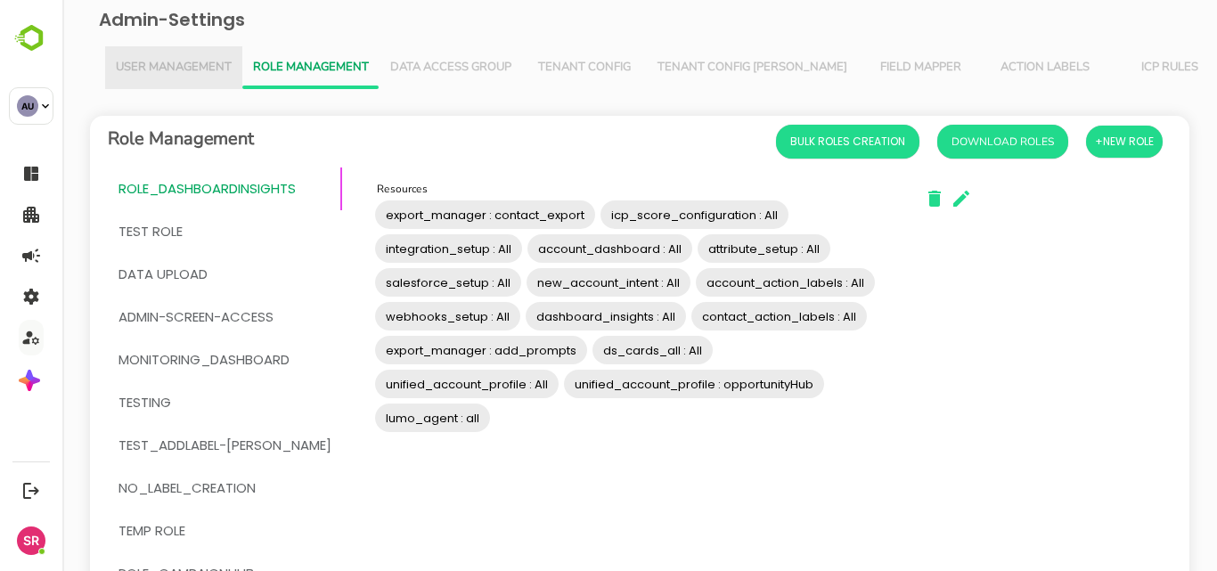
click at [160, 72] on span "User Management" at bounding box center [174, 68] width 116 height 14
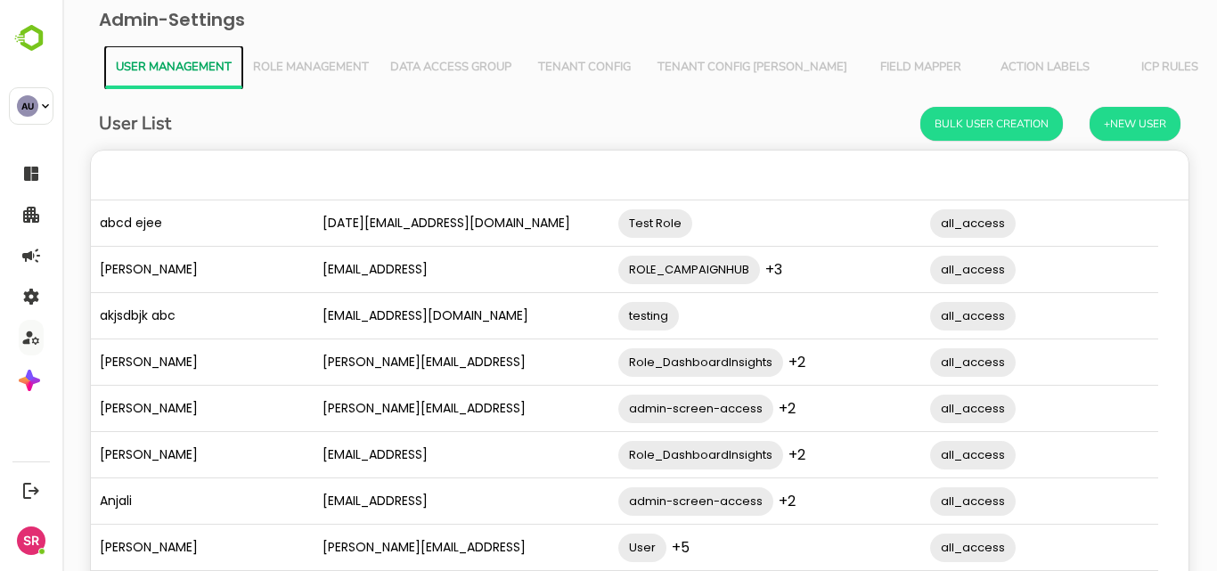
scroll to position [0, 183]
